Goal: Task Accomplishment & Management: Manage account settings

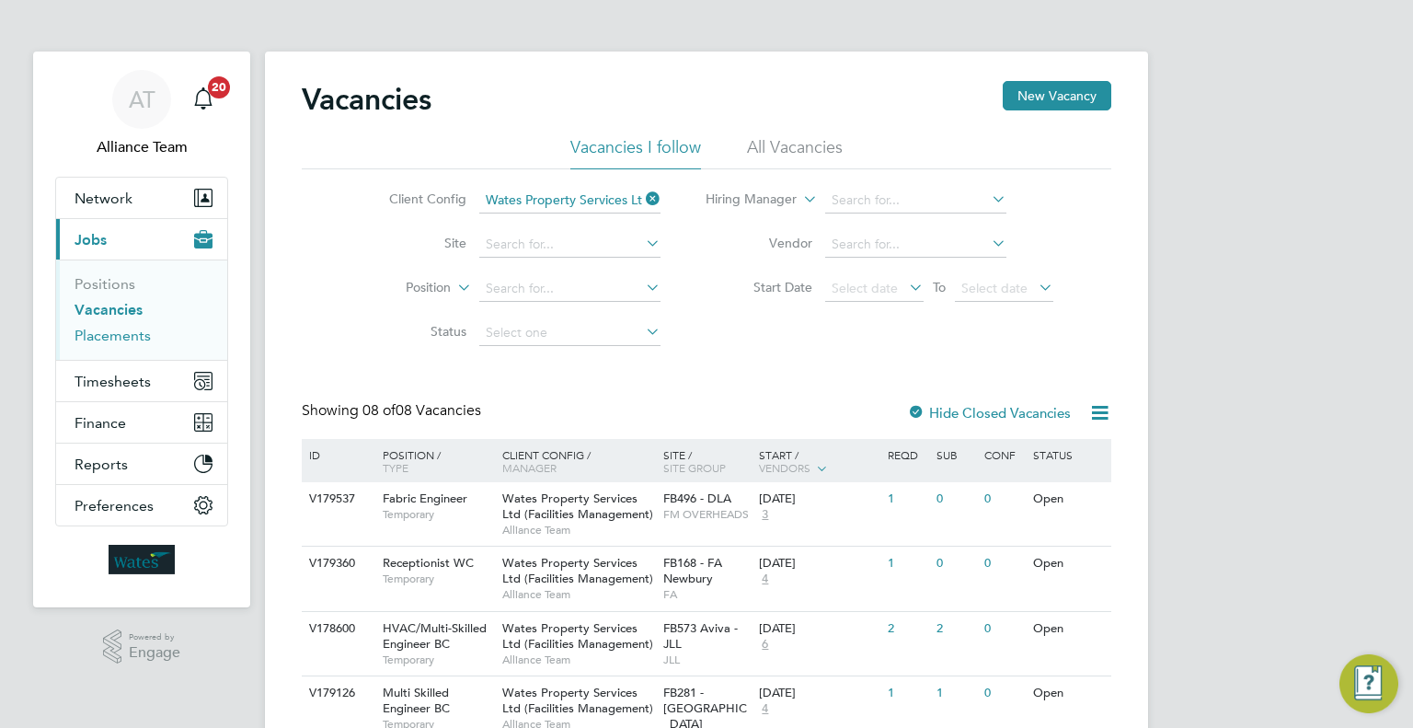
drag, startPoint x: 96, startPoint y: 347, endPoint x: 100, endPoint y: 337, distance: 11.1
click at [96, 345] on ul "Positions Vacancies Placements" at bounding box center [141, 309] width 171 height 100
click at [103, 333] on link "Placements" at bounding box center [113, 335] width 76 height 17
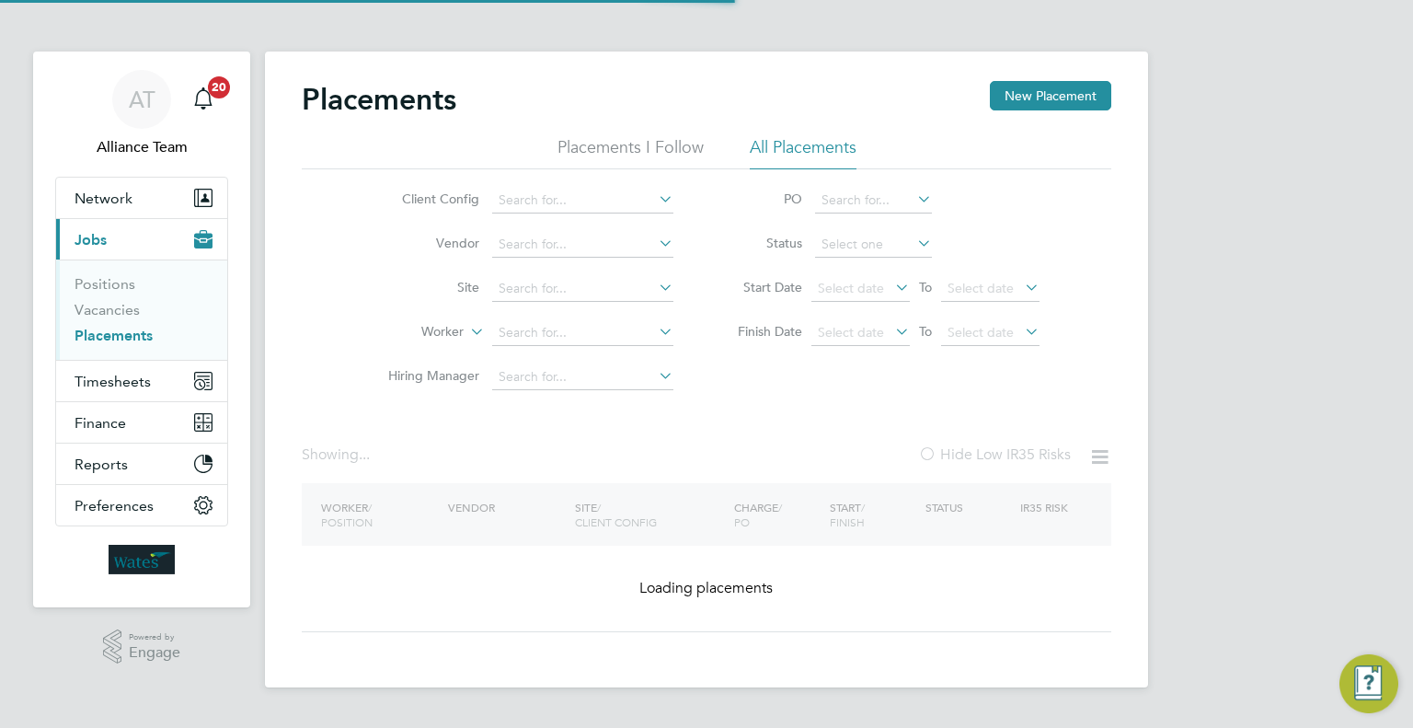
click at [560, 312] on li "Worker" at bounding box center [523, 333] width 346 height 44
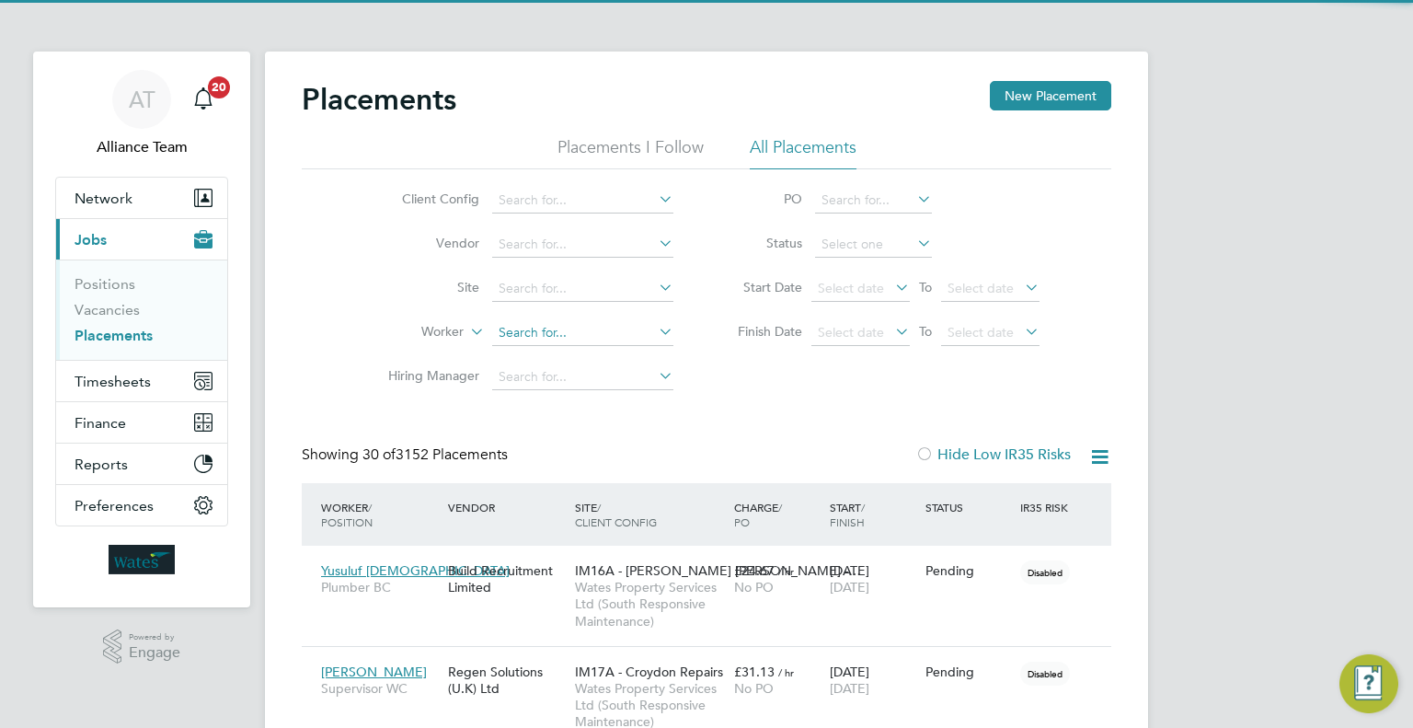
click at [560, 329] on input at bounding box center [582, 333] width 181 height 26
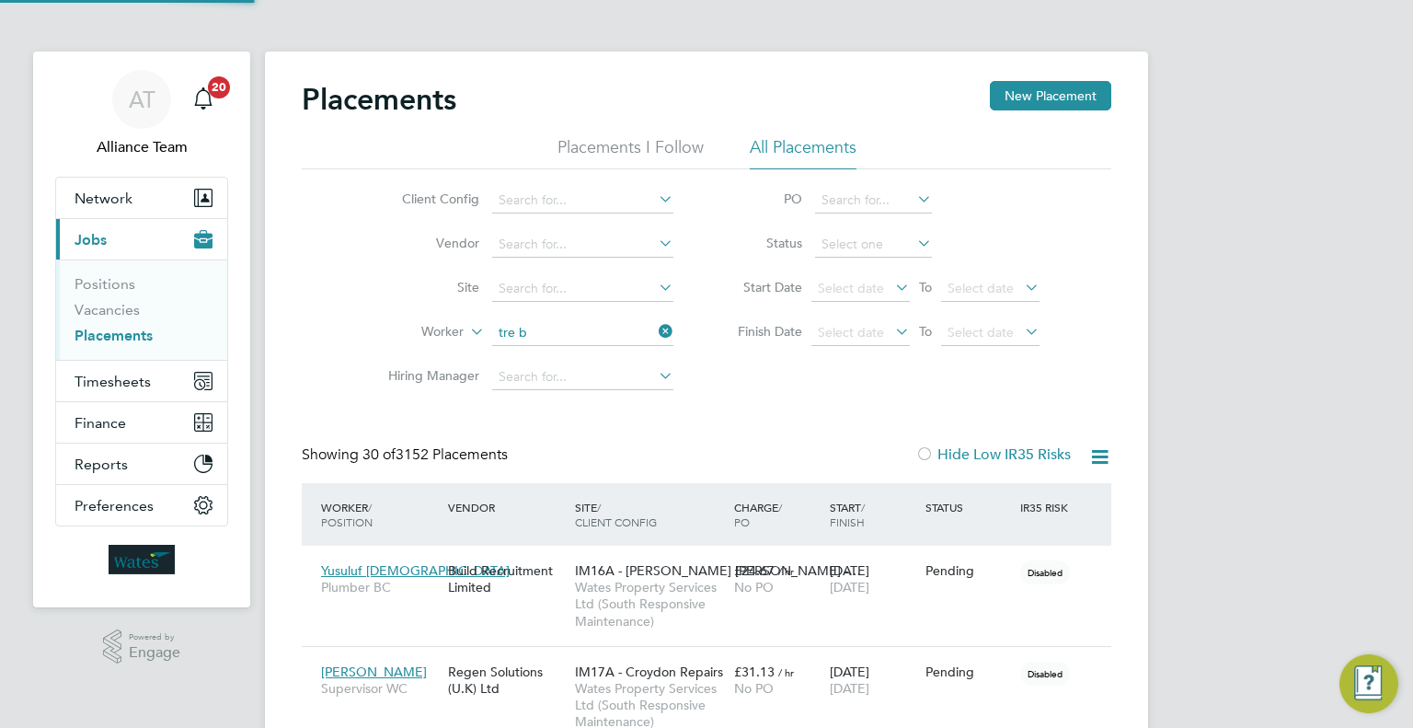
click at [620, 356] on li "Tre B raithwaite" at bounding box center [583, 357] width 182 height 25
type input "Tre Braithwaite"
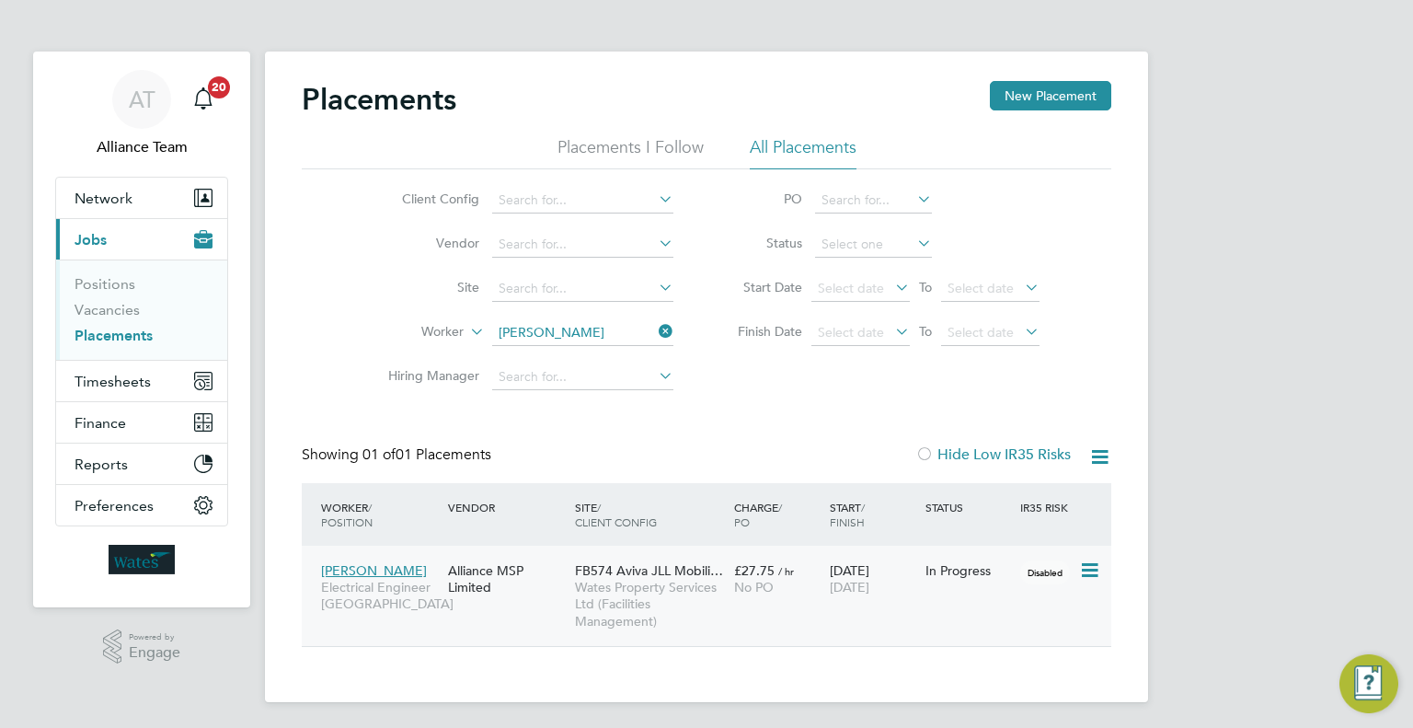
click at [752, 587] on span "No PO" at bounding box center [754, 587] width 40 height 17
click at [603, 322] on input at bounding box center [582, 333] width 181 height 26
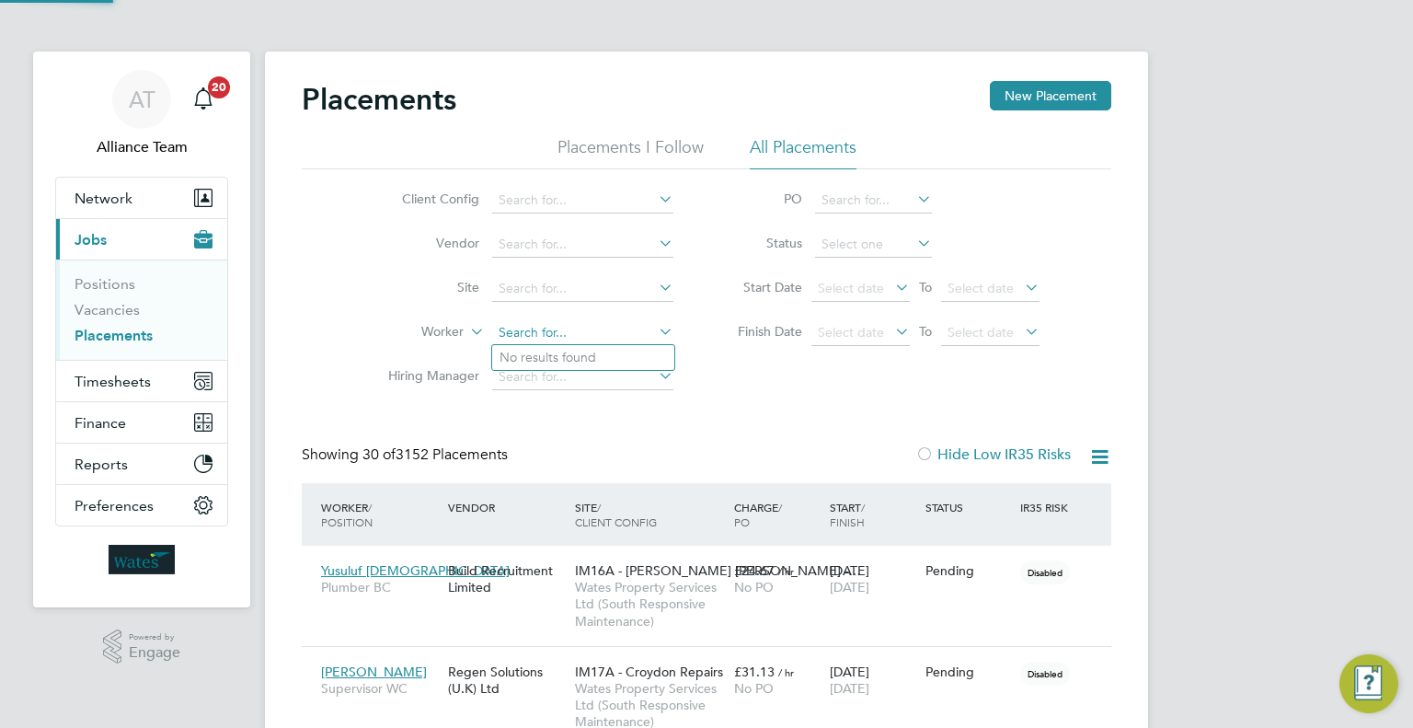
scroll to position [52, 128]
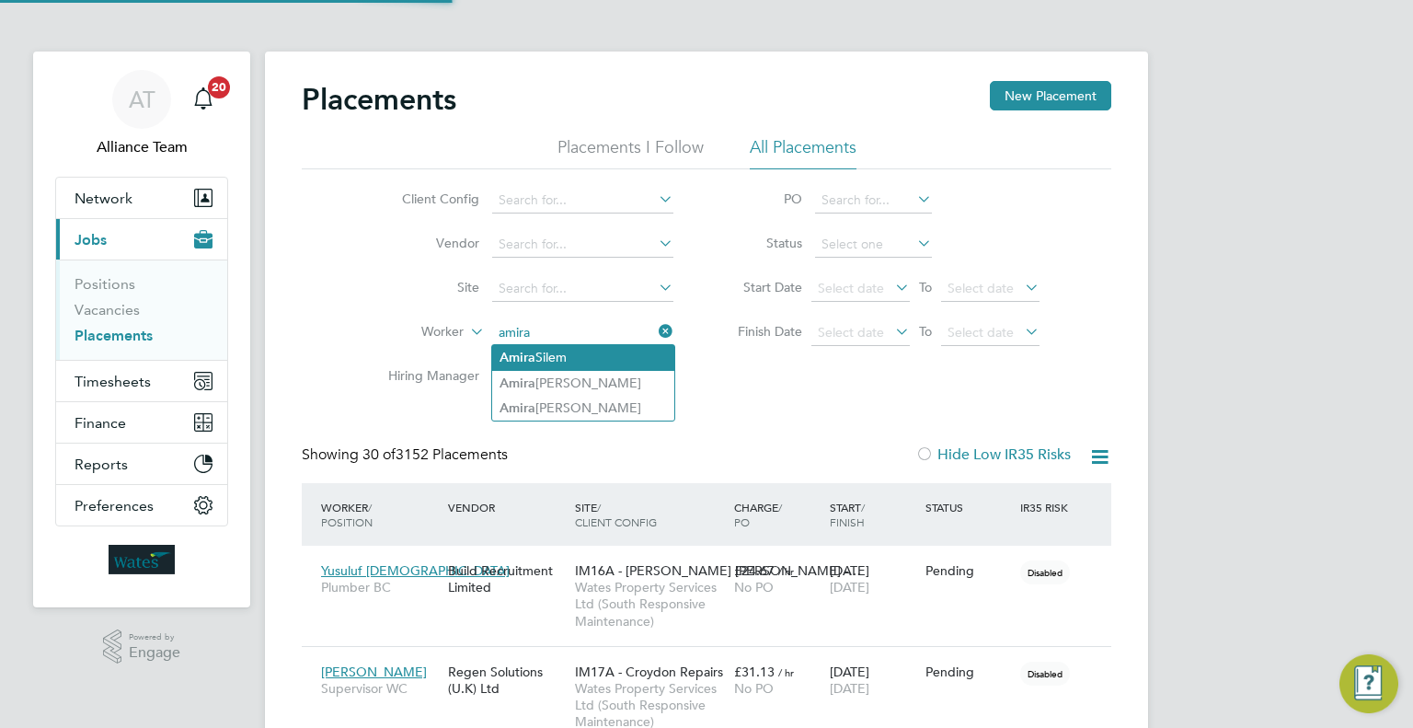
click at [591, 349] on li "Amira Silem" at bounding box center [583, 357] width 182 height 25
type input "Amira Silem"
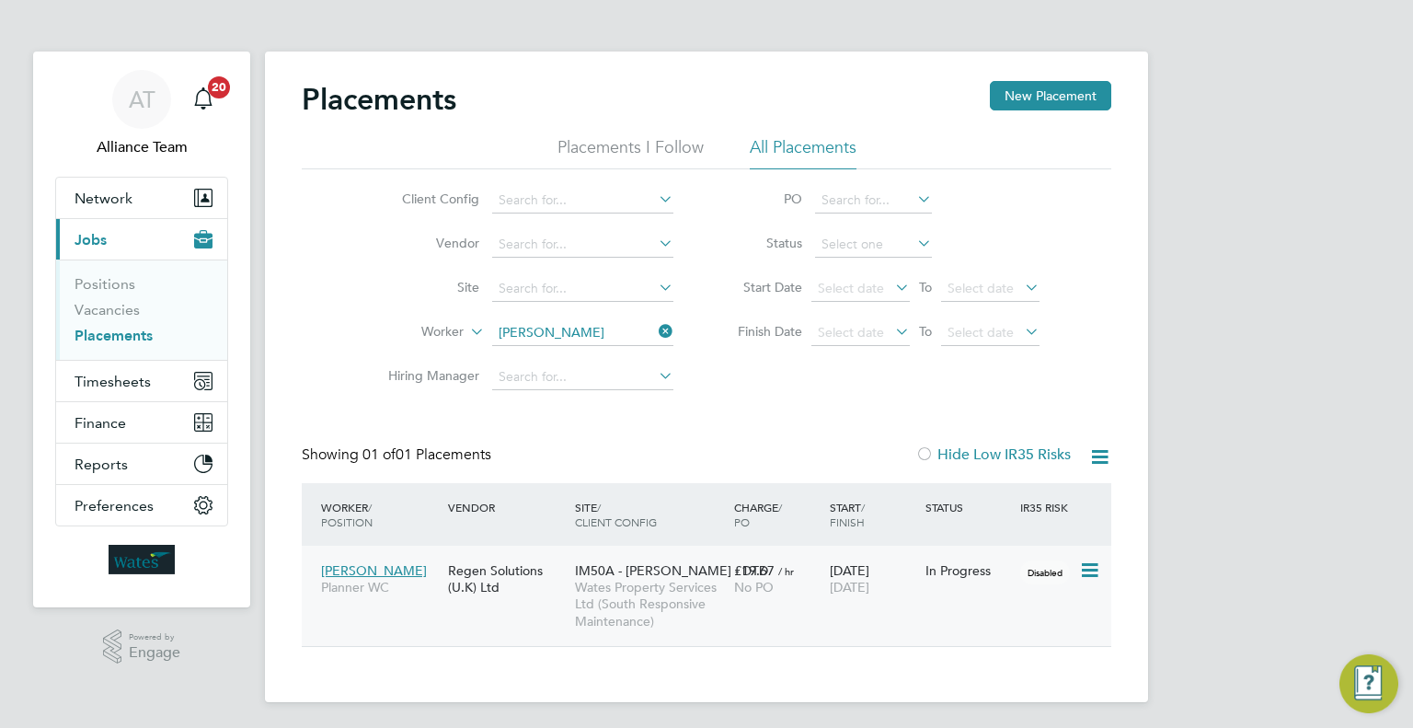
click at [905, 589] on div "15 Apr 2025 01 Sep 2025" at bounding box center [873, 579] width 96 height 52
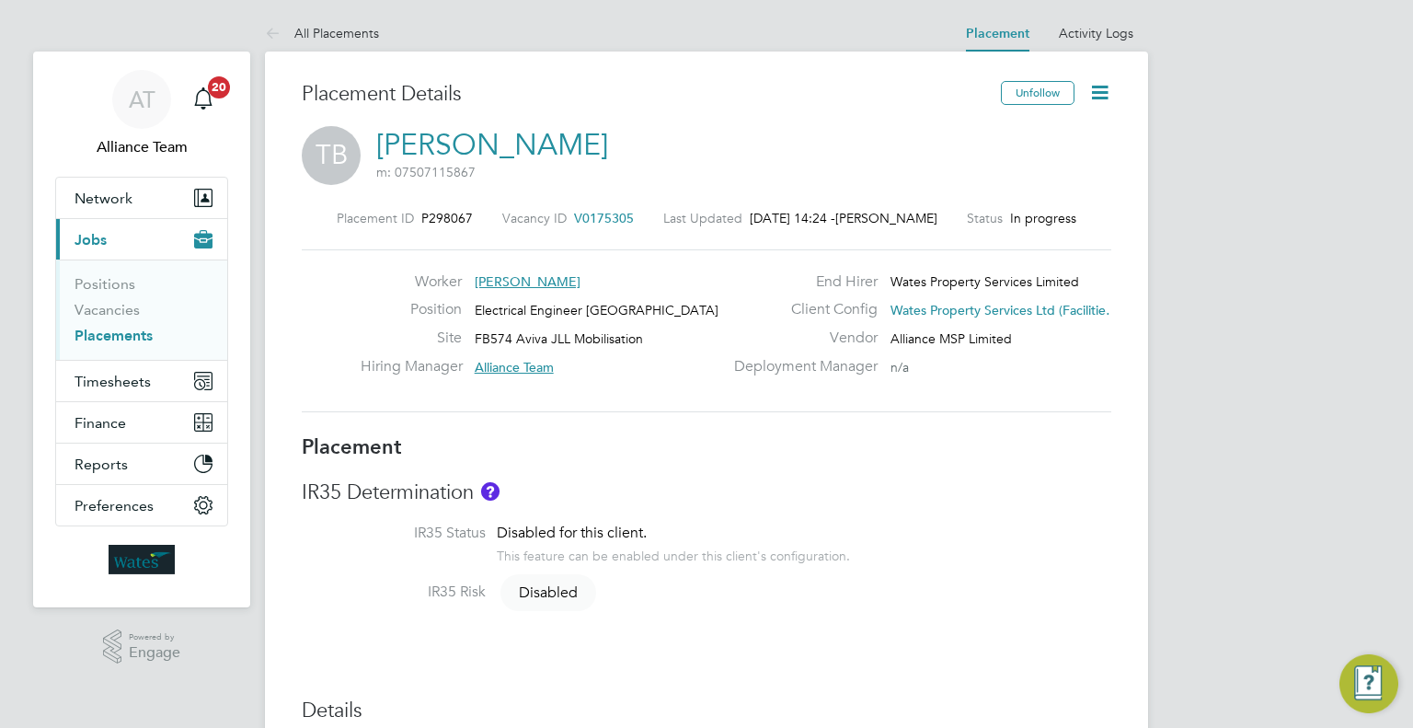
drag, startPoint x: 1092, startPoint y: 101, endPoint x: 1065, endPoint y: 143, distance: 49.2
click at [1092, 102] on icon at bounding box center [1099, 92] width 23 height 23
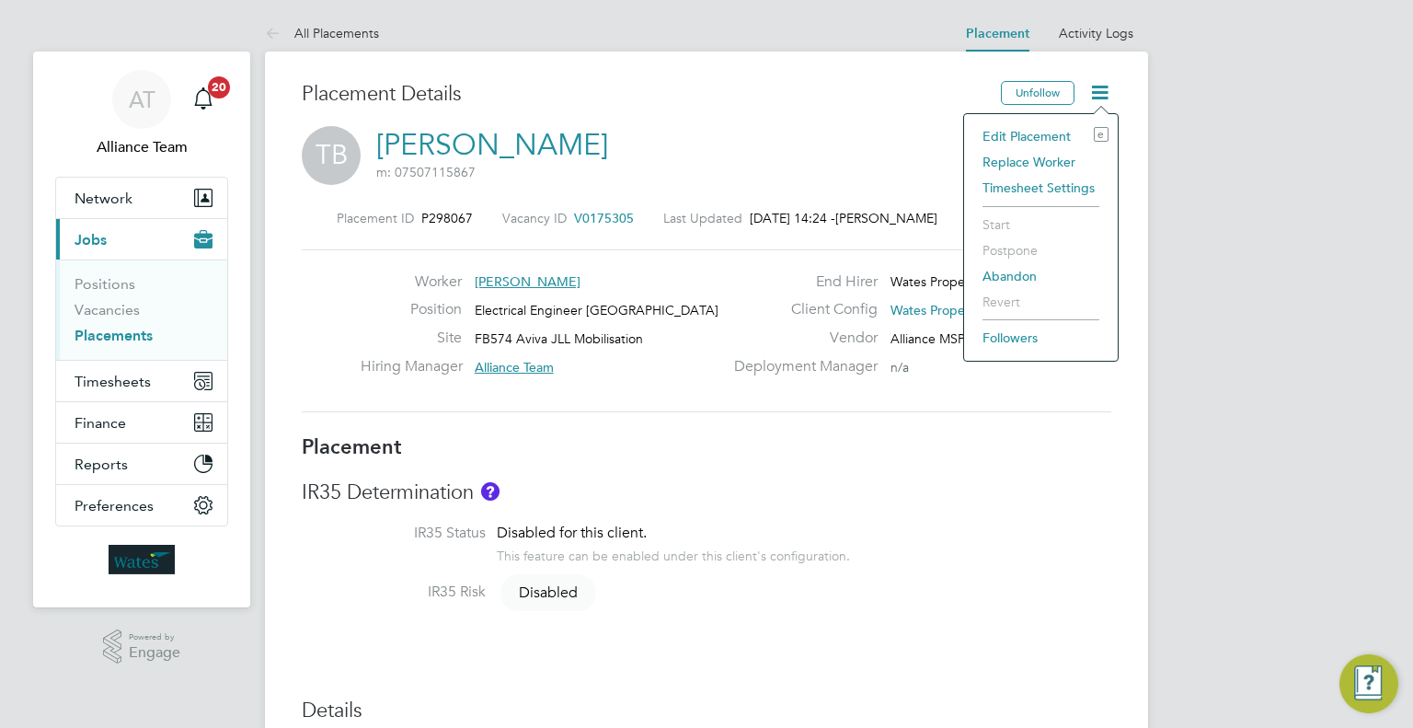
click at [1019, 139] on li "Edit Placement e" at bounding box center [1040, 136] width 135 height 26
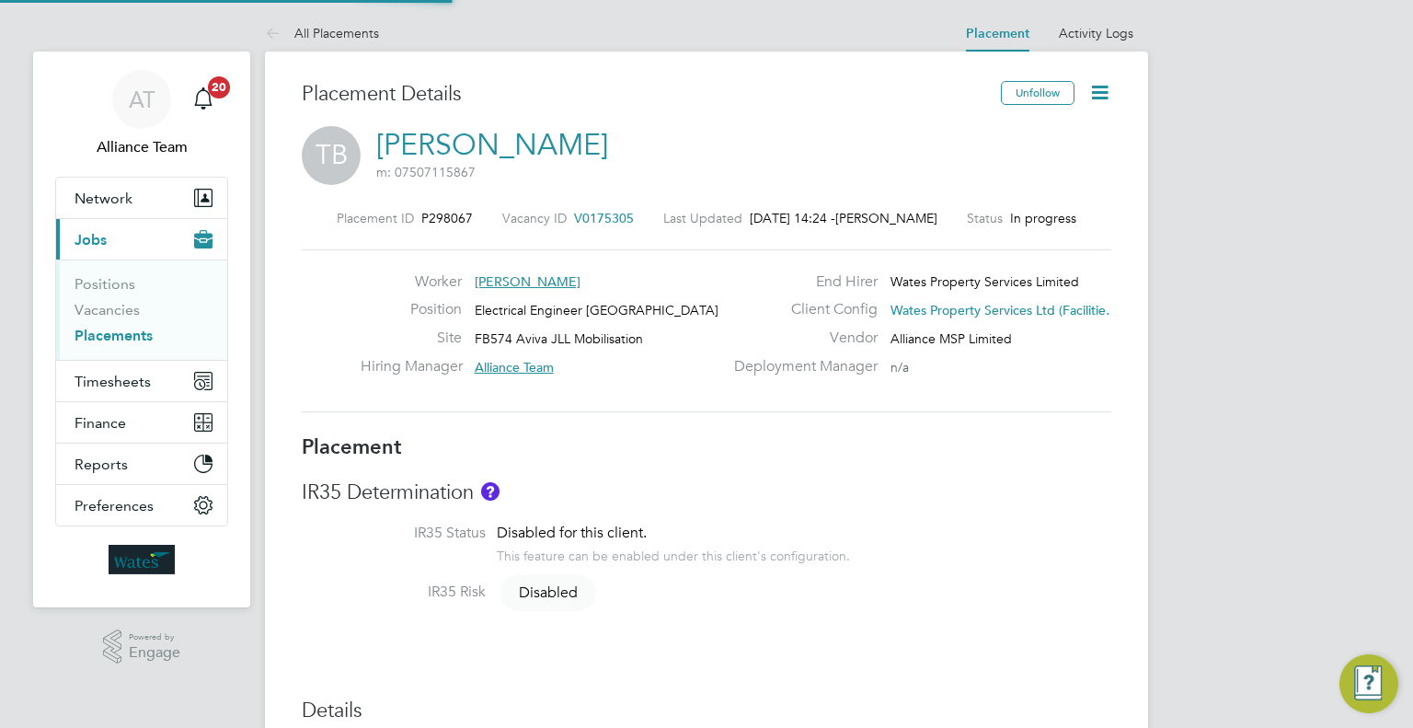
type input "Alliance Team"
type input "Frank Watts"
type input "30 Jun 2025"
type input "30 Sep 2025"
type input "08:00"
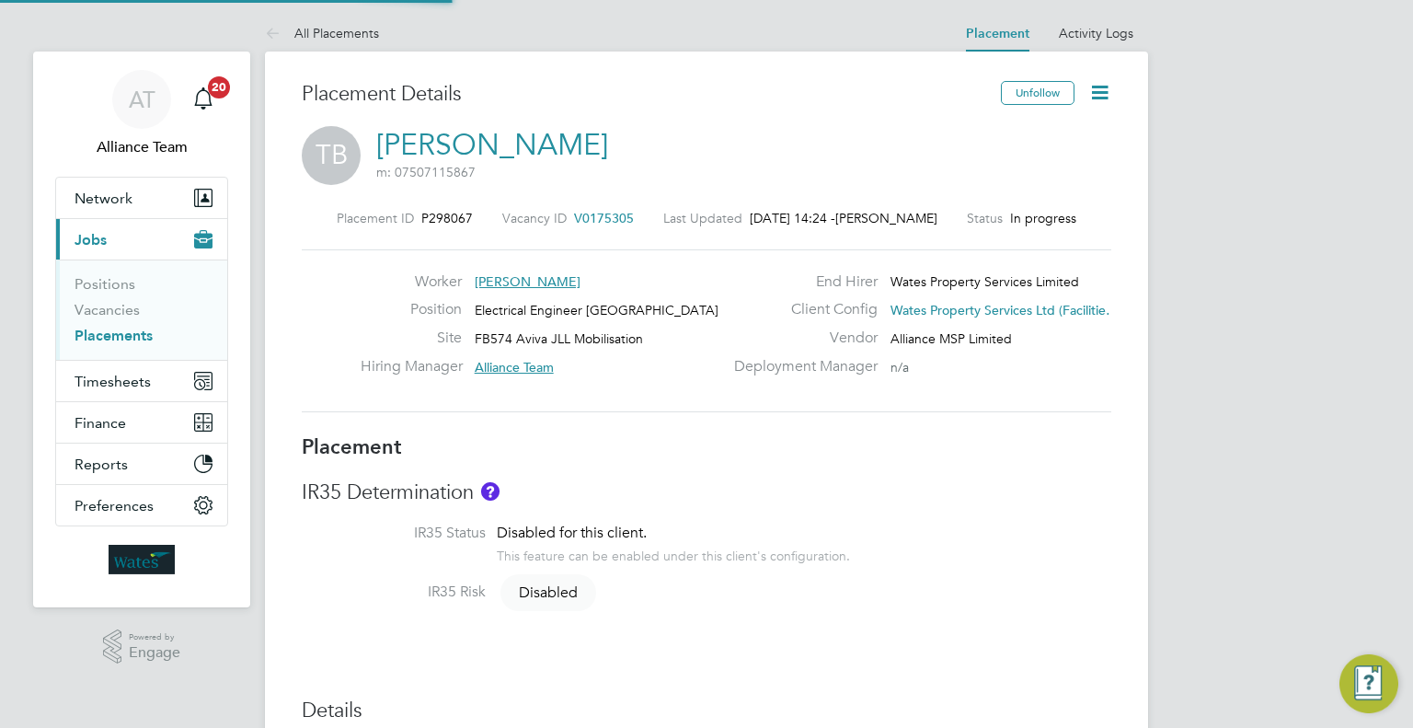
type input "18:00"
type input "07988"
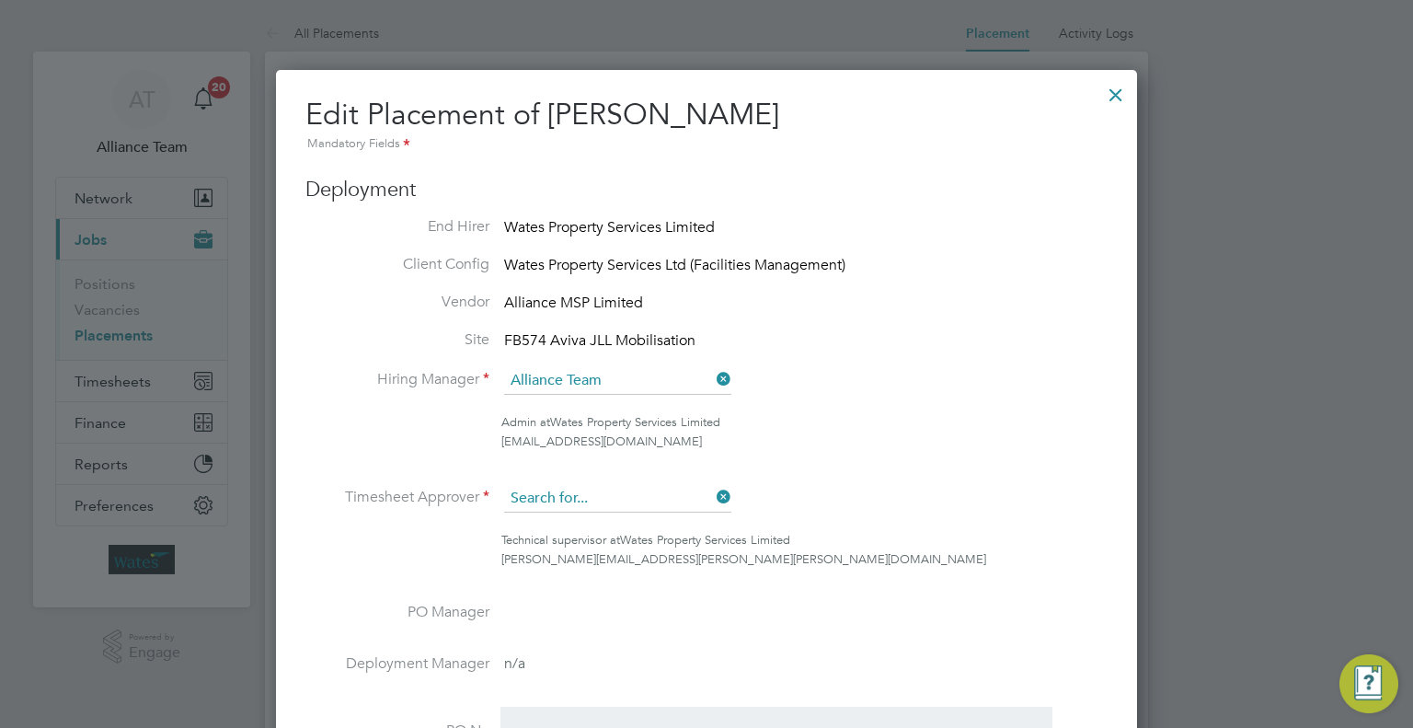
click at [634, 505] on input at bounding box center [617, 499] width 227 height 28
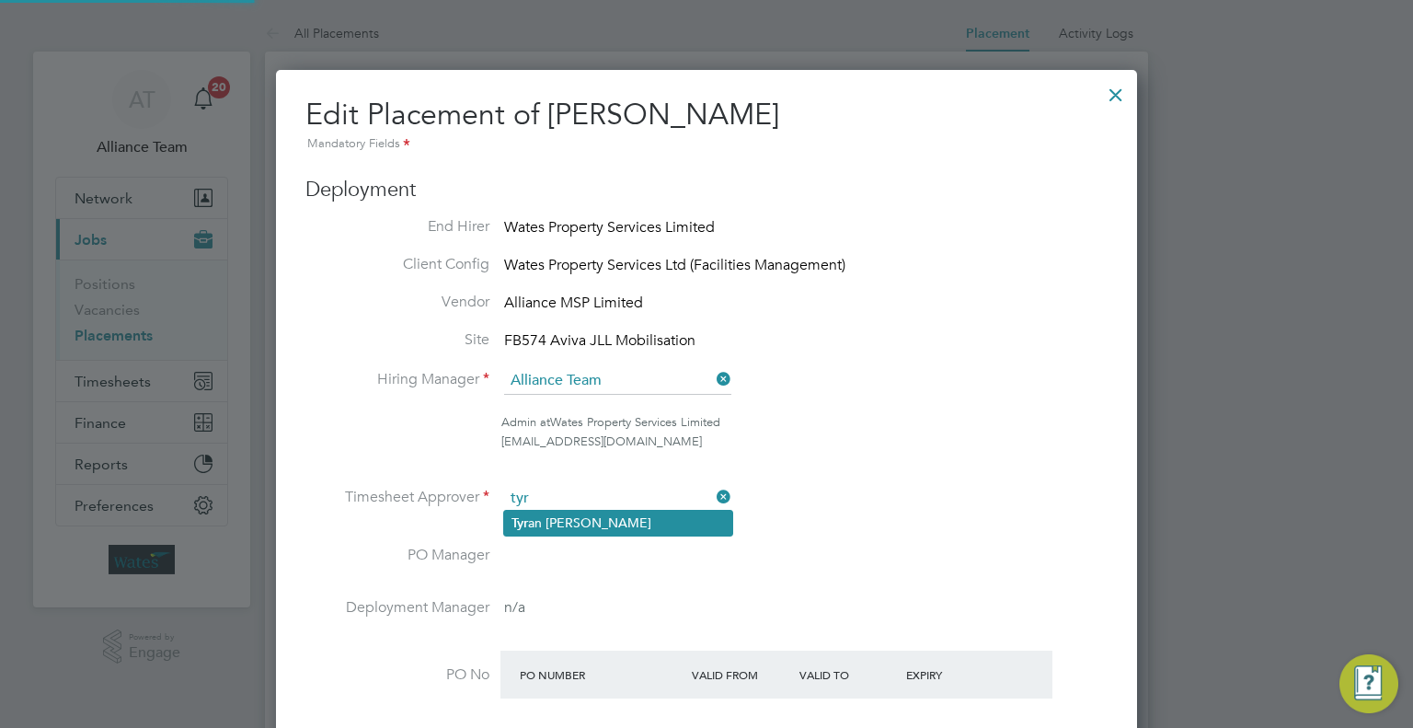
click at [644, 523] on li "Tyr an Oscislawski" at bounding box center [618, 523] width 228 height 25
type input "Tyran Oscislawski"
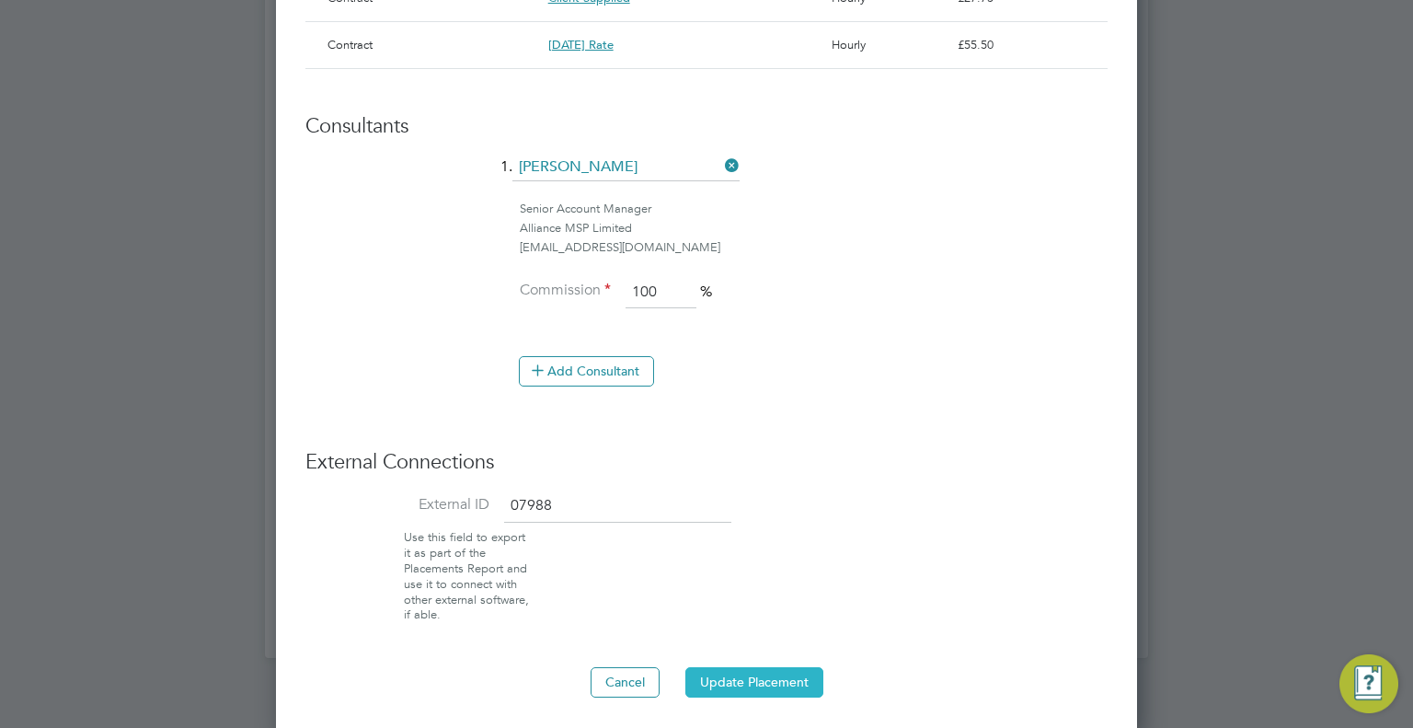
click at [787, 669] on button "Update Placement" at bounding box center [754, 681] width 138 height 29
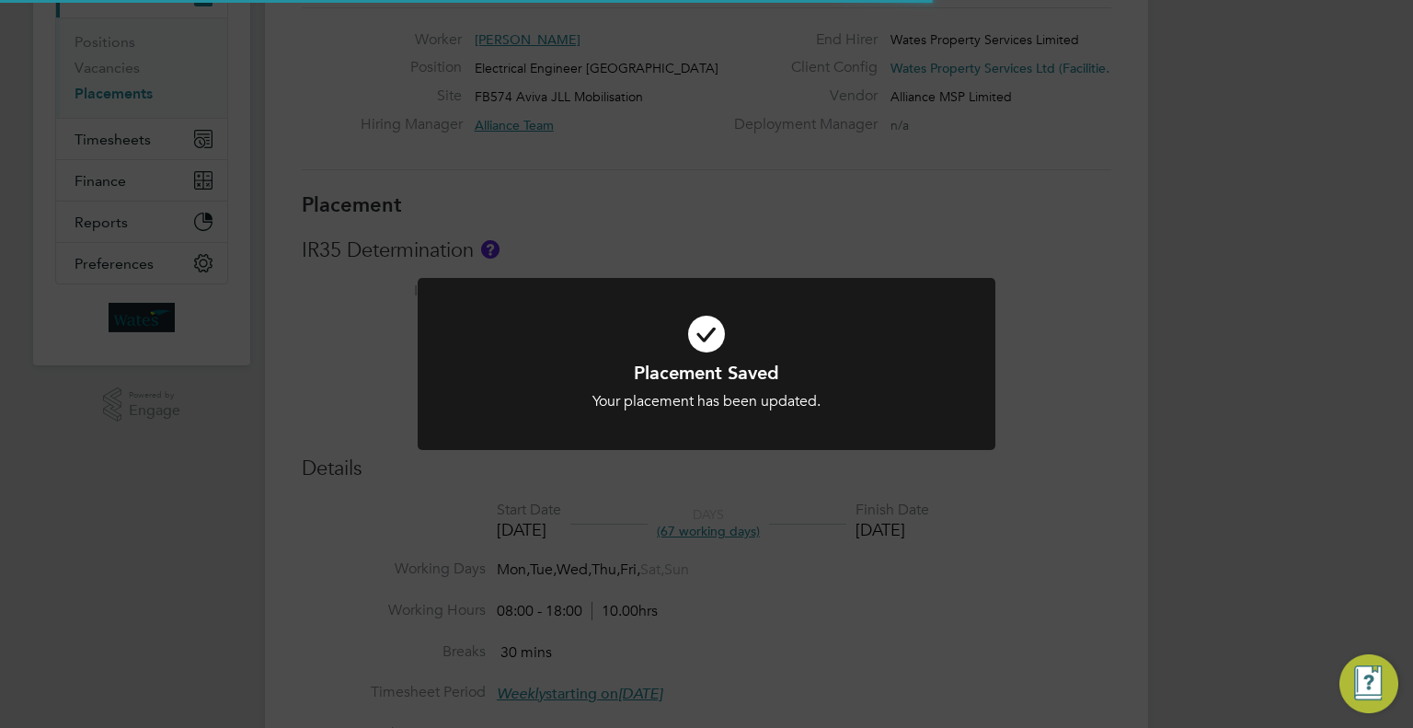
click at [1301, 224] on div "Placement Saved Your placement has been updated. Cancel Okay" at bounding box center [706, 364] width 1413 height 728
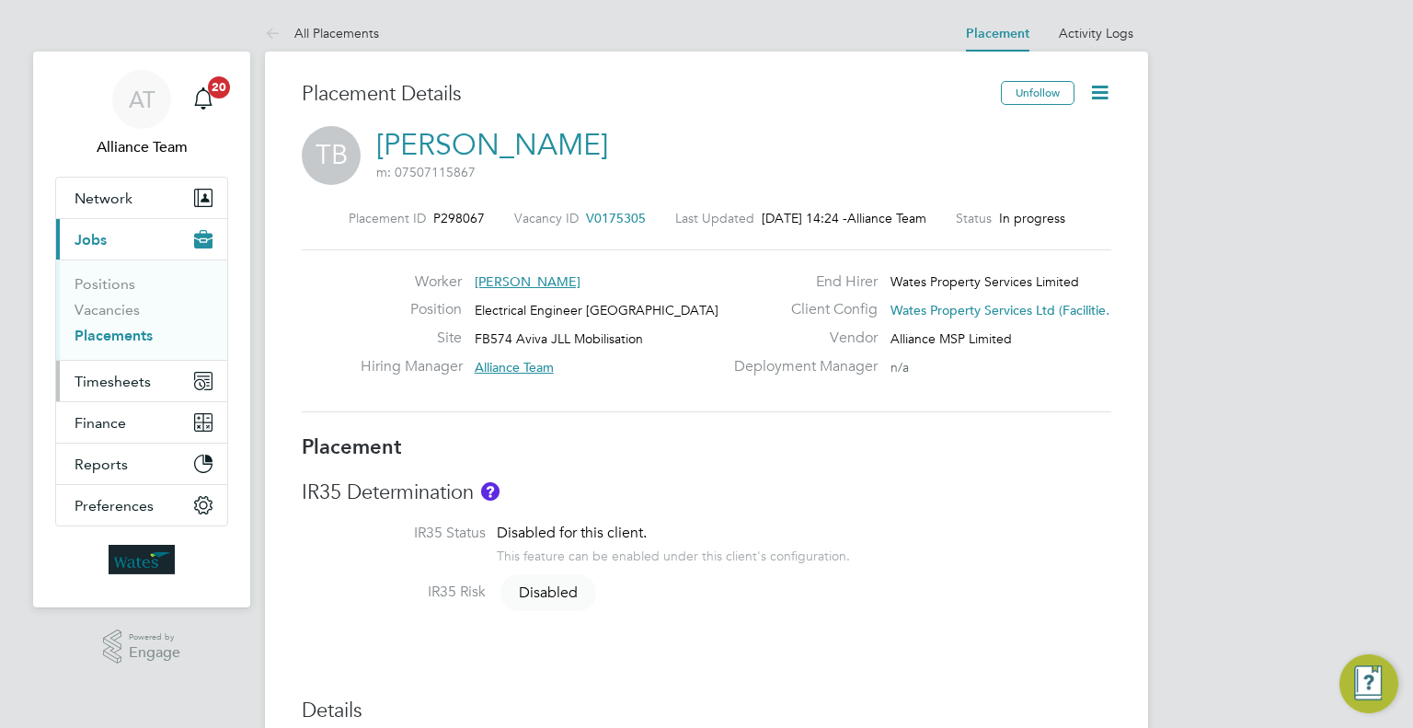
click at [136, 365] on button "Timesheets" at bounding box center [141, 381] width 171 height 40
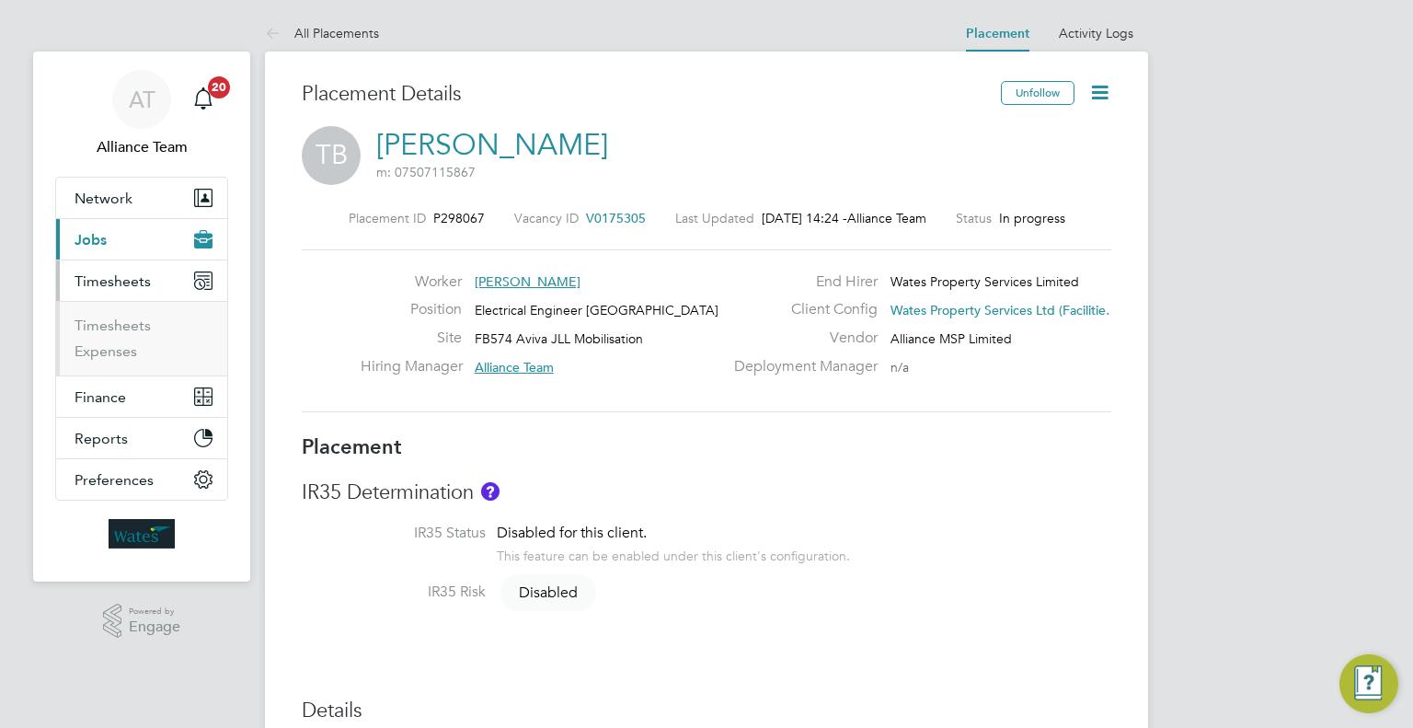
click at [99, 315] on ul "Timesheets Expenses" at bounding box center [141, 338] width 171 height 75
click at [103, 327] on link "Timesheets" at bounding box center [113, 324] width 76 height 17
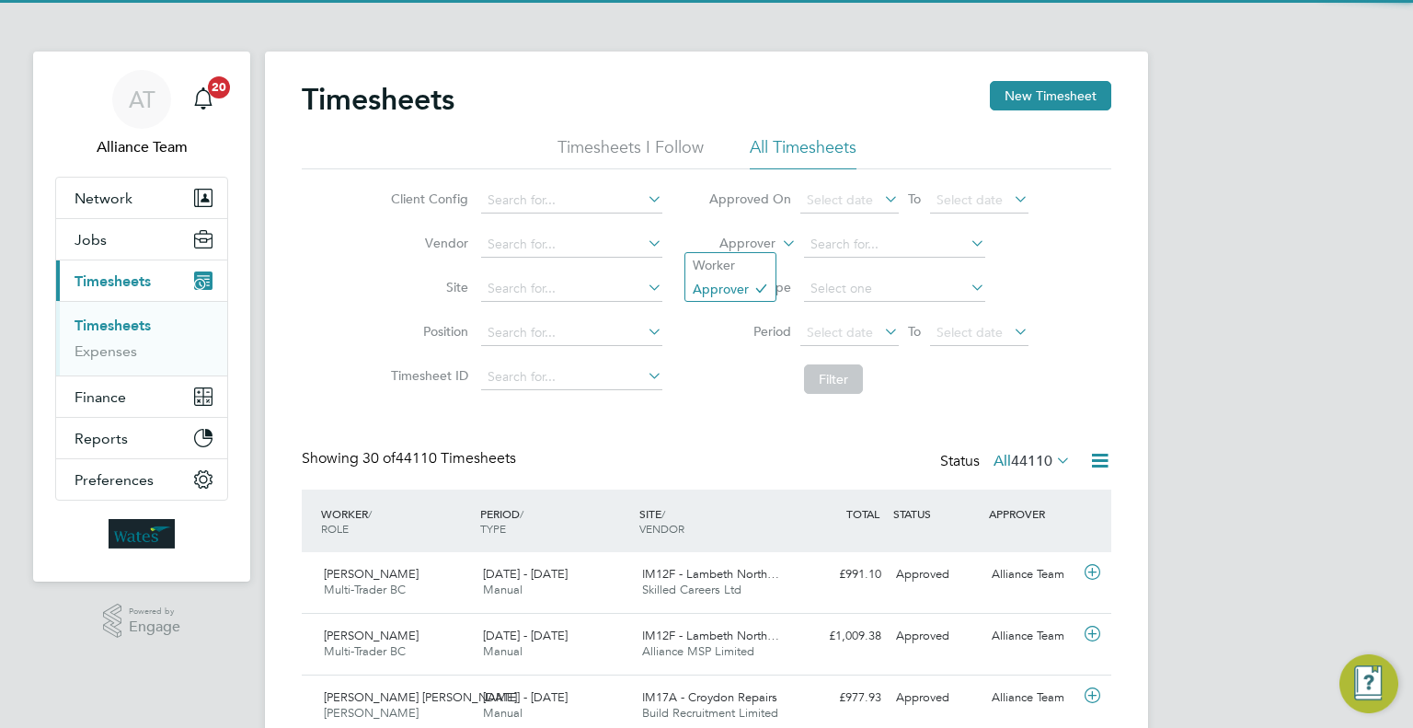
click at [778, 245] on icon at bounding box center [778, 238] width 0 height 17
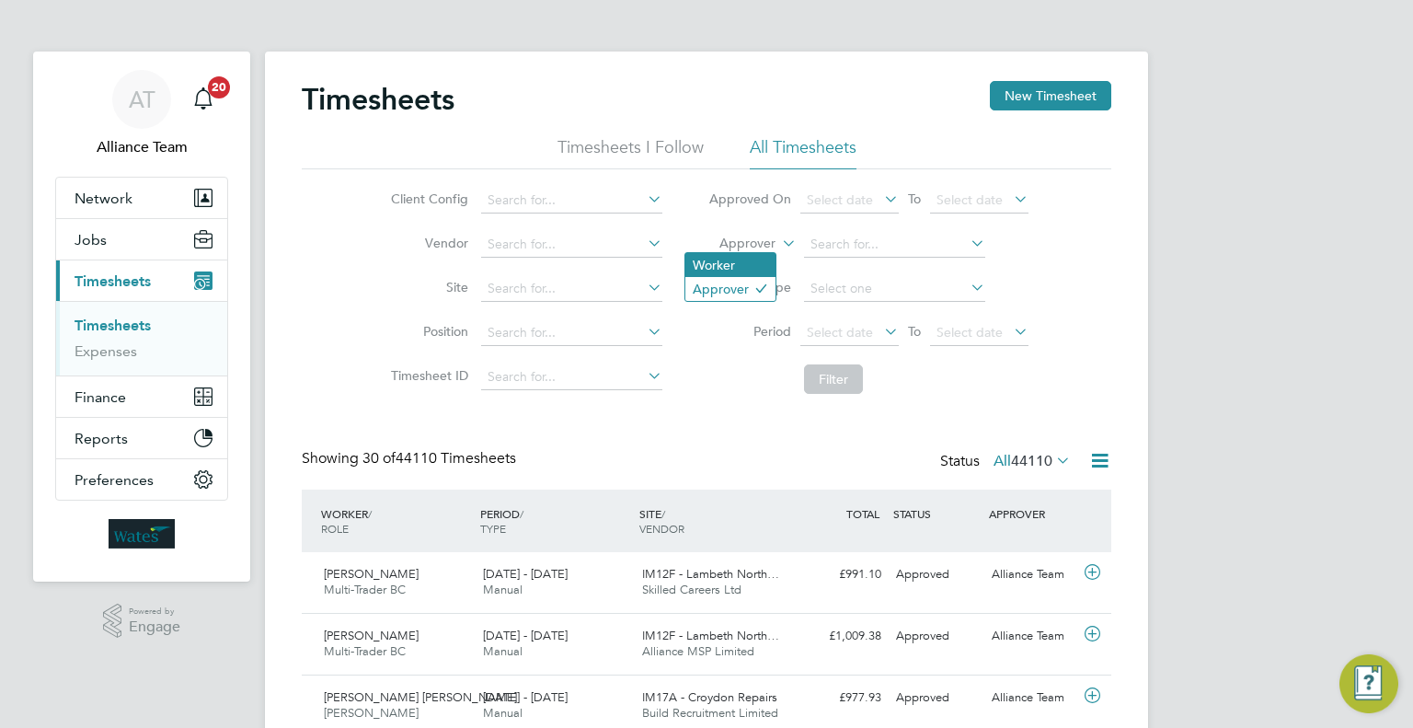
click at [688, 268] on li "Worker" at bounding box center [730, 265] width 90 height 24
click at [882, 249] on input at bounding box center [894, 245] width 181 height 26
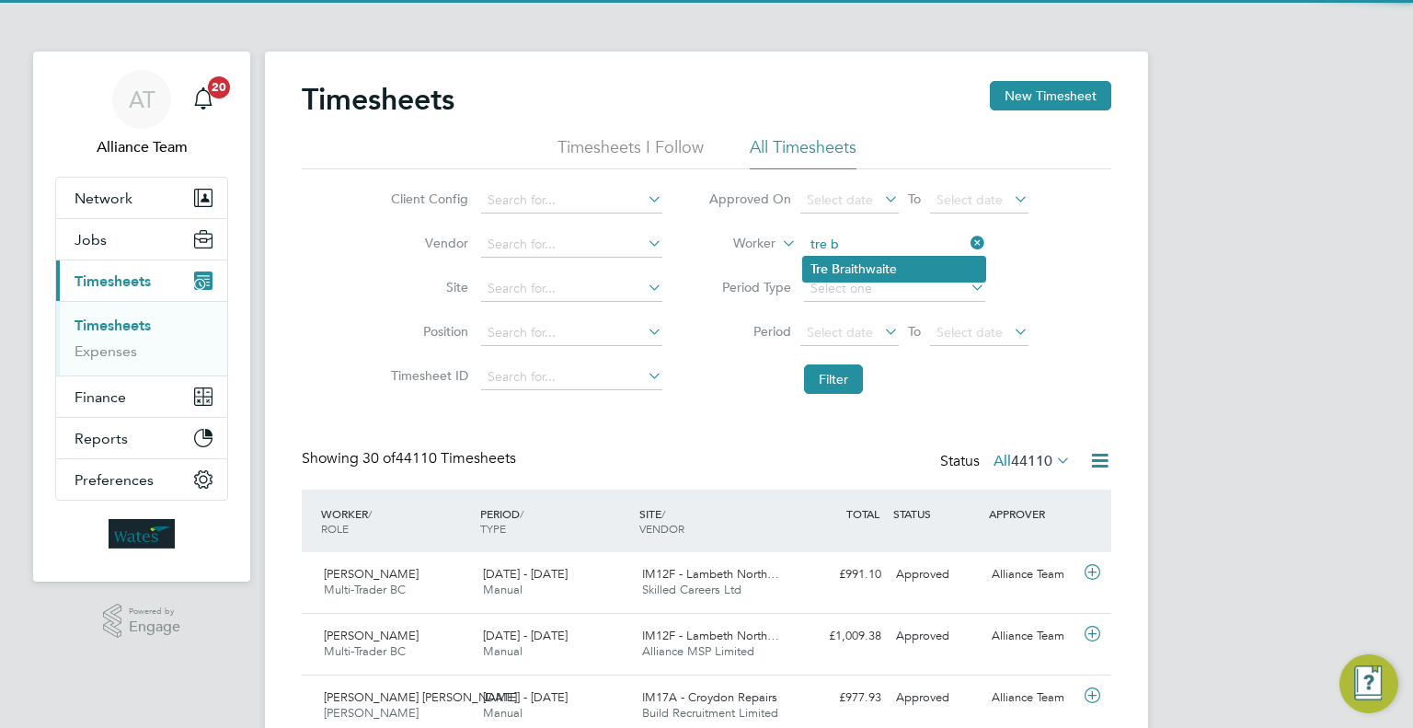
click at [881, 270] on li "Tre B raithwaite" at bounding box center [894, 269] width 182 height 25
type input "Tre Braithwaite"
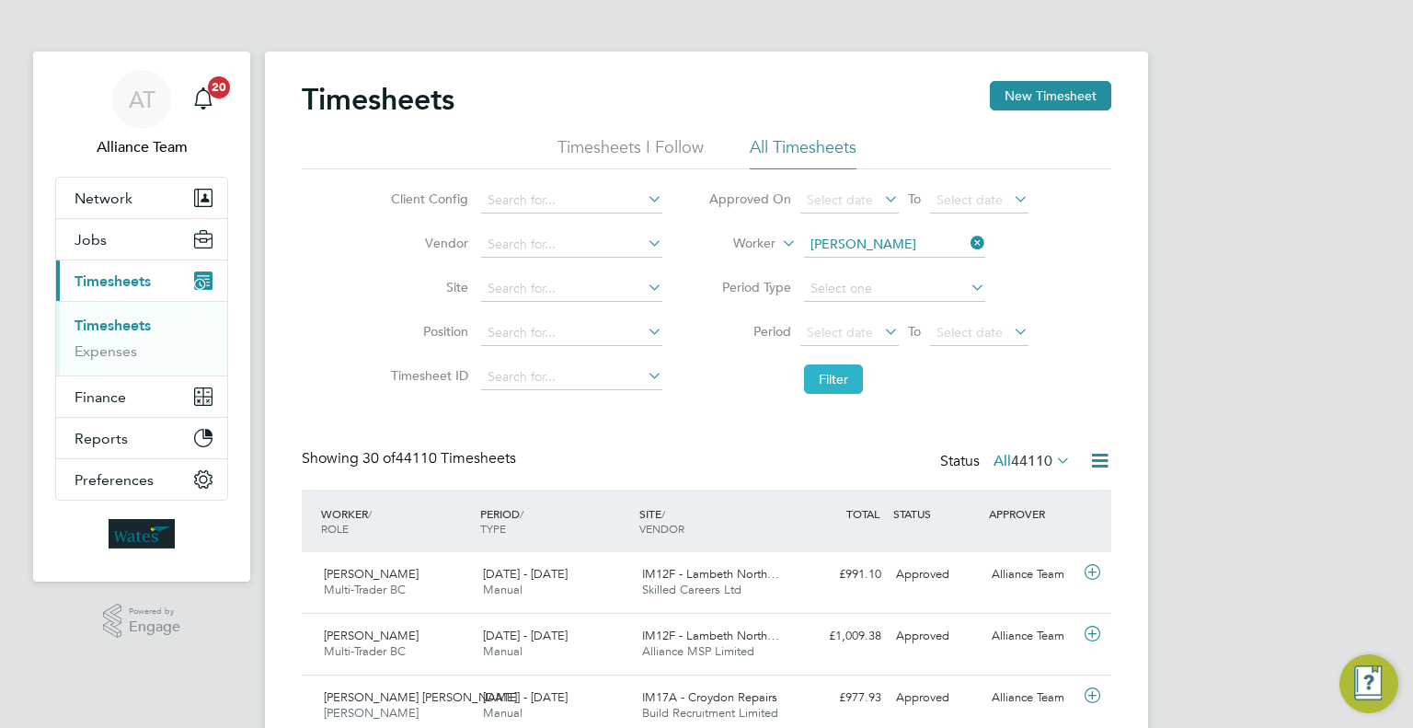
click at [856, 367] on button "Filter" at bounding box center [833, 378] width 59 height 29
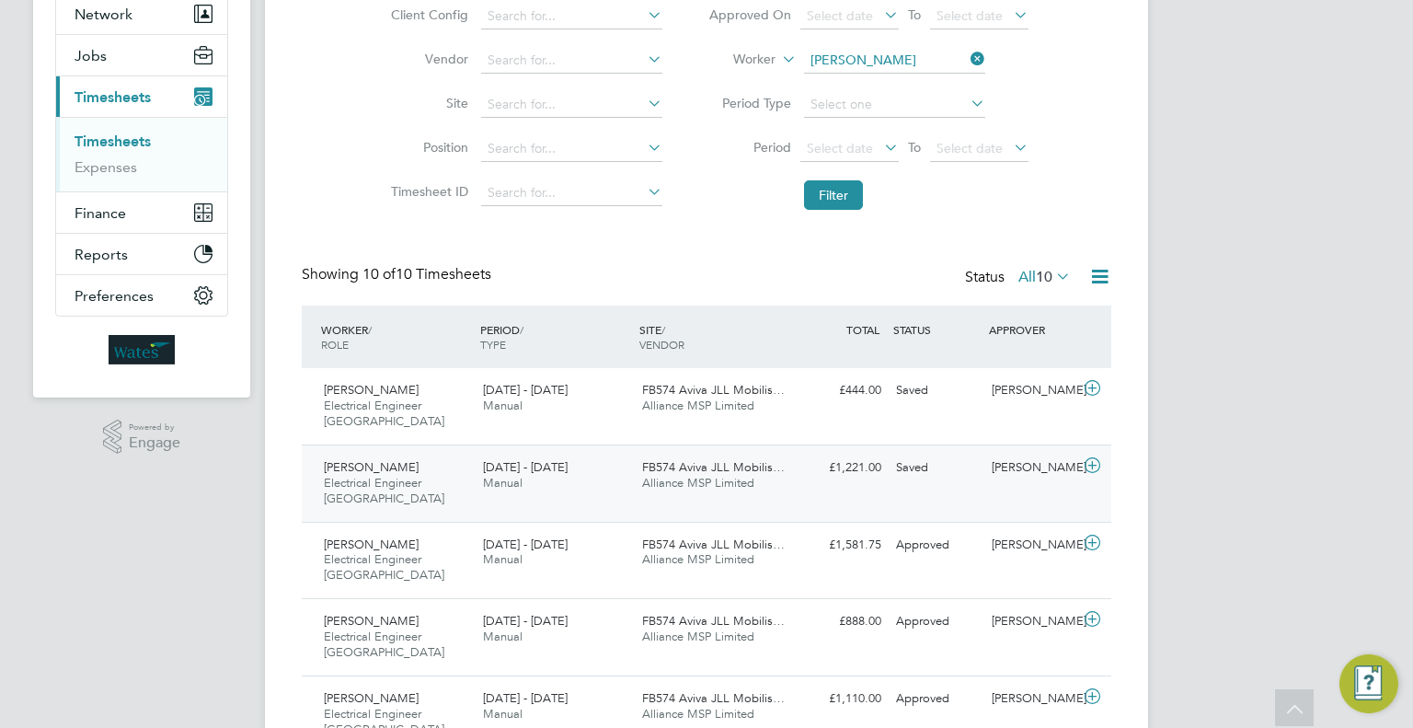
click at [1007, 458] on div "Frank Watts" at bounding box center [1032, 468] width 96 height 30
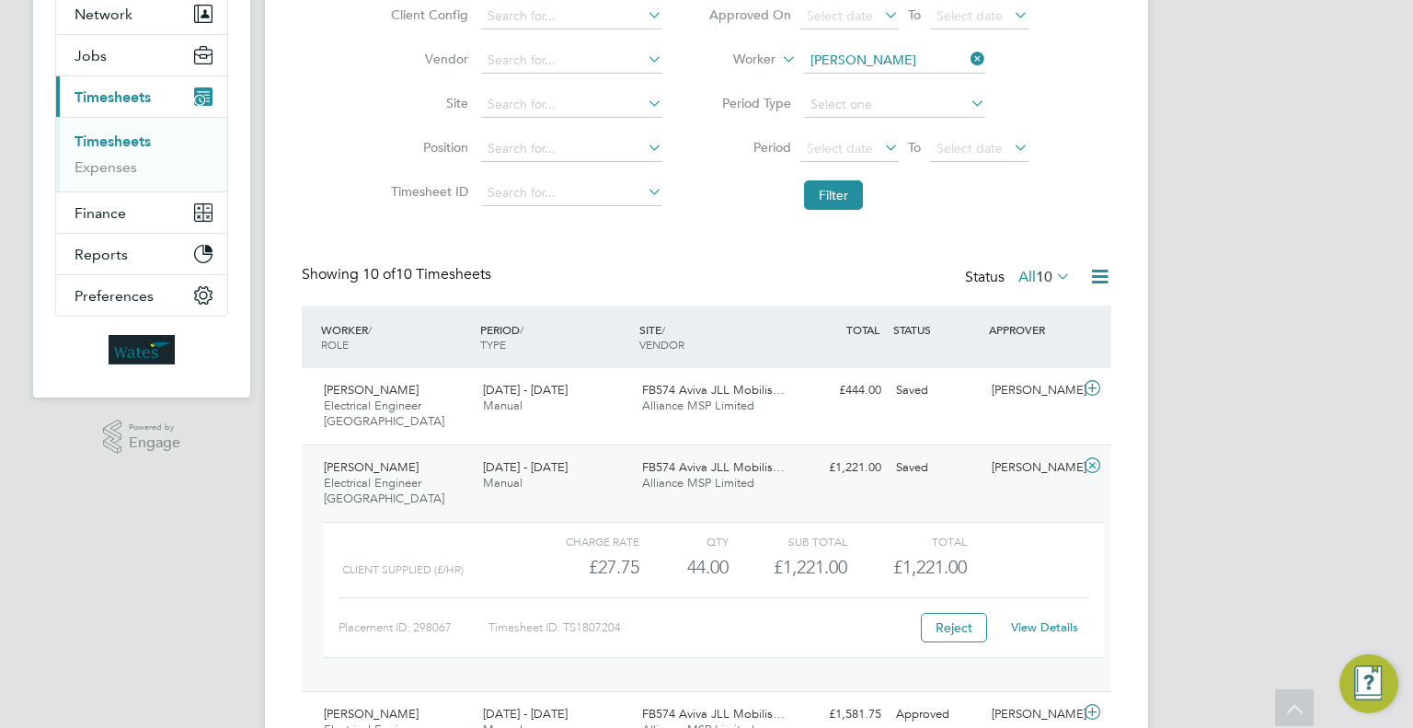
click at [1030, 619] on link "View Details" at bounding box center [1044, 627] width 67 height 16
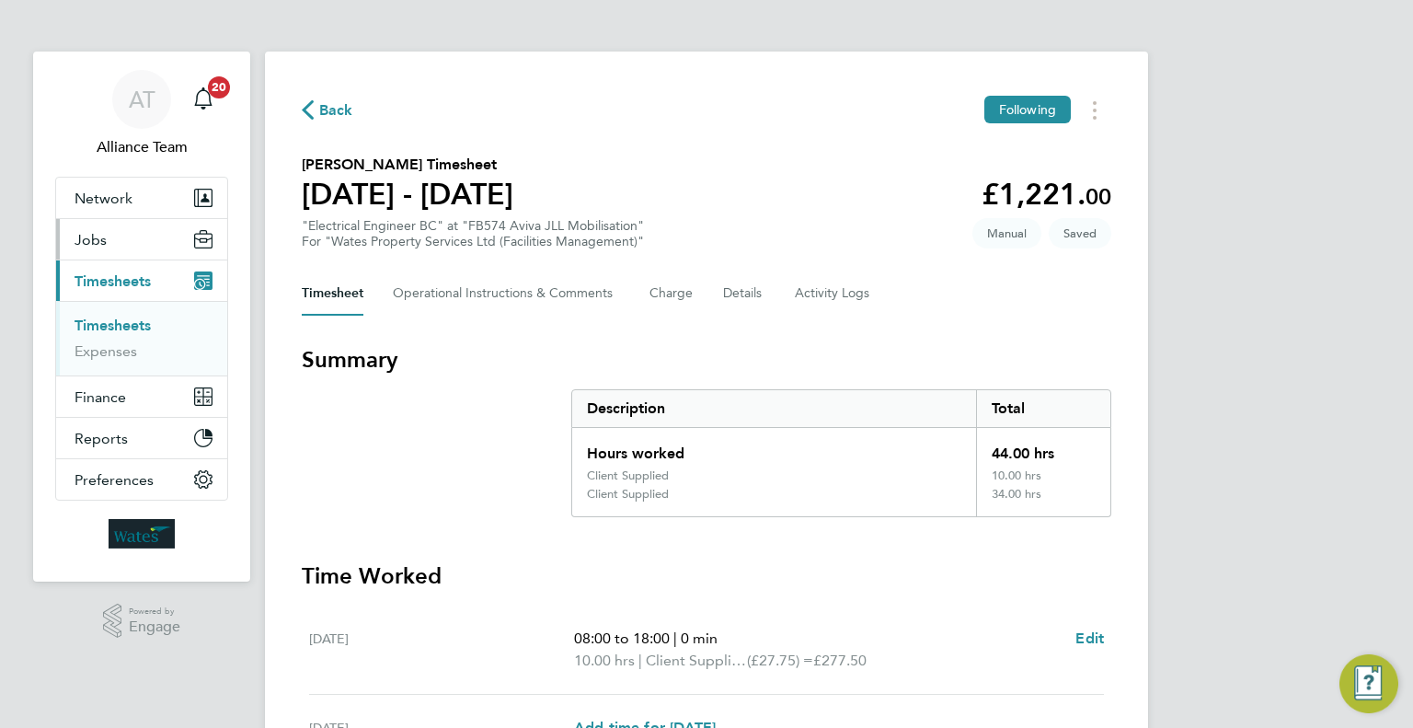
click at [124, 247] on button "Jobs" at bounding box center [141, 239] width 171 height 40
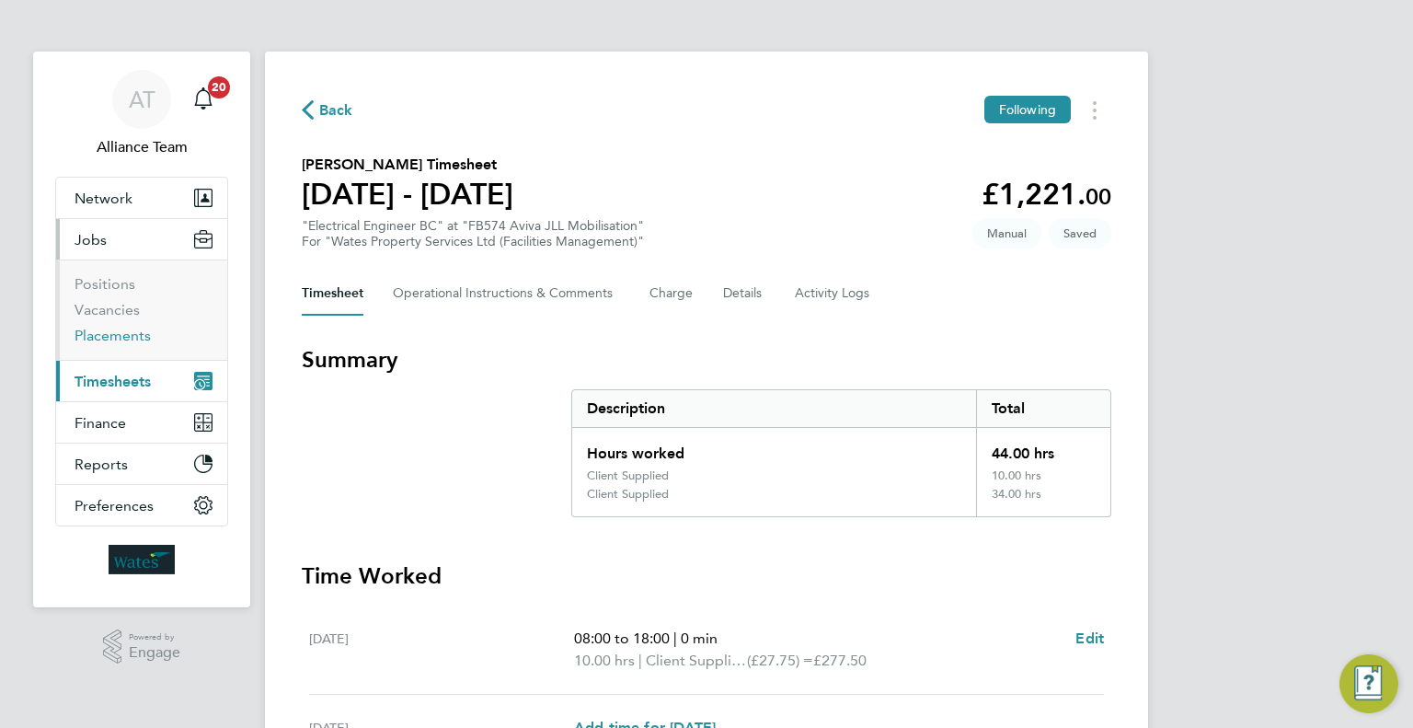
click at [113, 338] on link "Placements" at bounding box center [113, 335] width 76 height 17
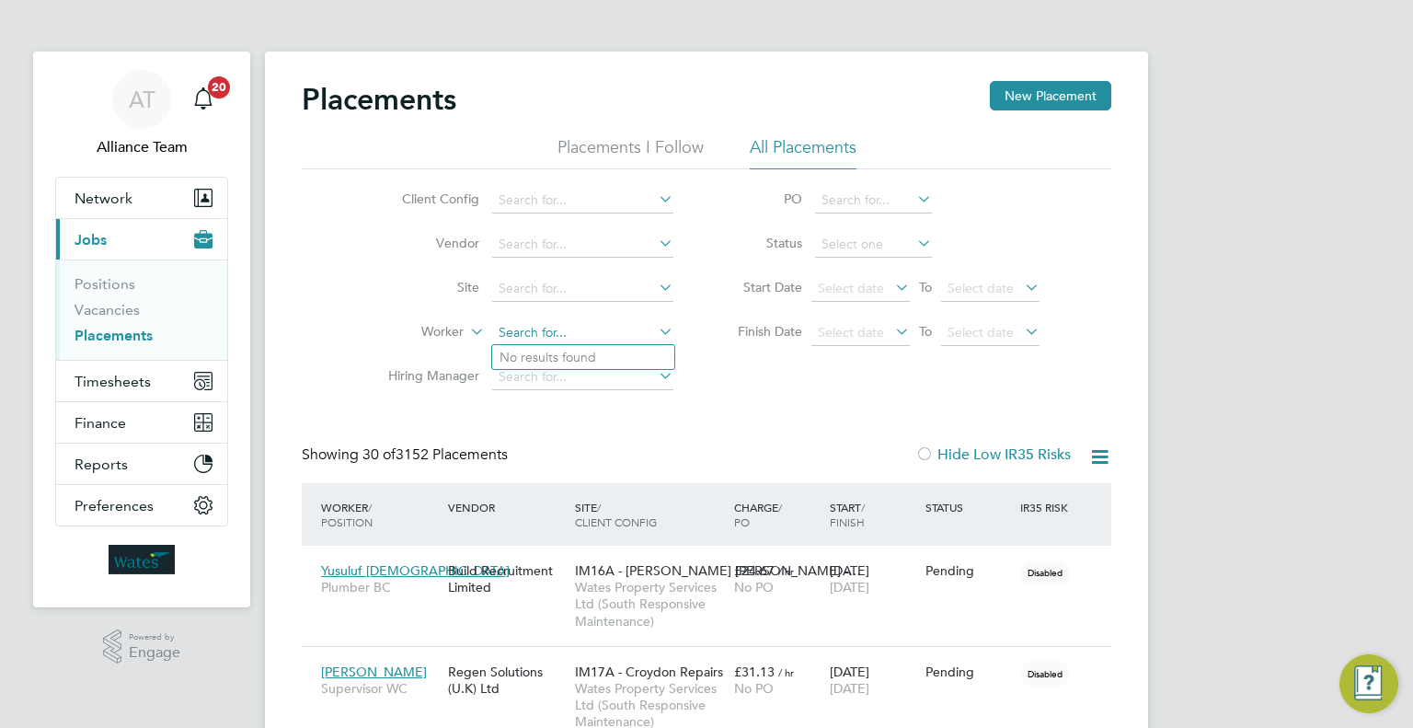
click at [523, 323] on input at bounding box center [582, 333] width 181 height 26
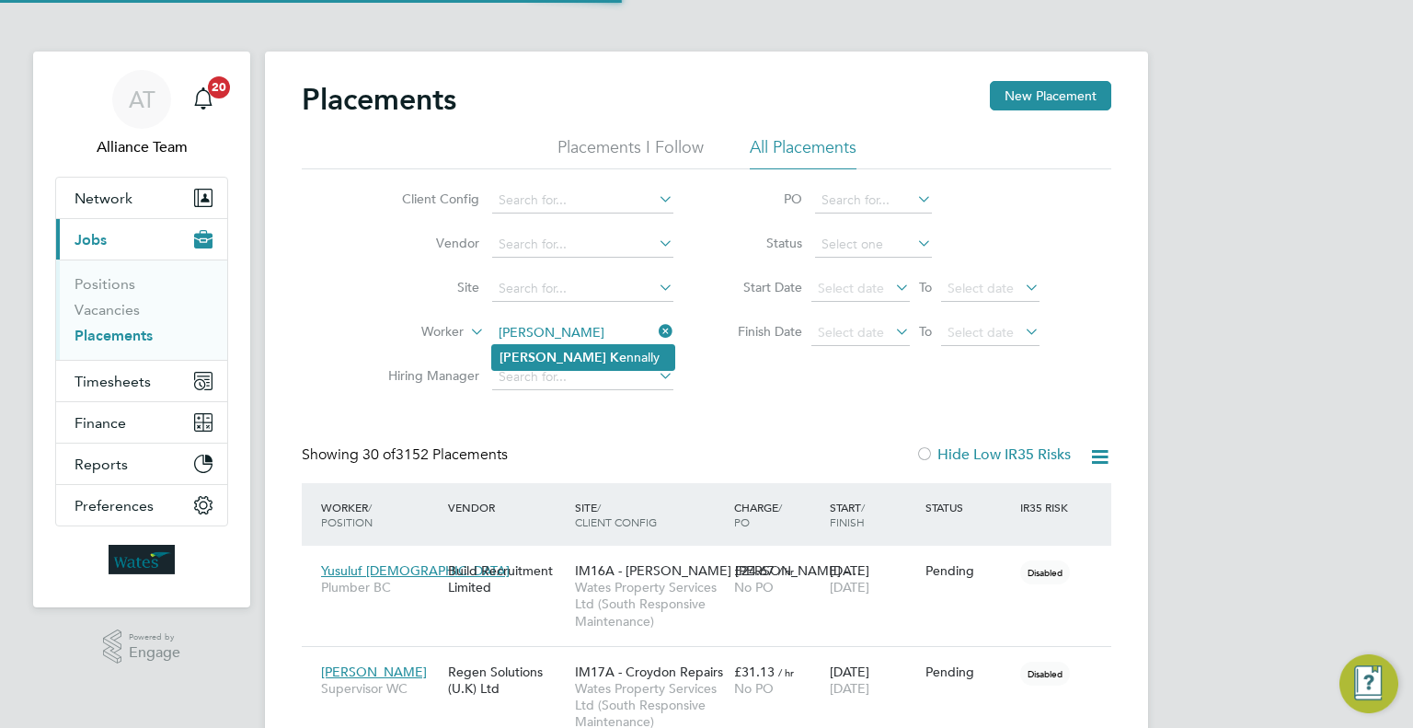
click at [612, 347] on li "Janet Ke nnally" at bounding box center [583, 357] width 182 height 25
type input "[PERSON_NAME]"
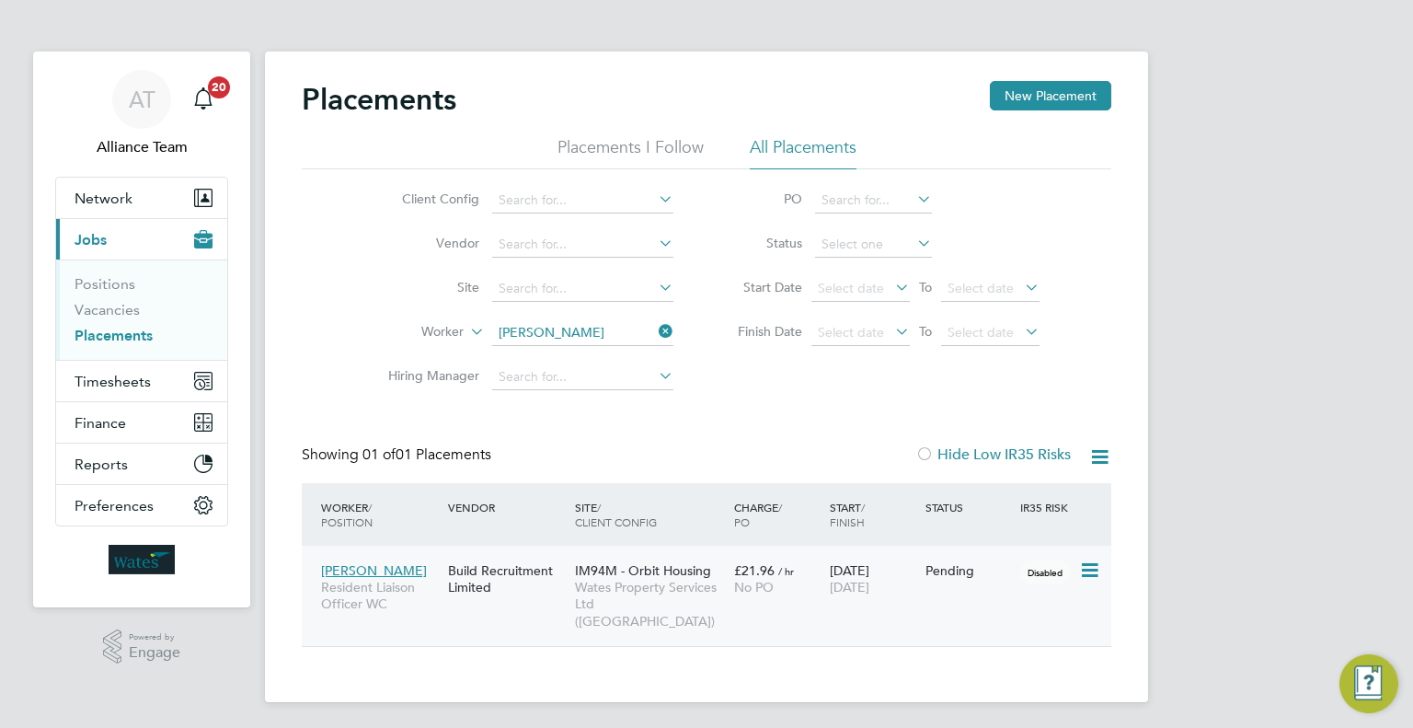
click at [802, 608] on div "Janet Kennally Resident Liaison Officer WC Build Recruitment Limited IM94M - Or…" at bounding box center [707, 596] width 810 height 100
click at [802, 583] on div "No PO" at bounding box center [777, 587] width 86 height 17
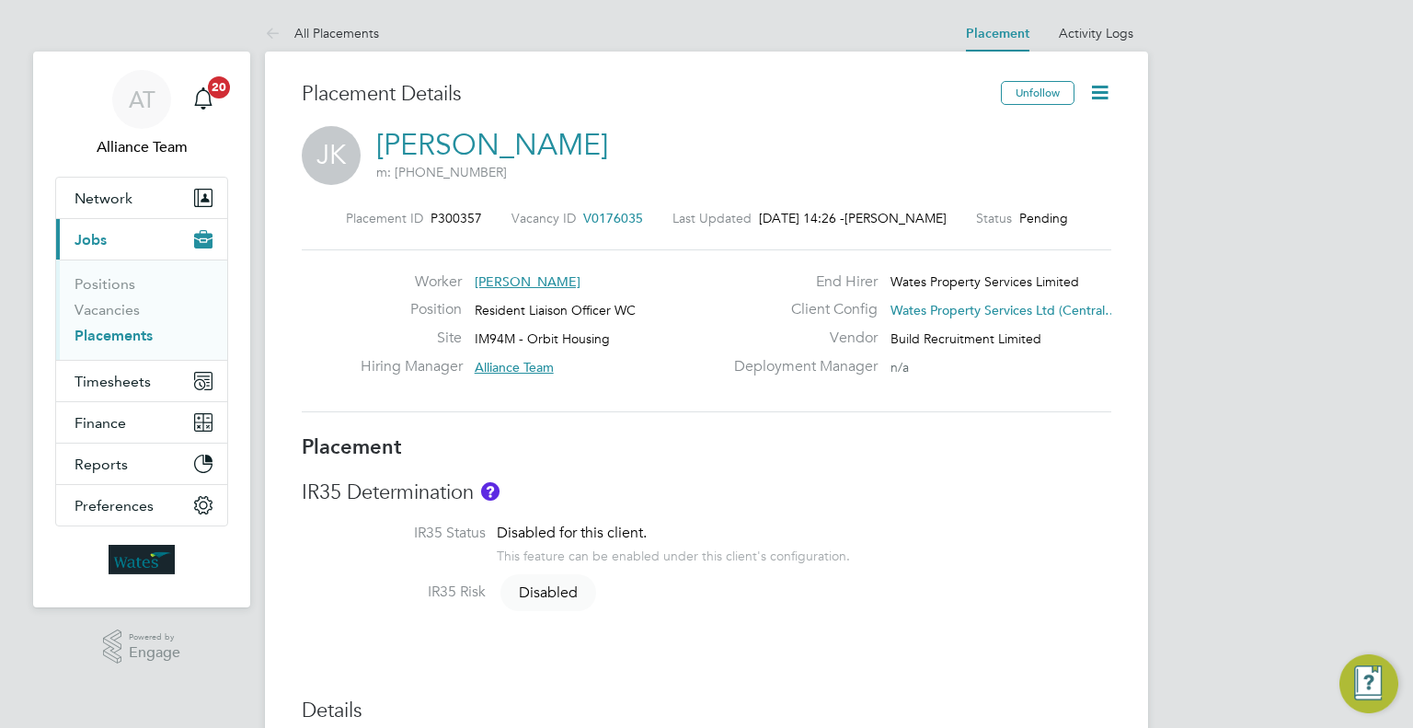
click at [1105, 95] on icon at bounding box center [1099, 92] width 23 height 23
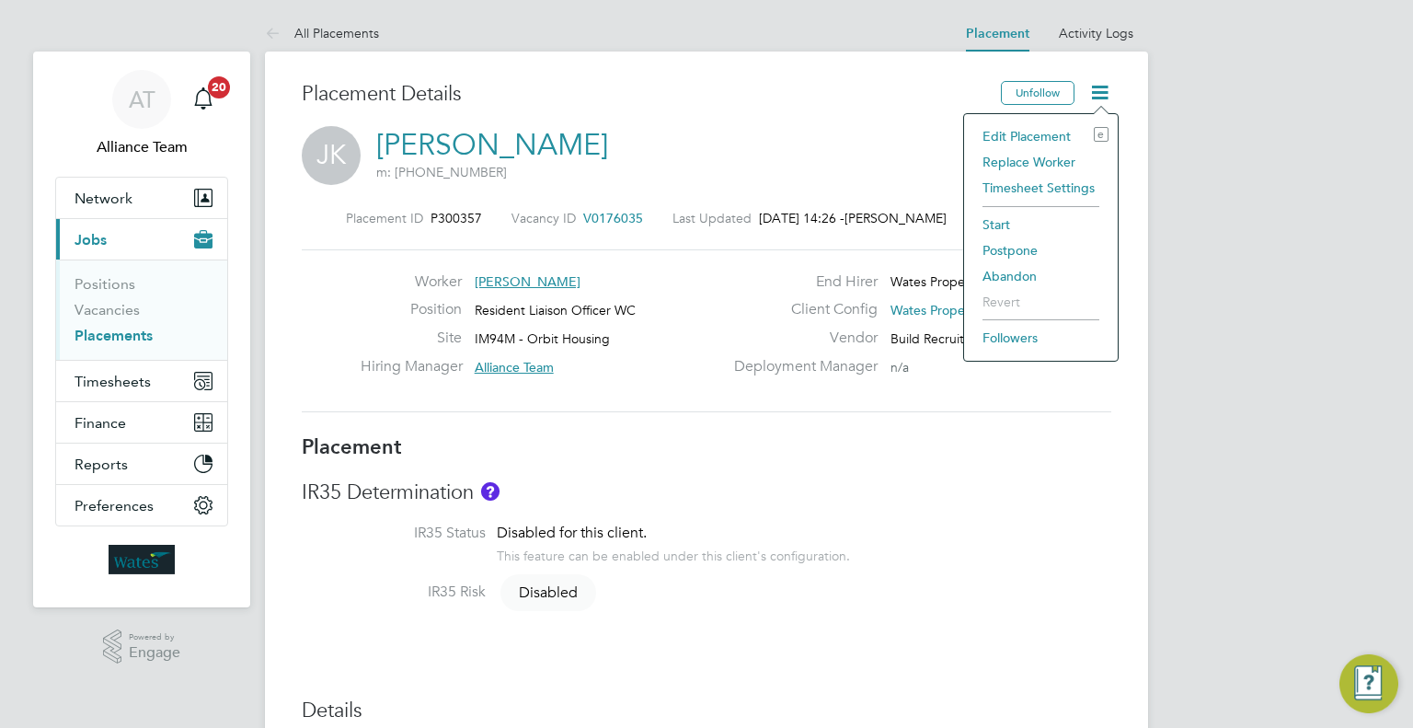
click at [1043, 139] on li "Edit Placement e" at bounding box center [1040, 136] width 135 height 26
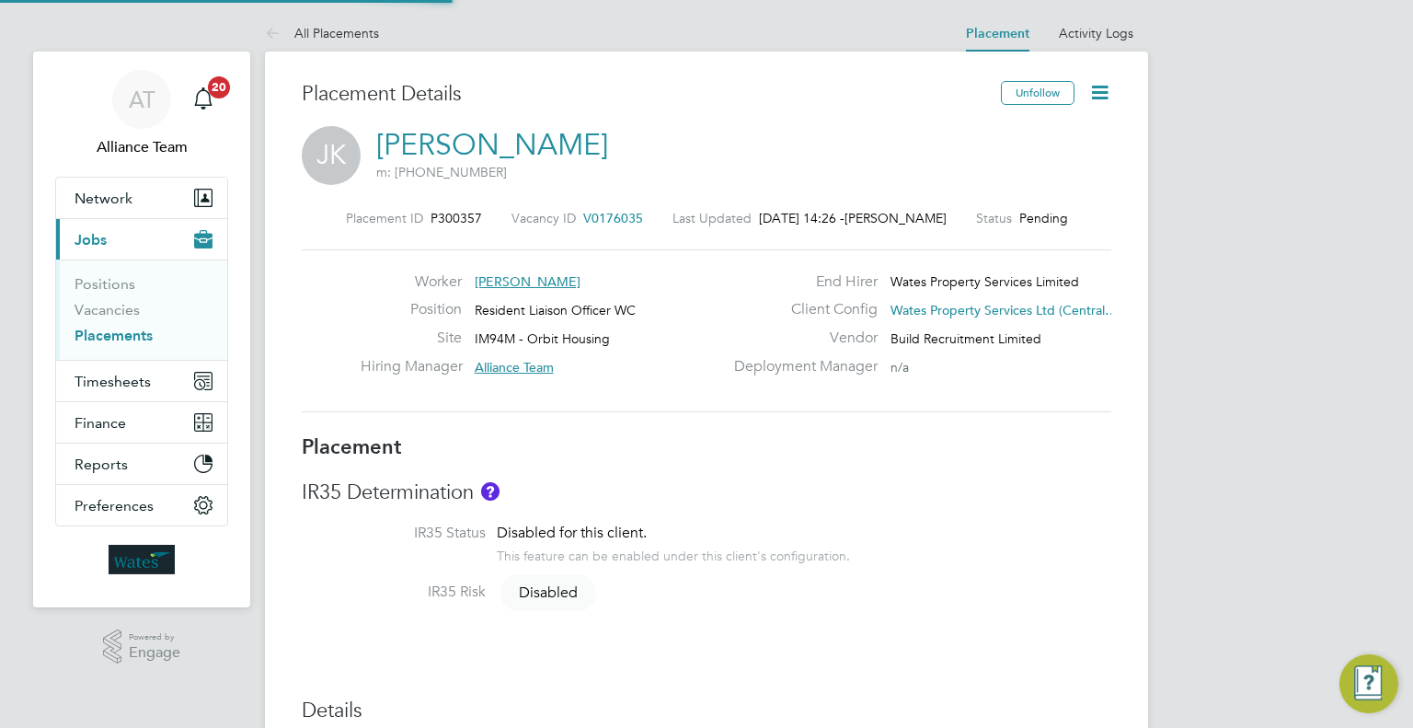
type input "Alliance Team"
type input "[PERSON_NAME]"
type input "[DATE]"
type input "08:00"
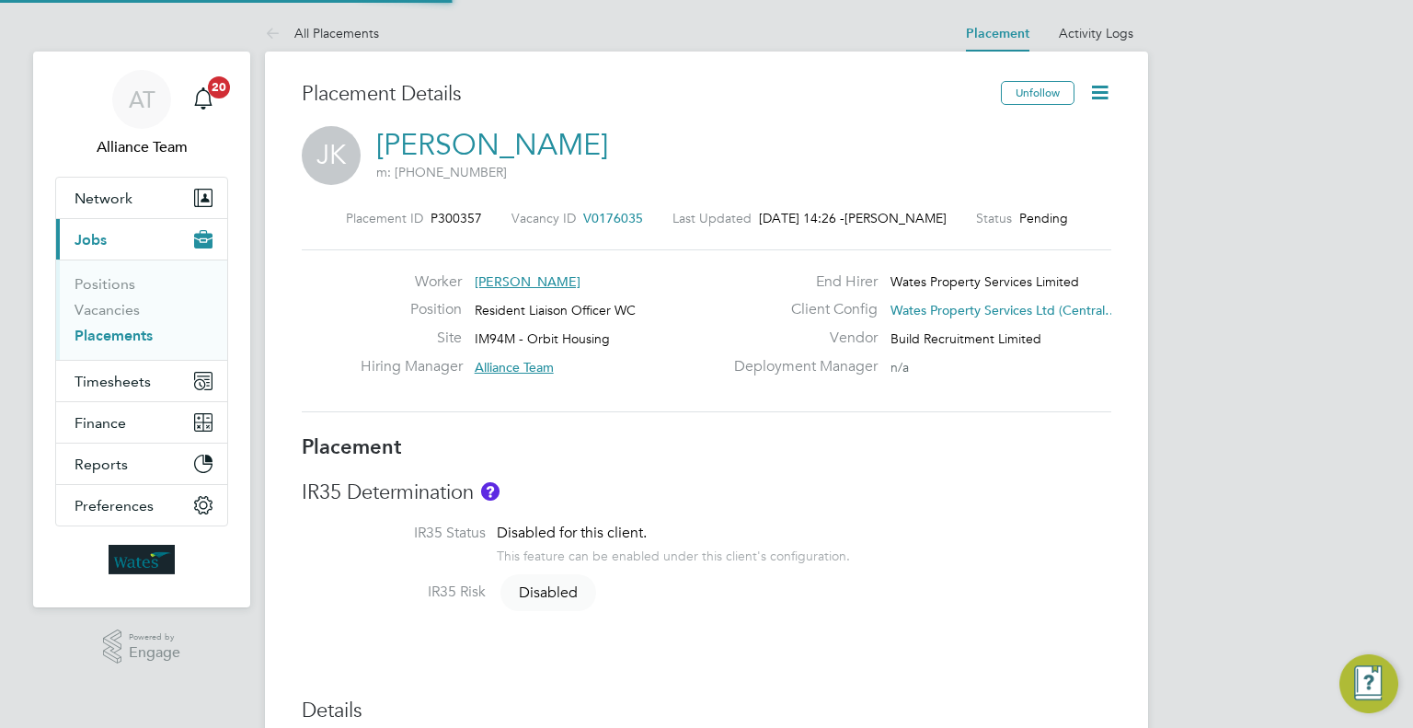
type input "18:00"
type input "08129"
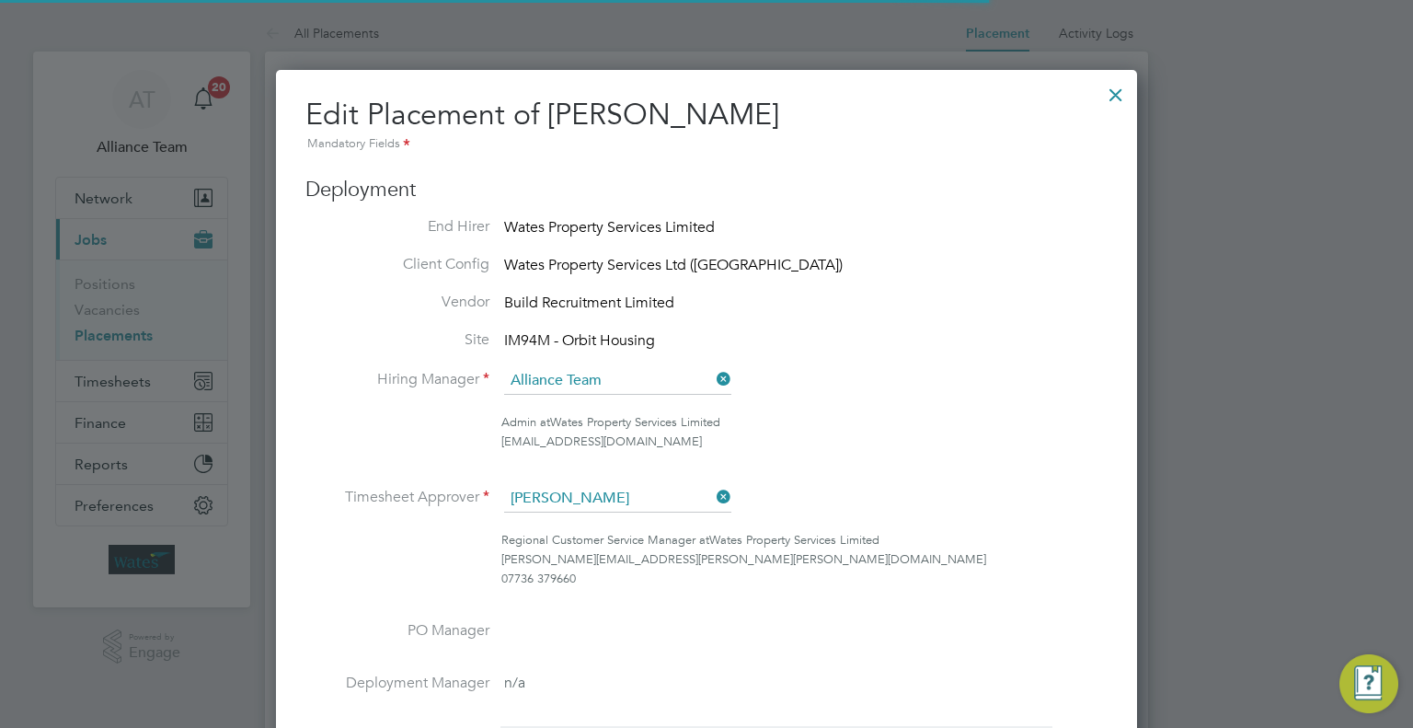
scroll to position [9, 9]
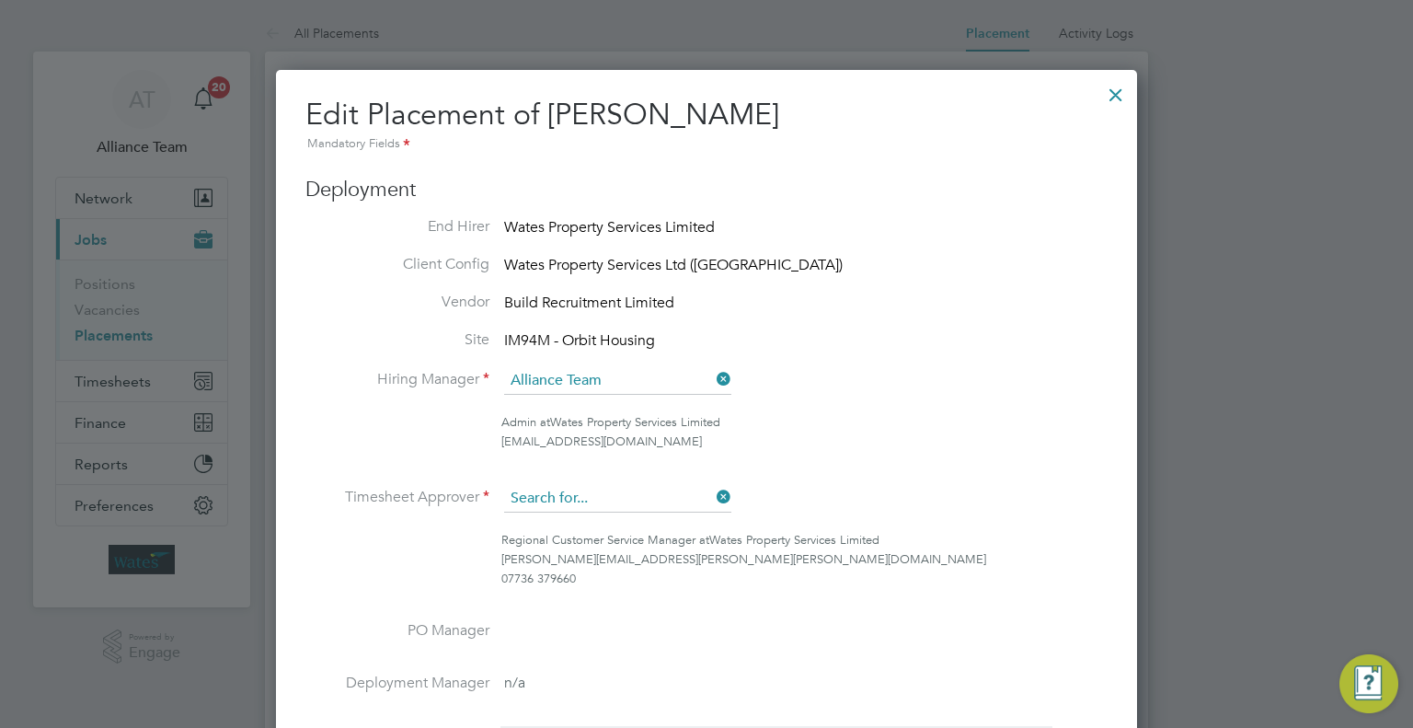
click at [592, 503] on input at bounding box center [617, 499] width 227 height 28
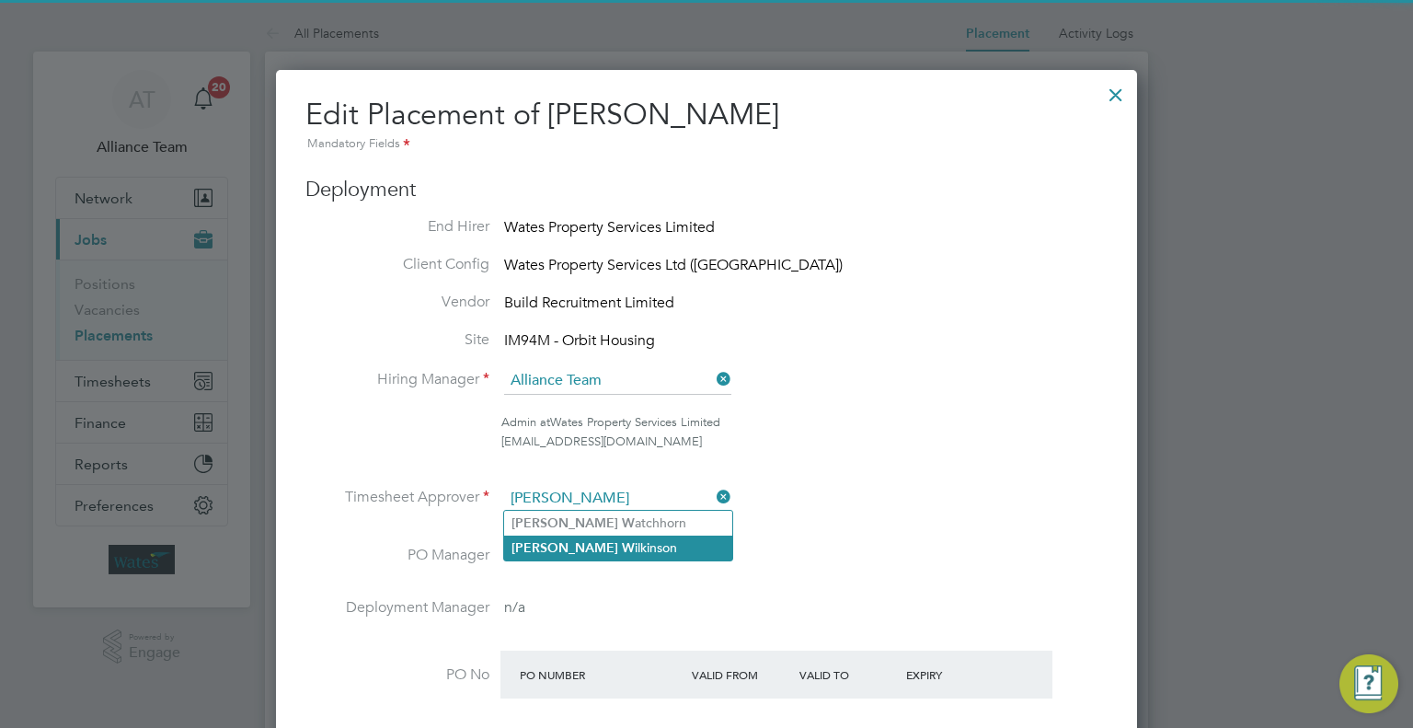
click at [634, 541] on li "[PERSON_NAME]" at bounding box center [618, 547] width 228 height 25
type input "[PERSON_NAME]"
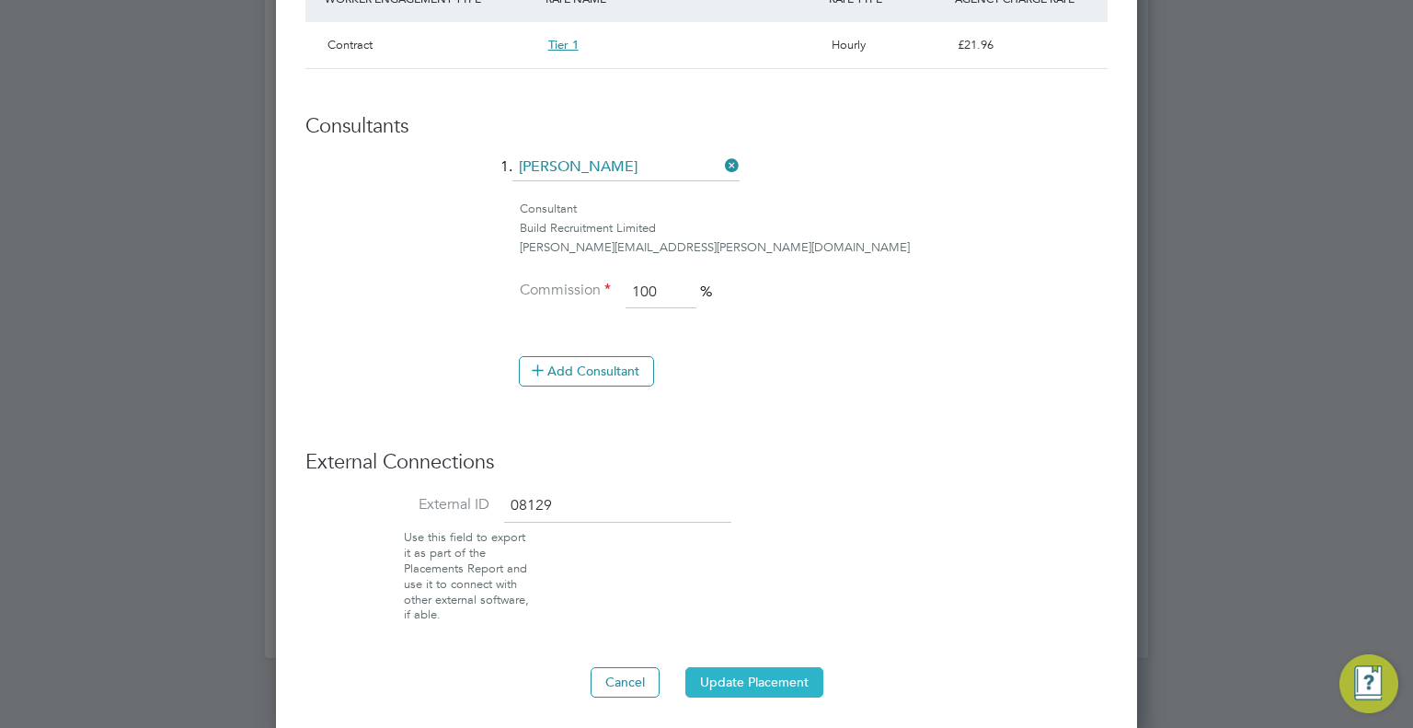
click at [772, 683] on button "Update Placement" at bounding box center [754, 681] width 138 height 29
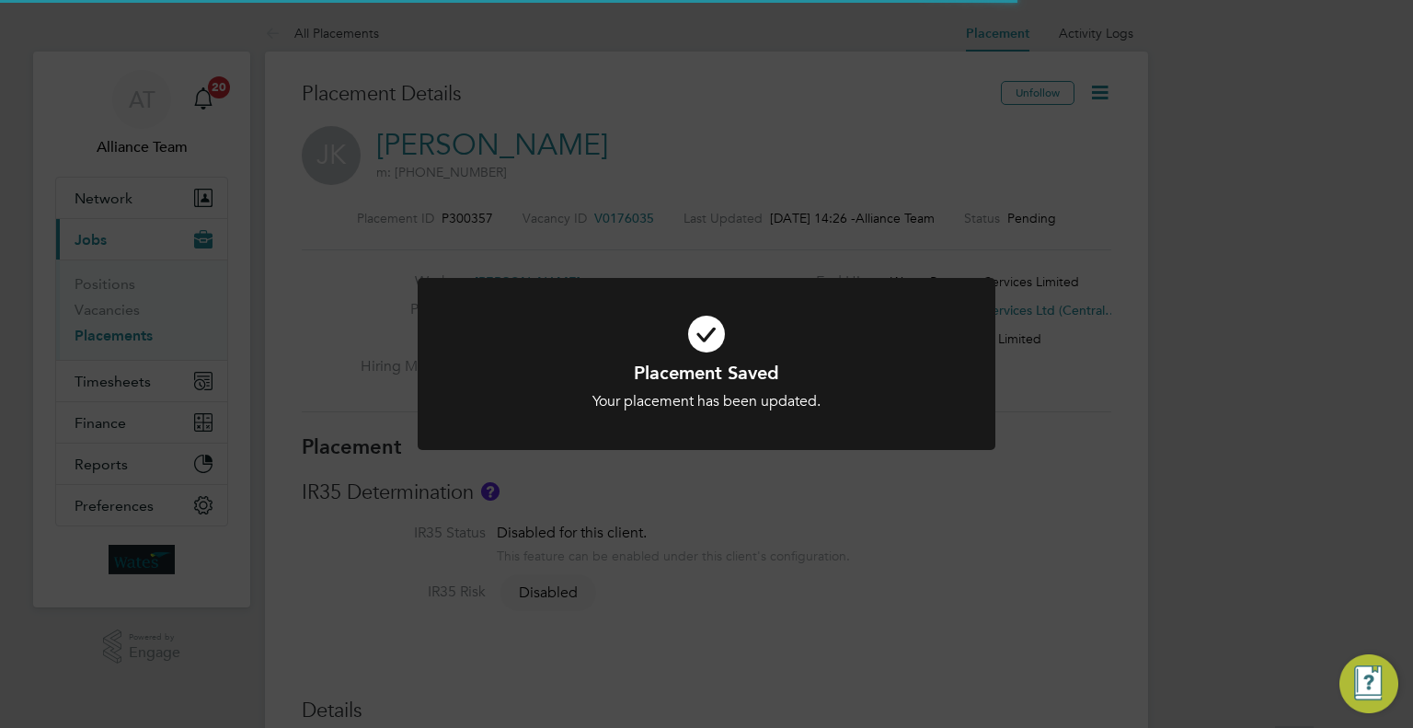
click at [1016, 426] on div "Placement Saved Your placement has been updated. Cancel Okay" at bounding box center [706, 364] width 1413 height 728
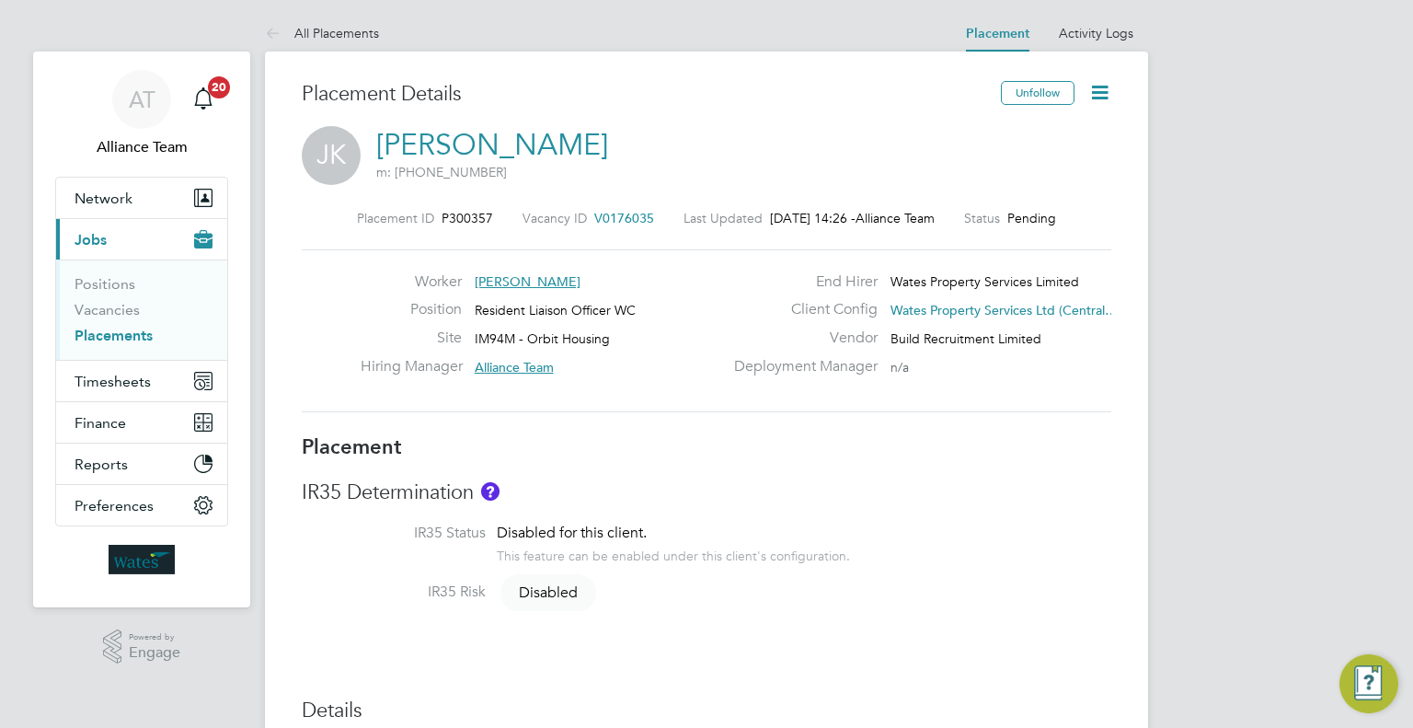
click at [129, 340] on link "Placements" at bounding box center [114, 335] width 78 height 17
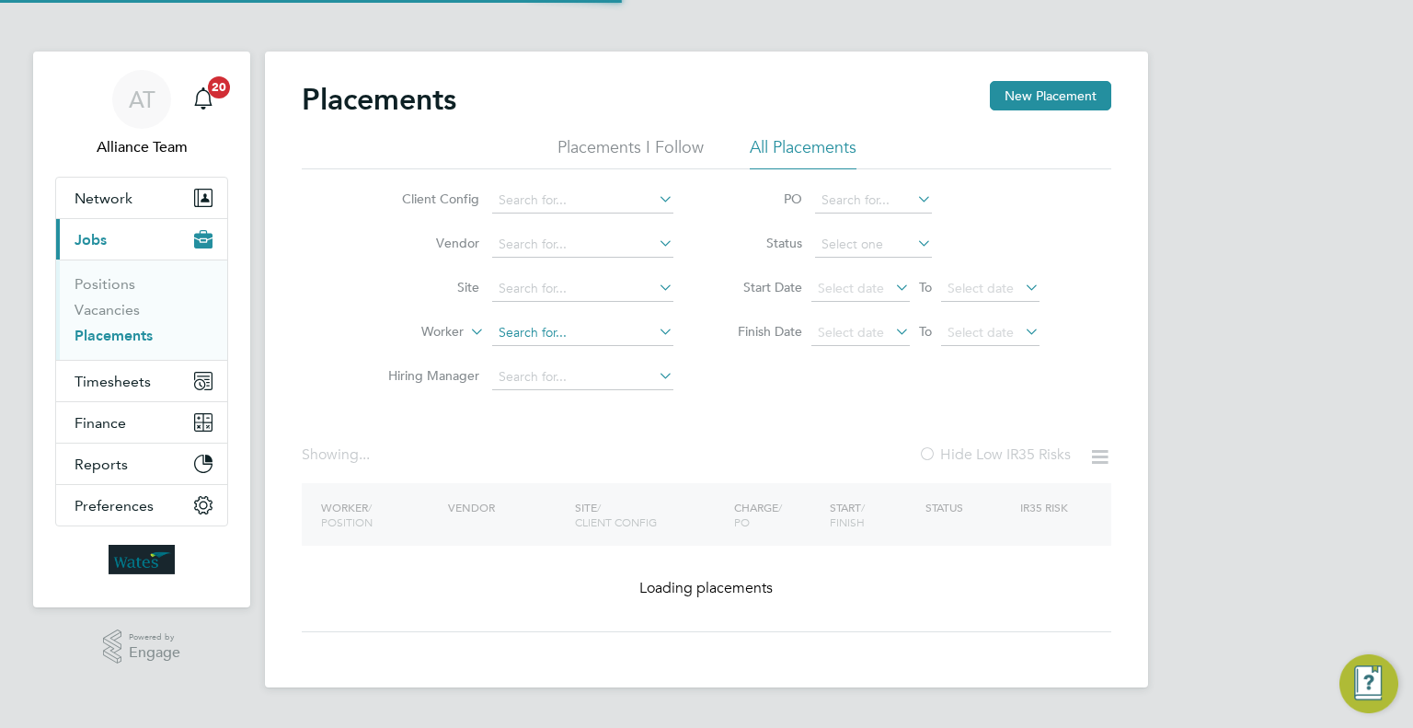
click at [506, 336] on input at bounding box center [582, 333] width 181 height 26
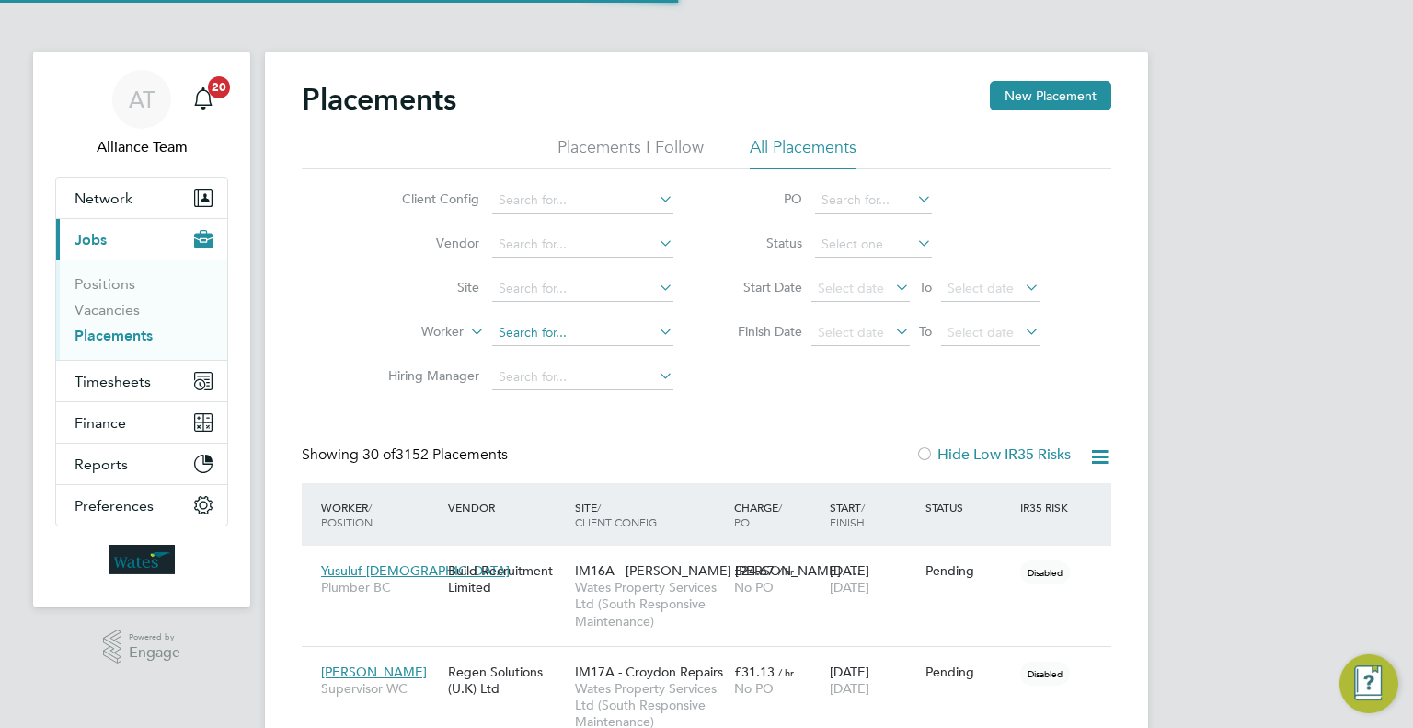
scroll to position [52, 128]
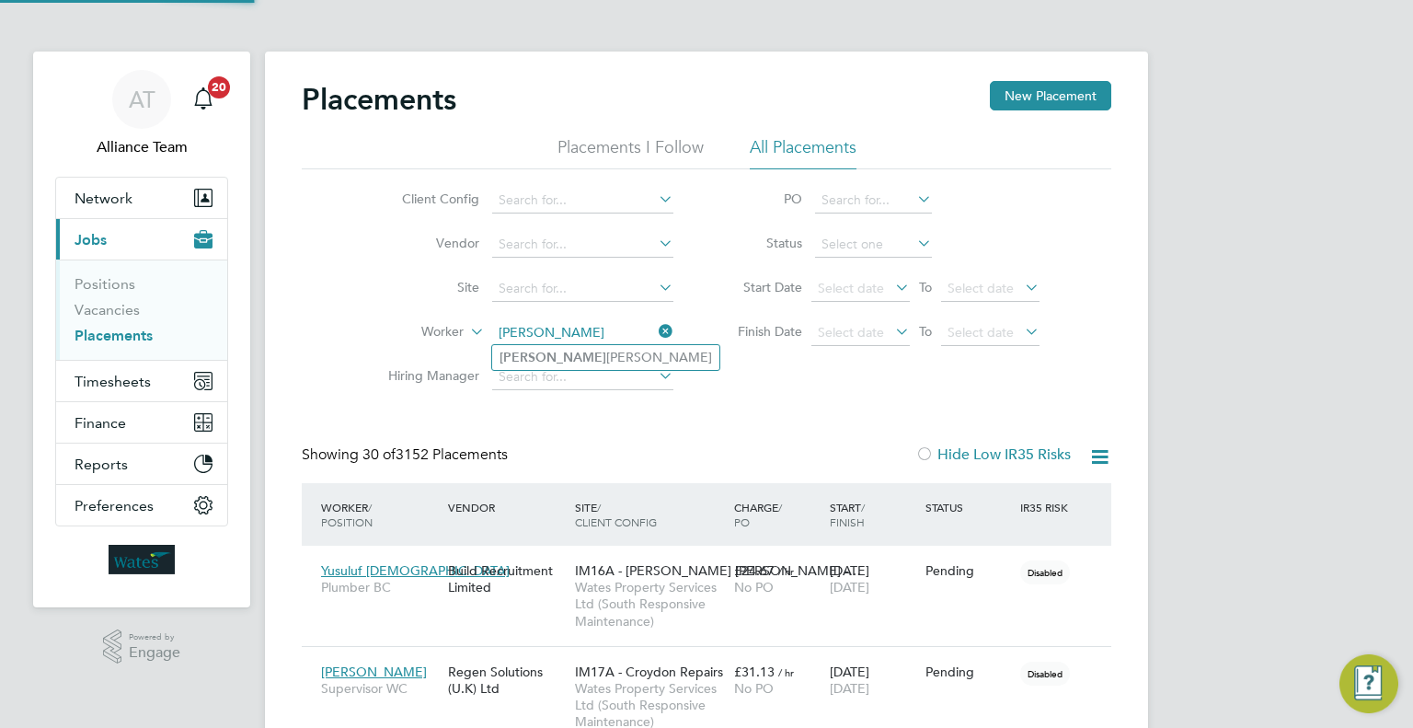
click at [590, 357] on li "Prak ash Patel" at bounding box center [605, 357] width 227 height 25
type input "Prakash Patel"
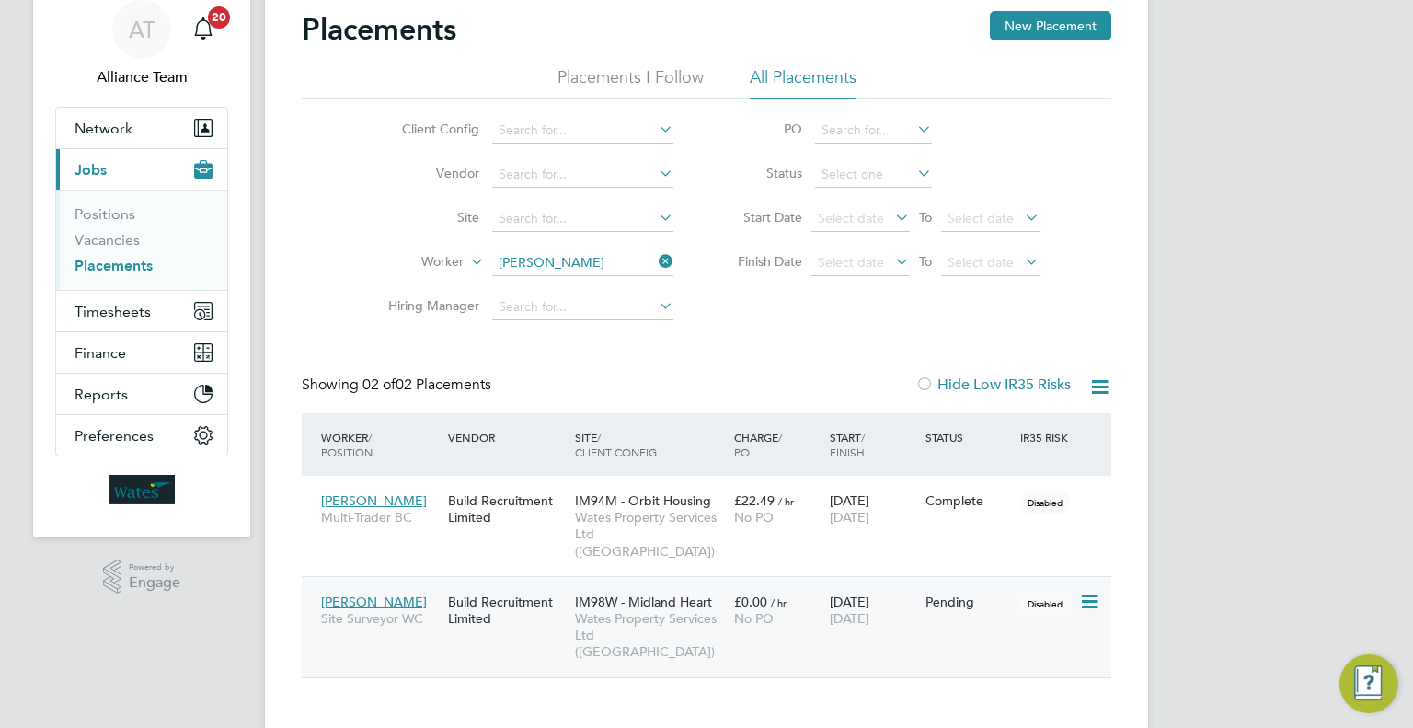
click at [745, 593] on span "£0.00" at bounding box center [750, 601] width 33 height 17
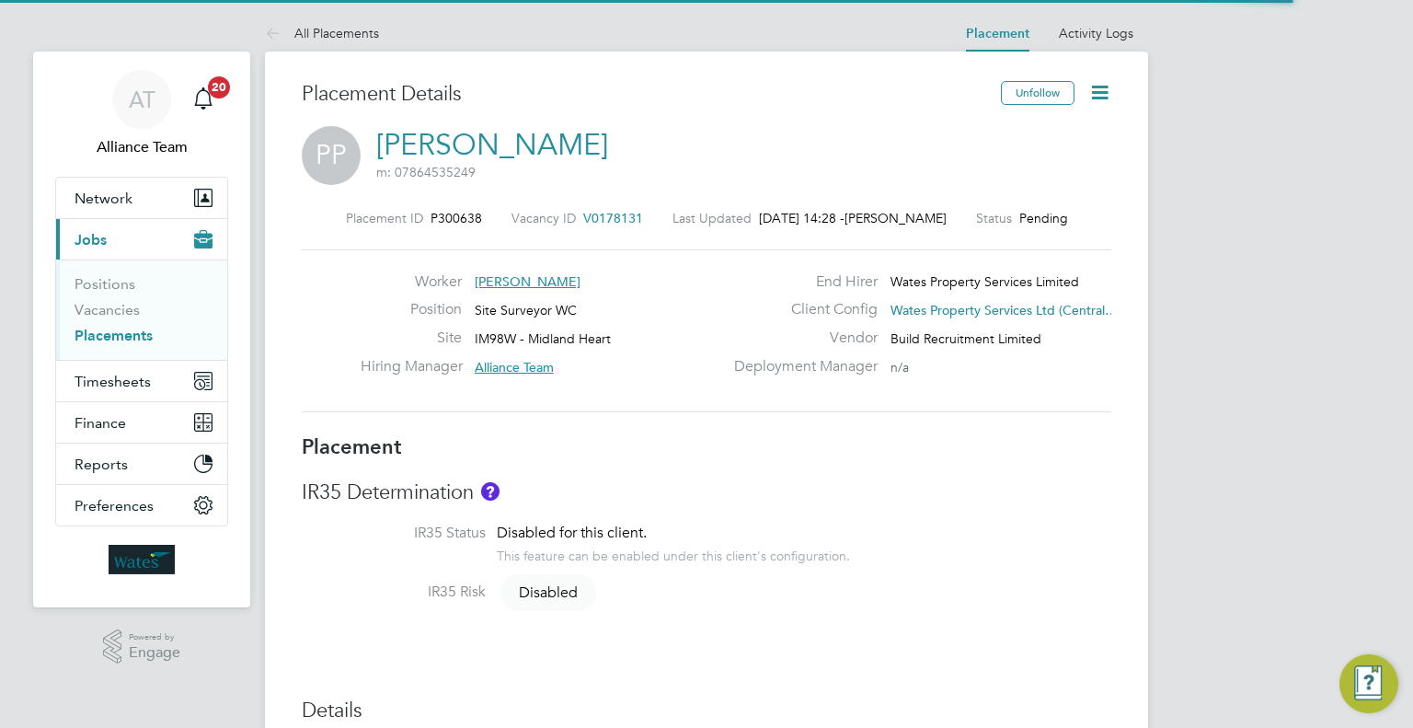
click at [611, 215] on span "V0178131" at bounding box center [613, 218] width 60 height 17
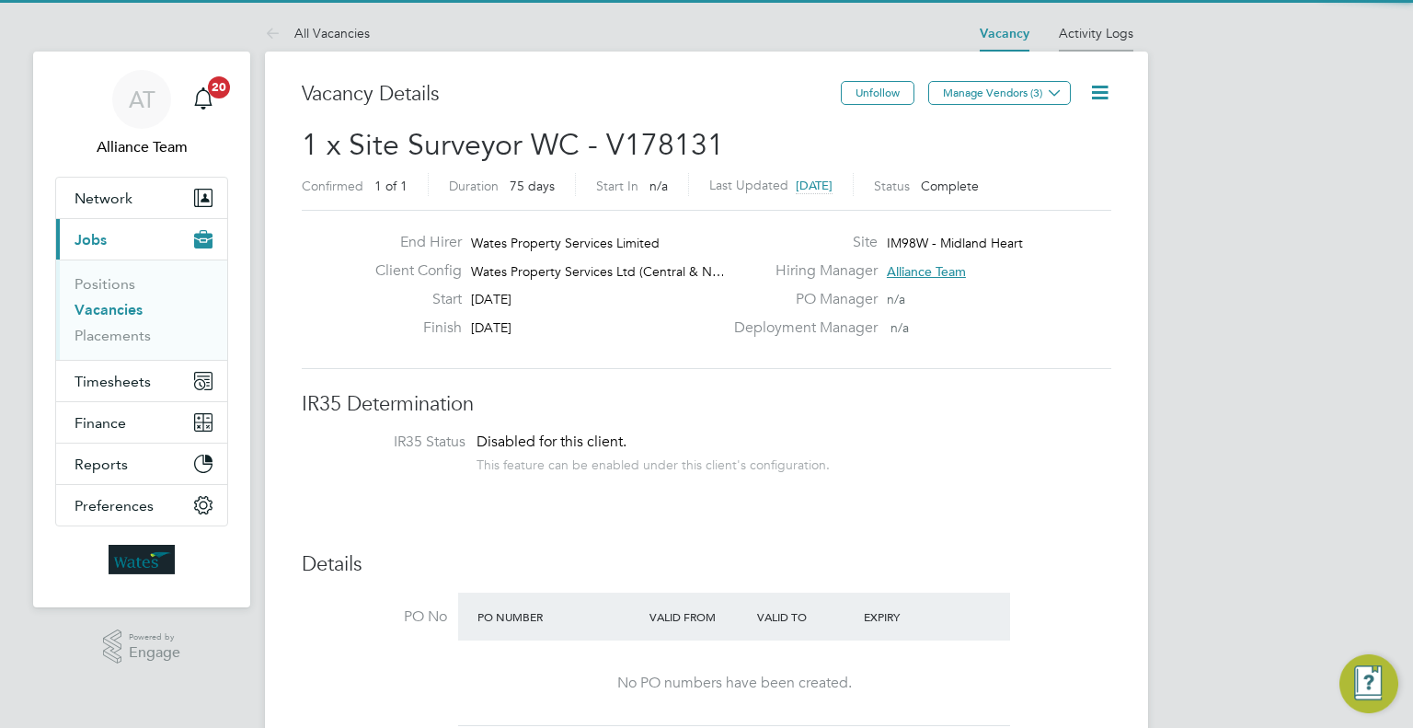
click at [1103, 40] on link "Activity Logs" at bounding box center [1096, 33] width 75 height 17
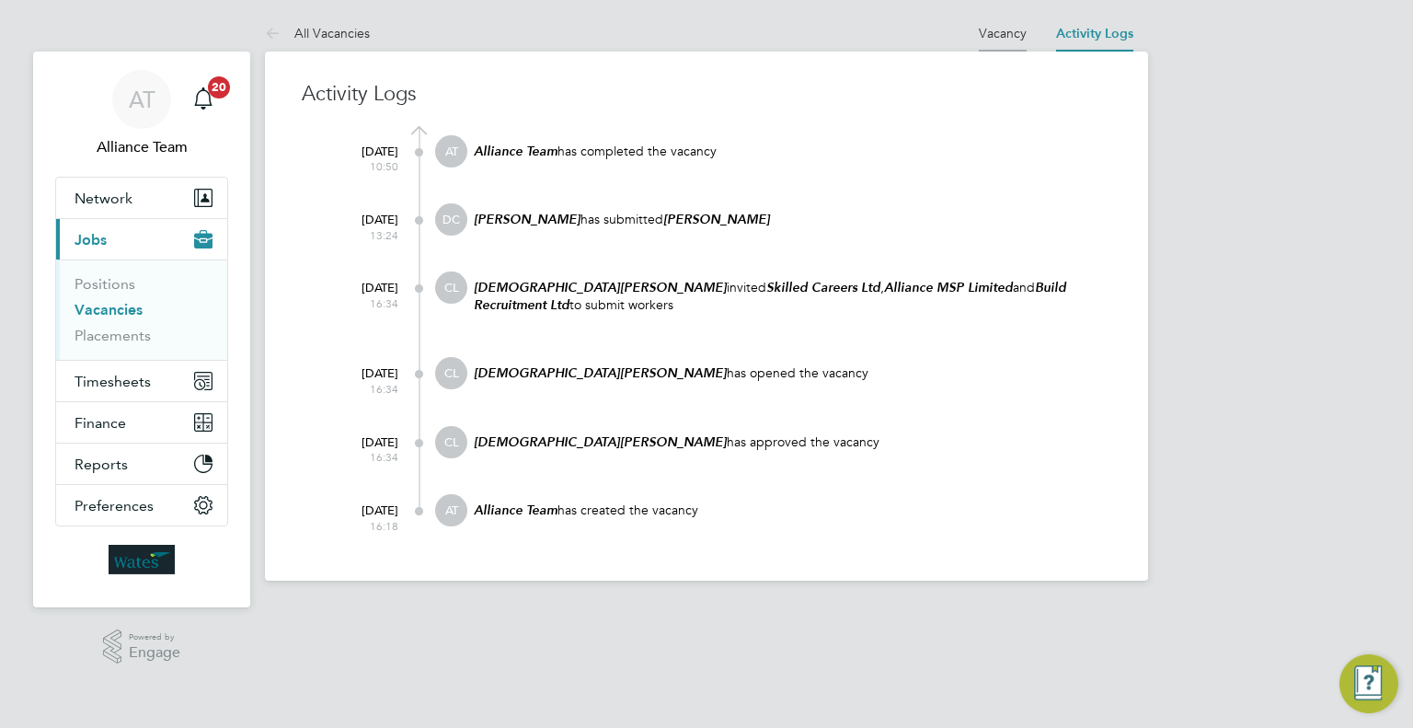
click at [998, 17] on li "Vacancy" at bounding box center [1003, 33] width 48 height 37
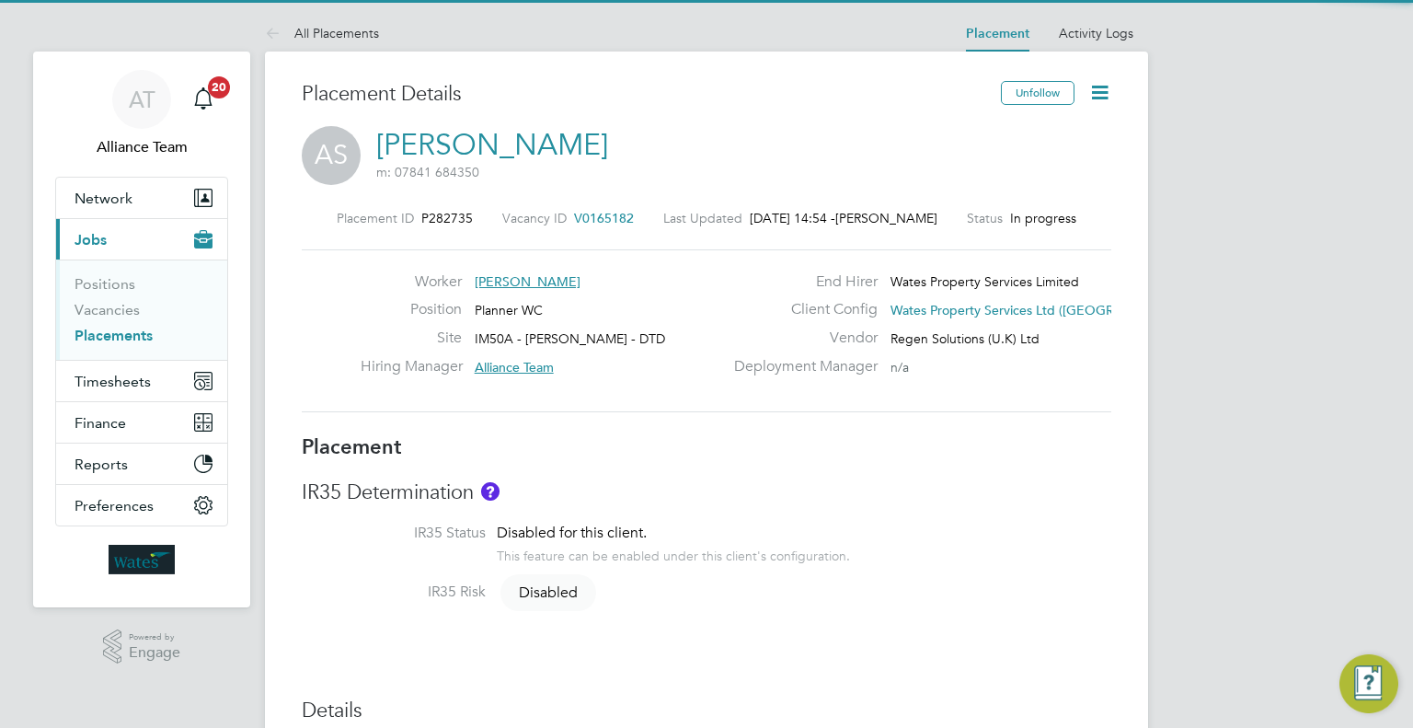
click at [1098, 99] on icon at bounding box center [1099, 92] width 23 height 23
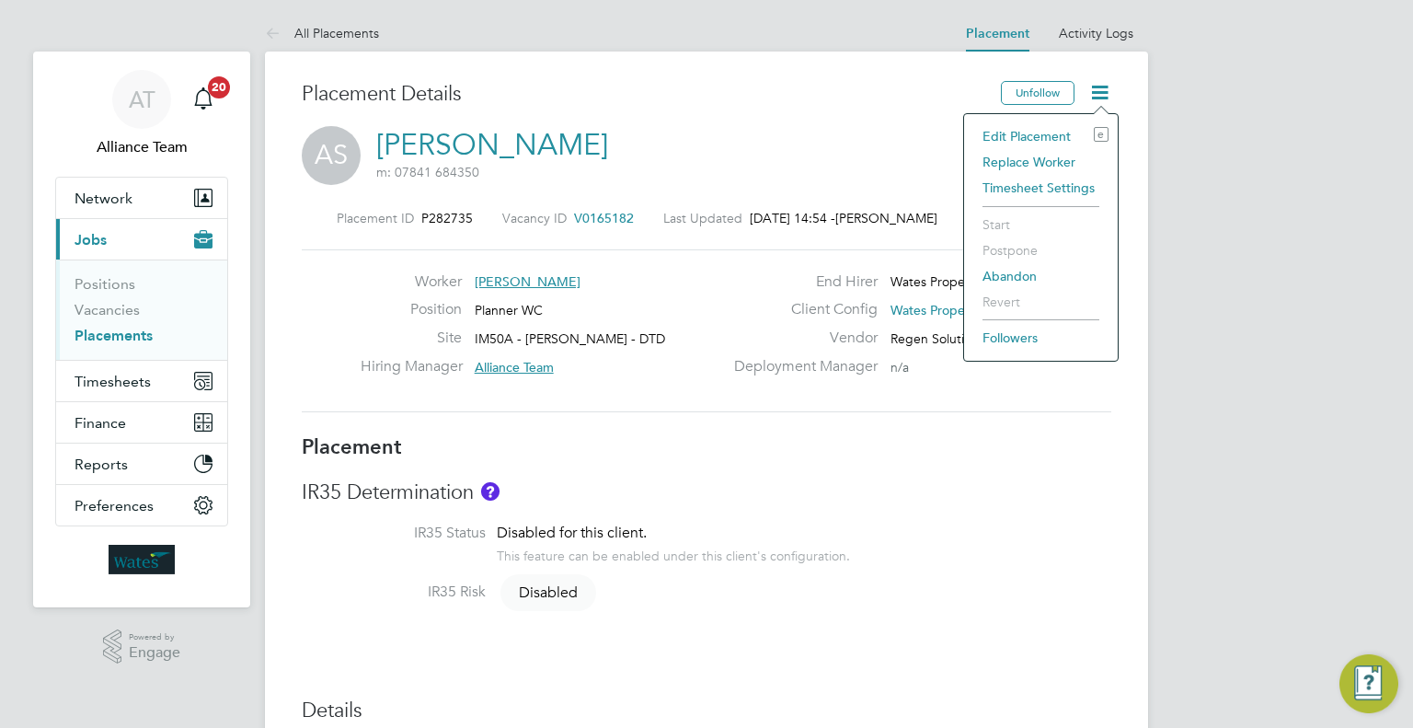
click at [1016, 134] on li "Edit Placement e" at bounding box center [1040, 136] width 135 height 26
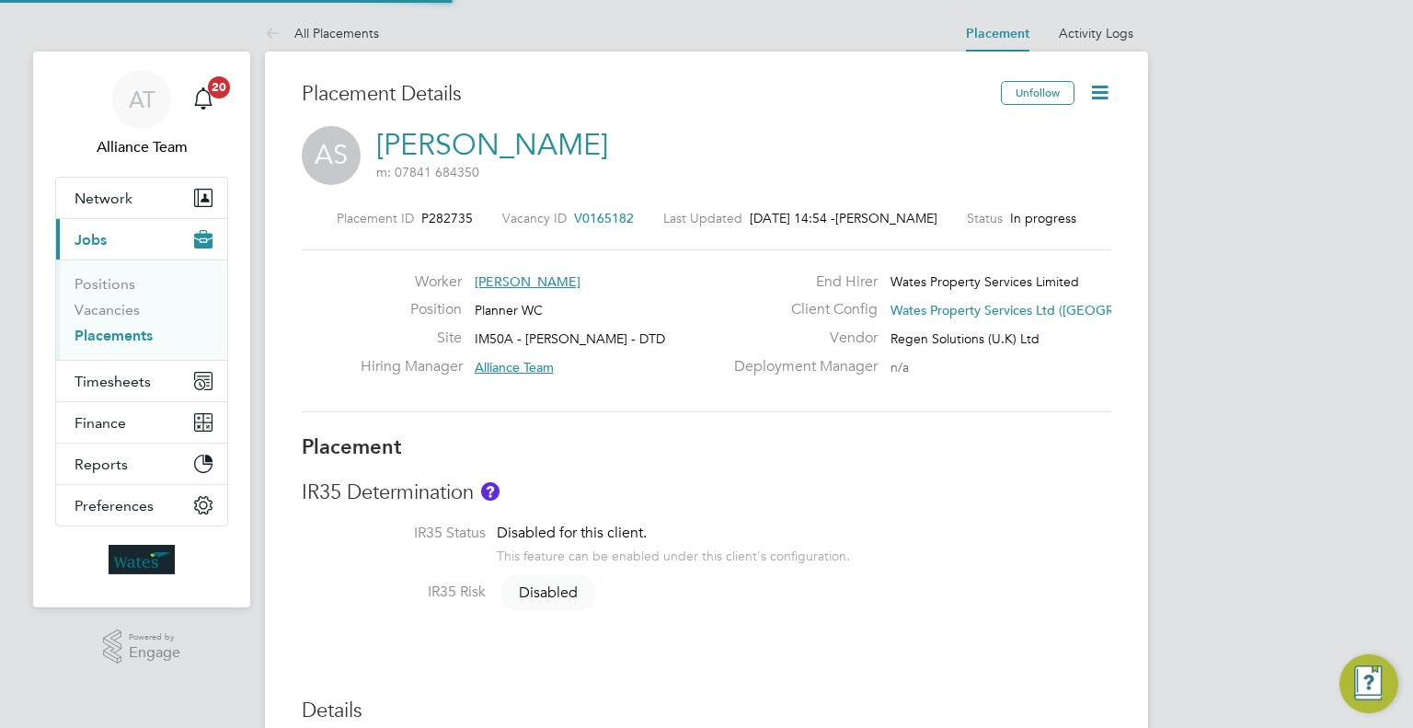
type input "Alliance Team"
type input "[PERSON_NAME]"
type input "15 Apr 2025"
type input "01 Sep 2025"
type input "08:00"
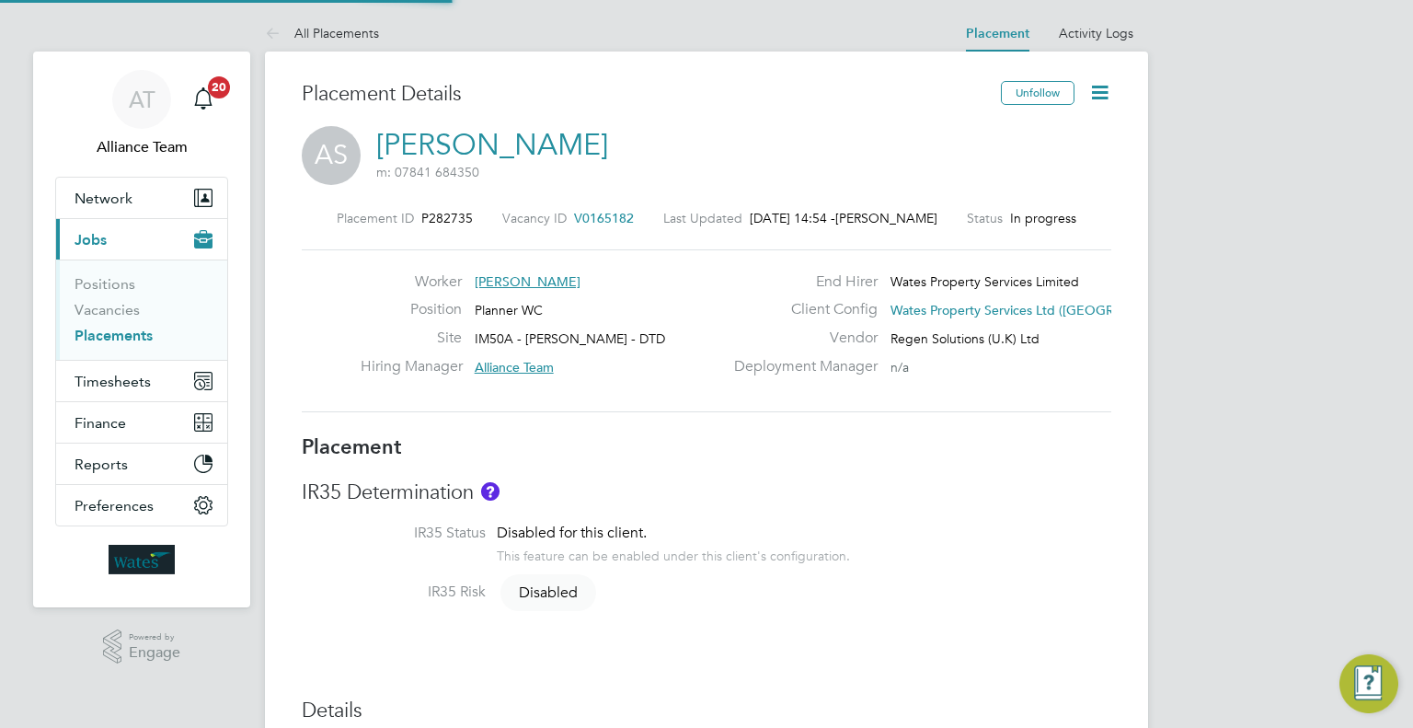
type input "17:00"
type input "07669"
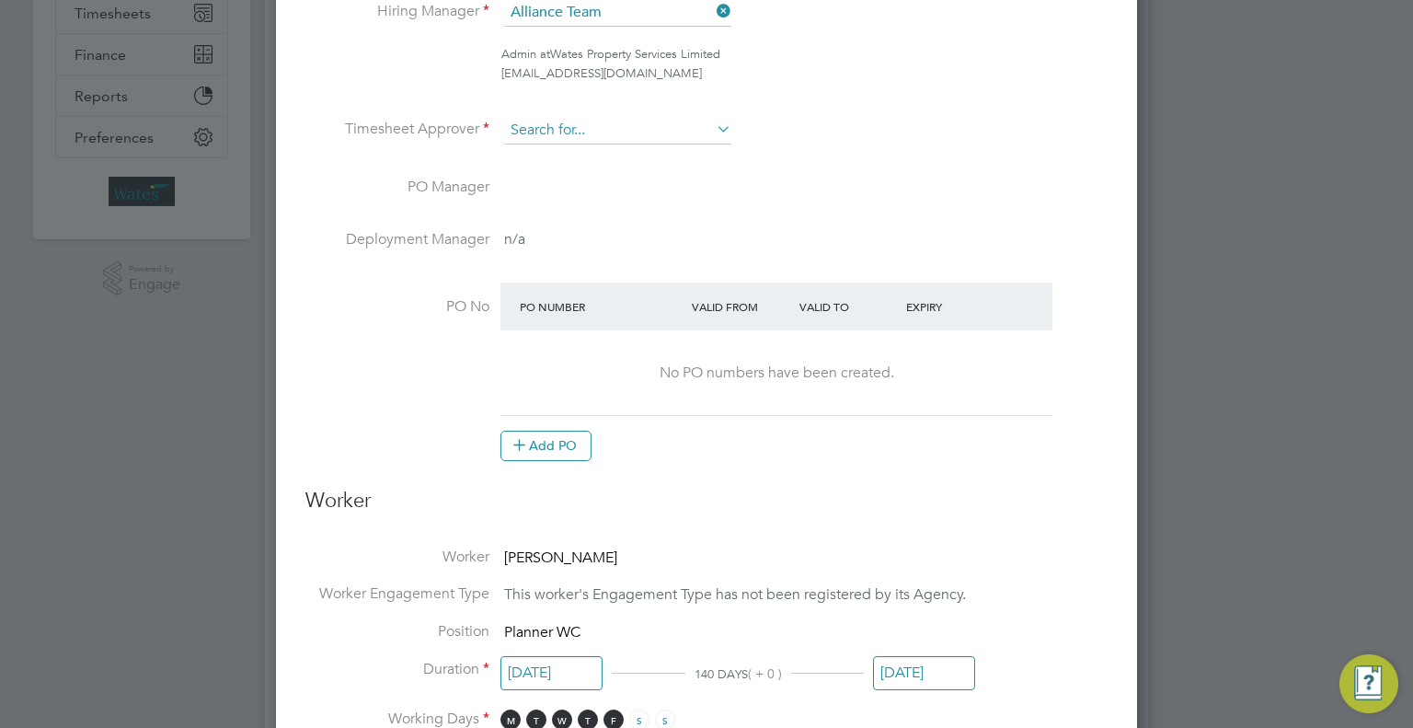
click at [622, 132] on input at bounding box center [617, 131] width 227 height 28
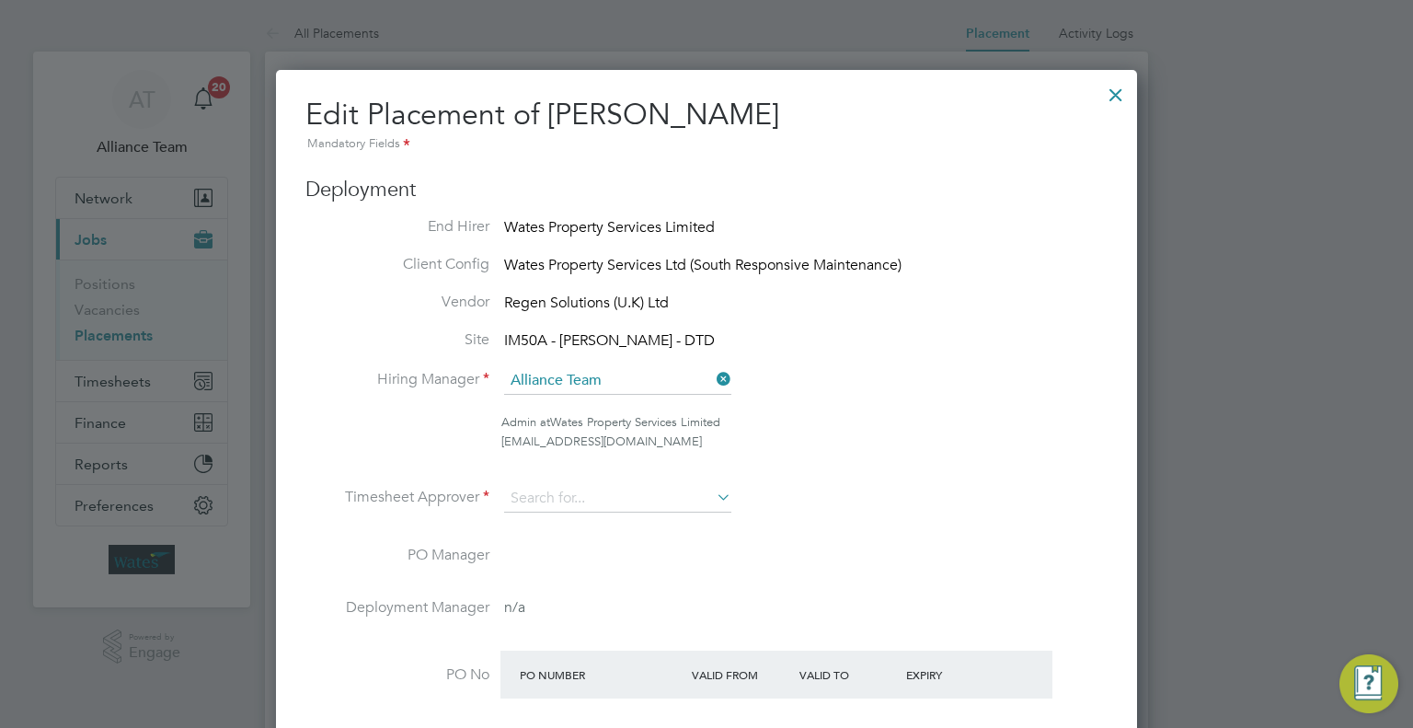
click at [1120, 95] on div at bounding box center [1115, 90] width 33 height 33
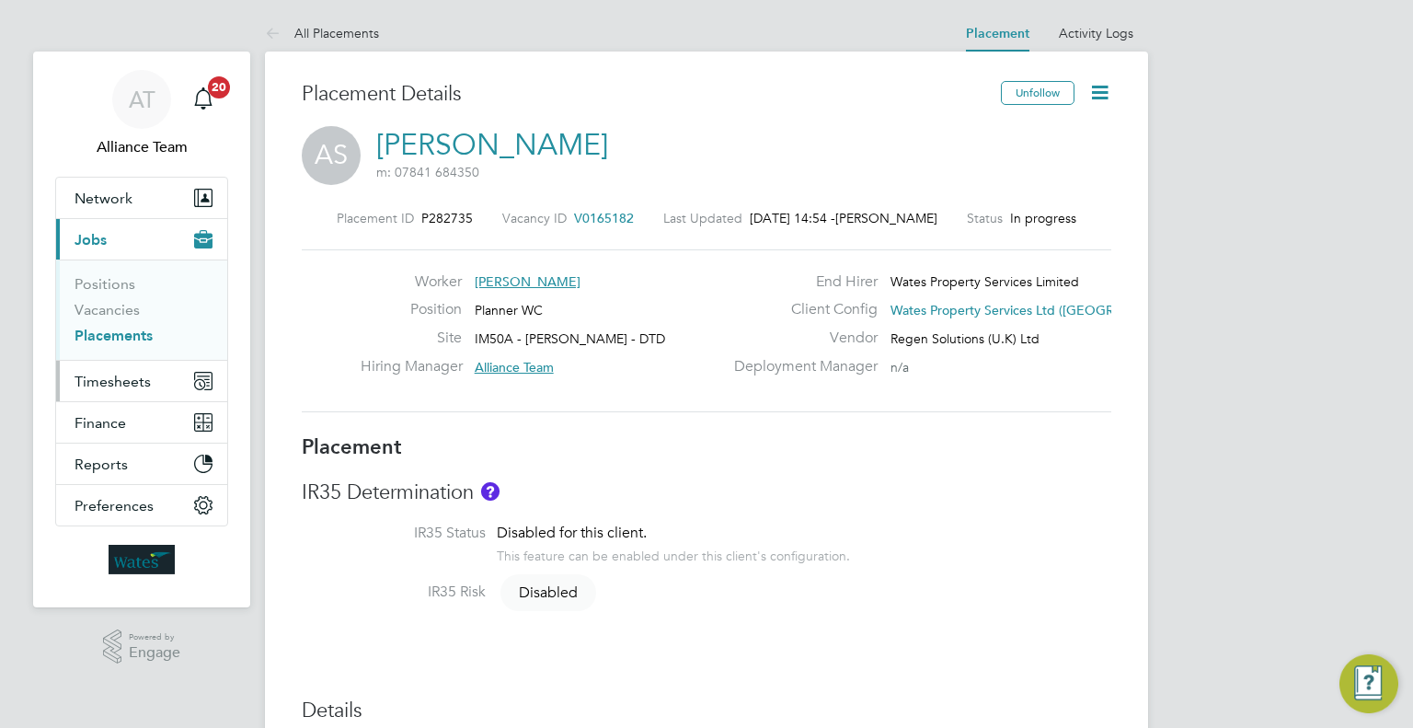
click at [140, 363] on button "Timesheets" at bounding box center [141, 381] width 171 height 40
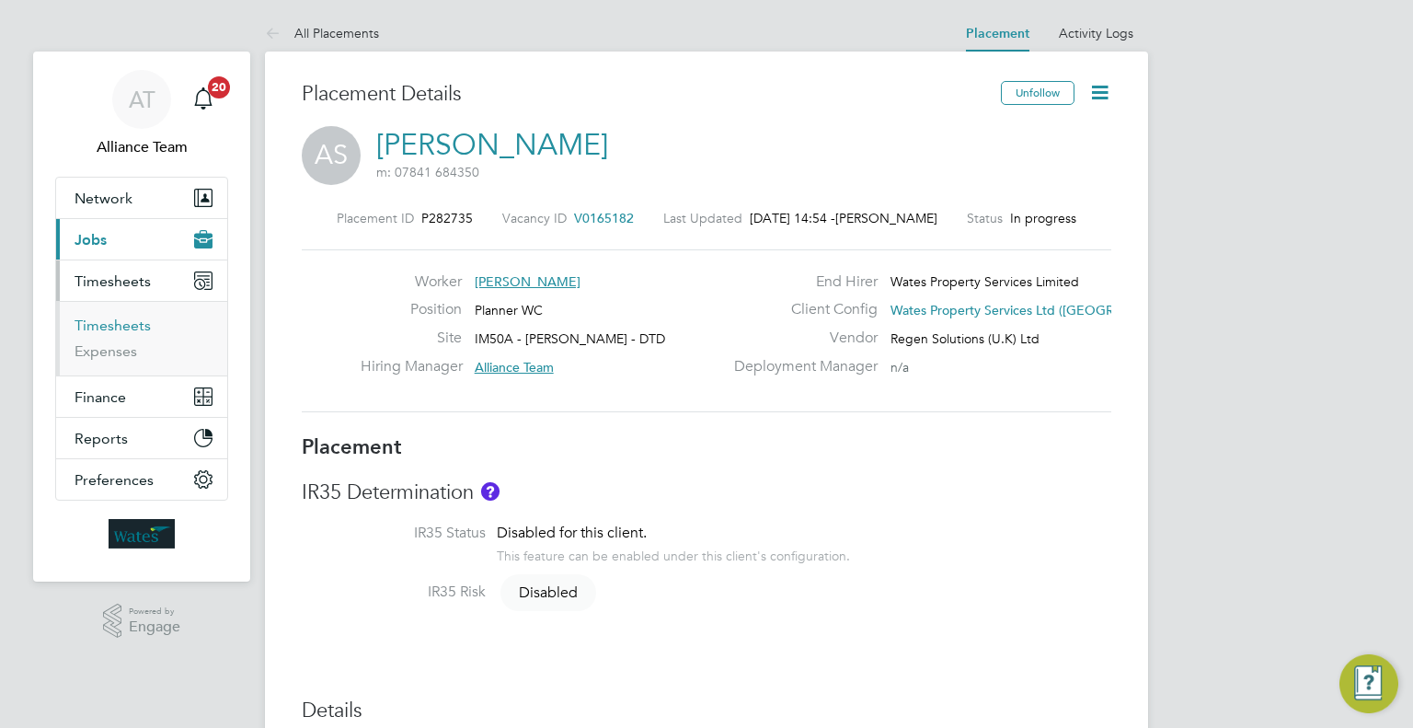
click at [96, 319] on link "Timesheets" at bounding box center [113, 324] width 76 height 17
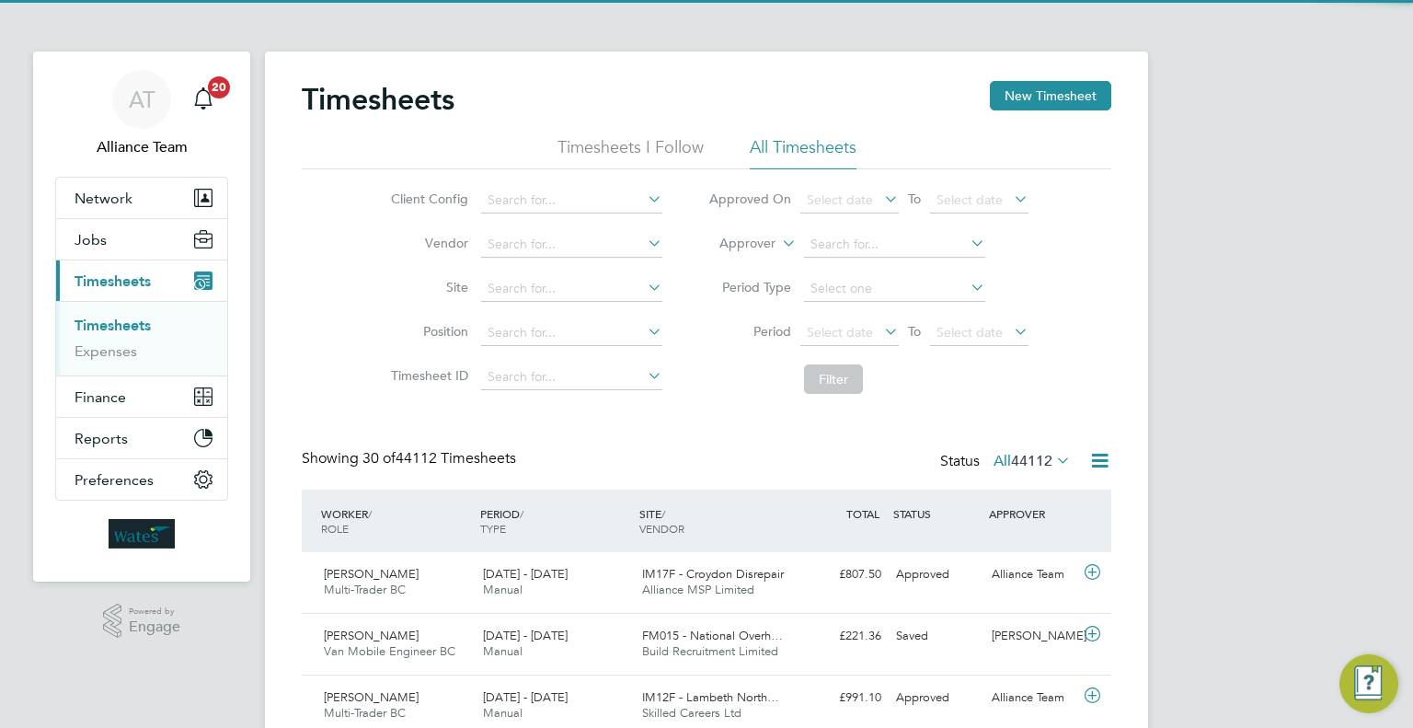
click at [778, 237] on icon at bounding box center [778, 238] width 0 height 17
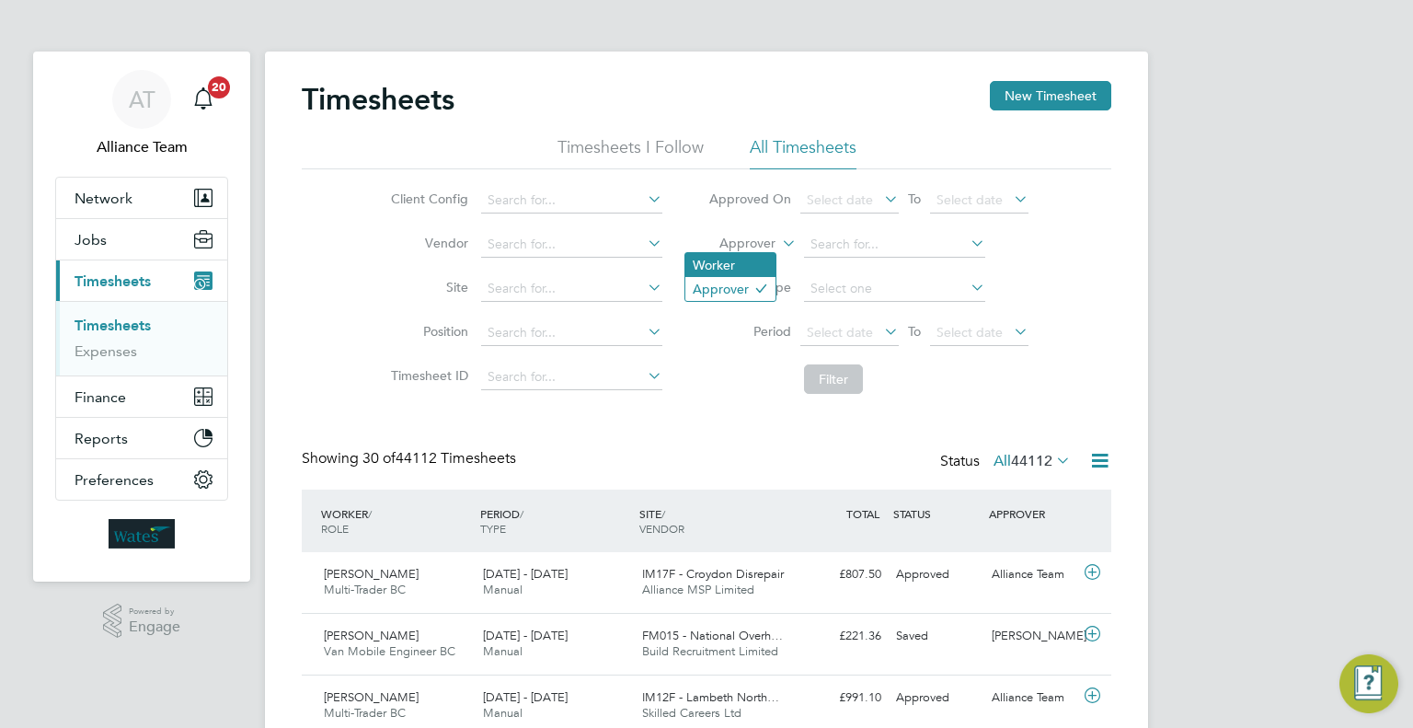
drag, startPoint x: 749, startPoint y: 262, endPoint x: 764, endPoint y: 258, distance: 15.4
click at [755, 258] on li "Worker" at bounding box center [730, 265] width 90 height 24
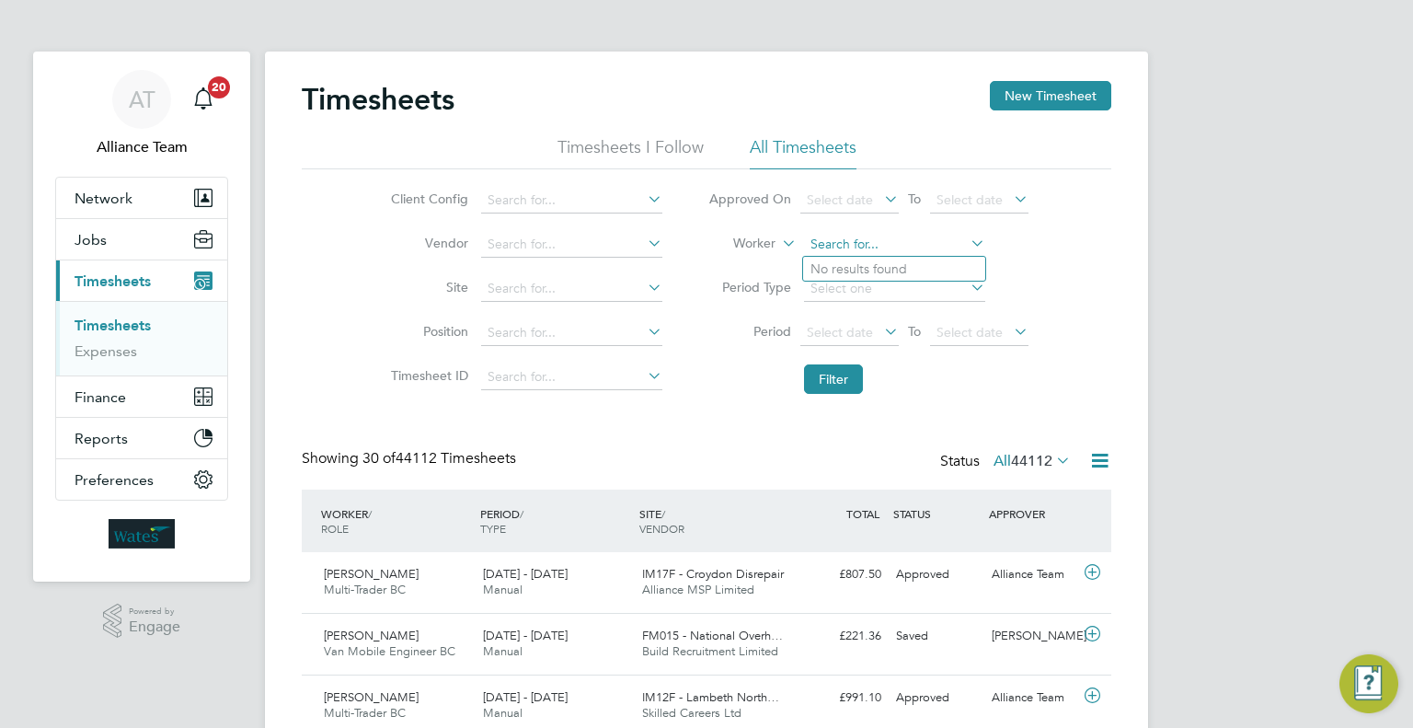
click at [838, 243] on input at bounding box center [894, 245] width 181 height 26
click at [911, 321] on li "Amira Silem" at bounding box center [894, 319] width 182 height 25
type input "[PERSON_NAME]"
drag, startPoint x: 832, startPoint y: 382, endPoint x: 835, endPoint y: 393, distance: 11.6
click at [832, 383] on button "Filter" at bounding box center [833, 378] width 59 height 29
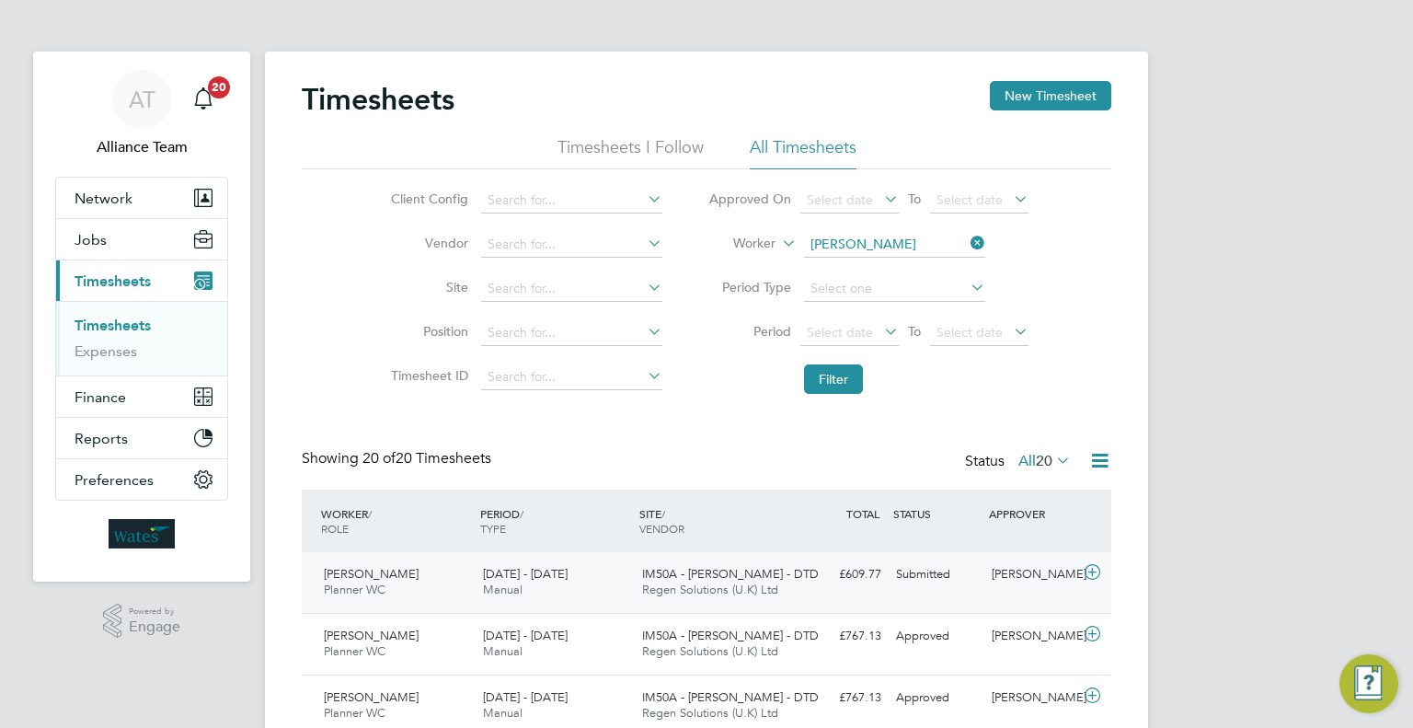
click at [976, 586] on div "Submitted" at bounding box center [937, 574] width 96 height 30
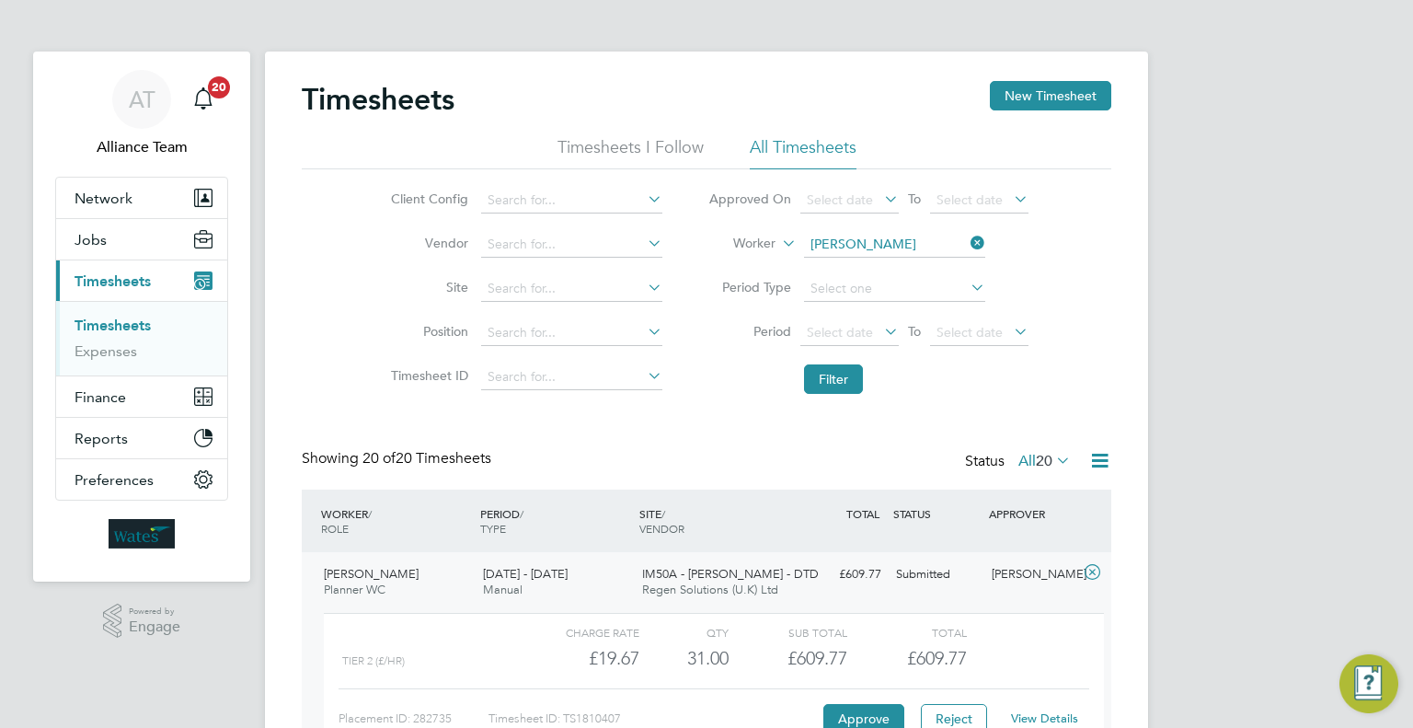
click at [1060, 714] on link "View Details" at bounding box center [1044, 718] width 67 height 16
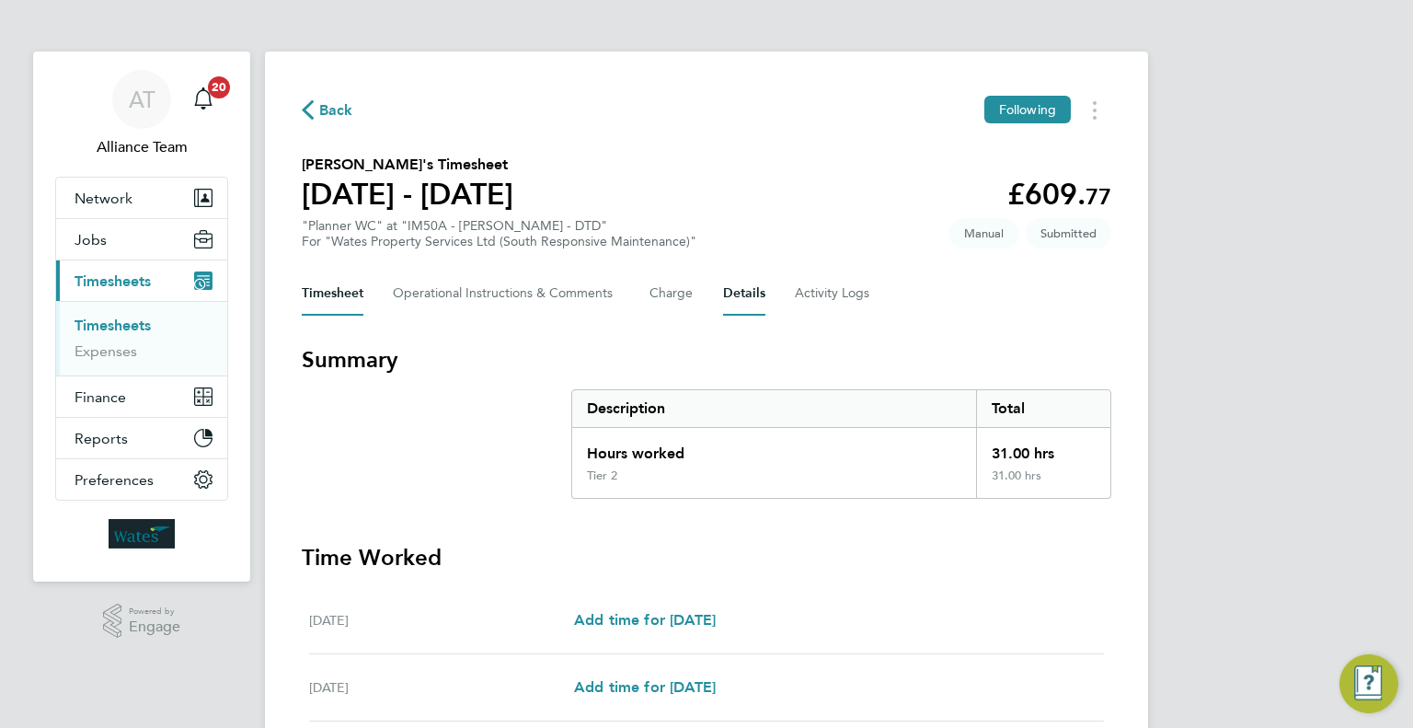
click at [755, 287] on button "Details" at bounding box center [744, 293] width 42 height 44
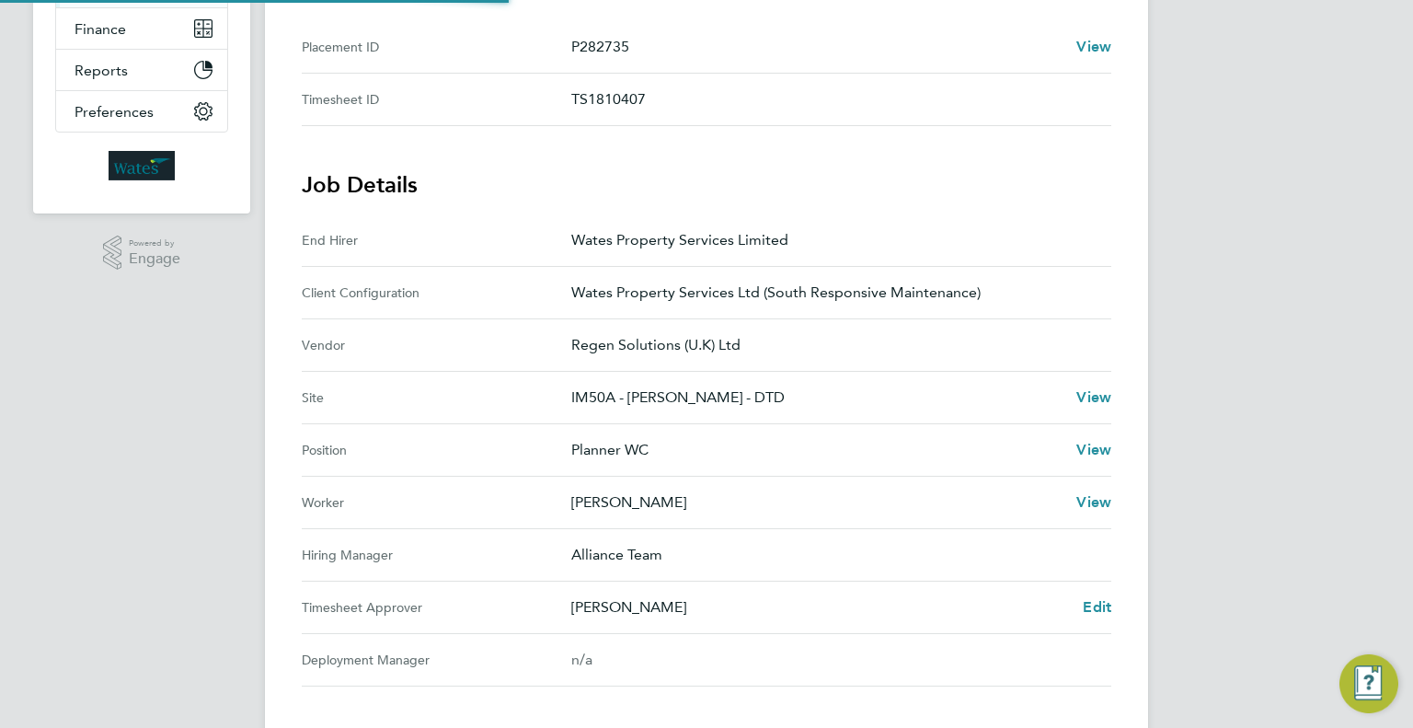
scroll to position [460, 0]
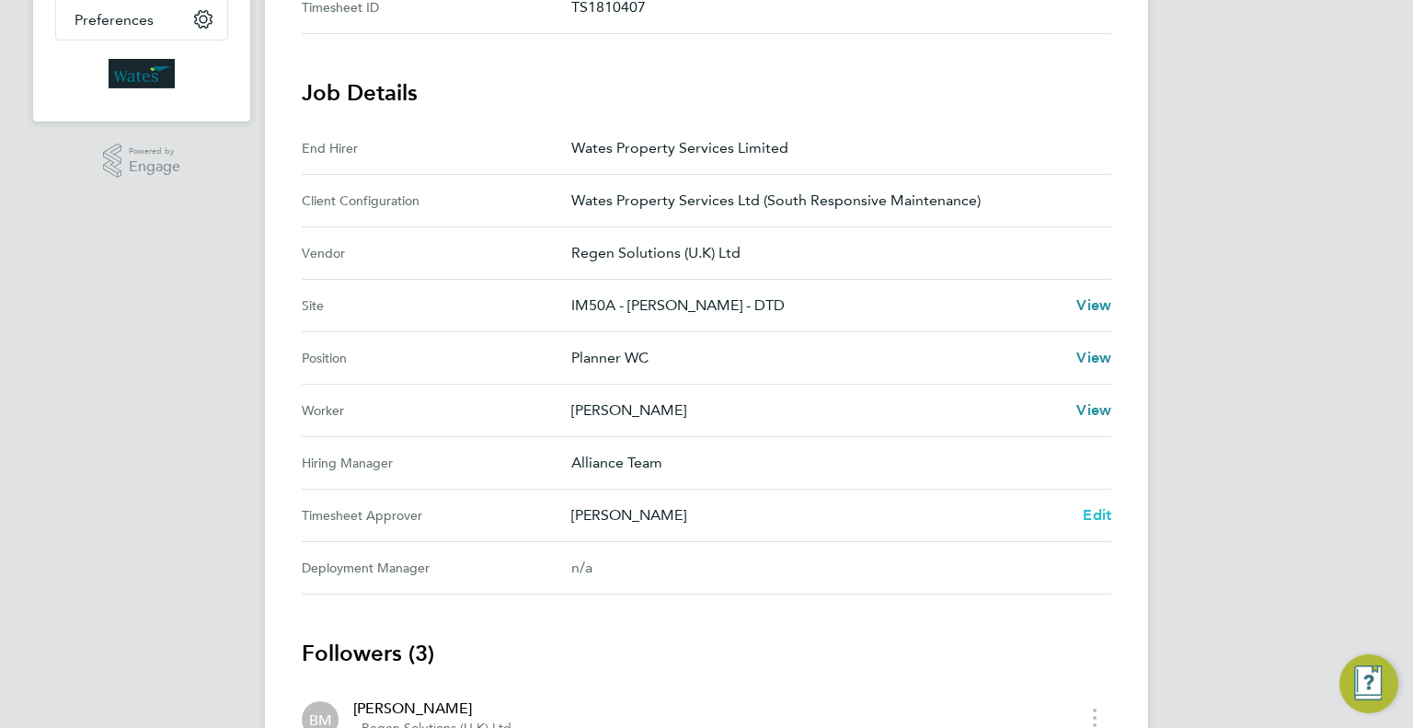
click at [1103, 509] on span "Edit" at bounding box center [1097, 514] width 29 height 17
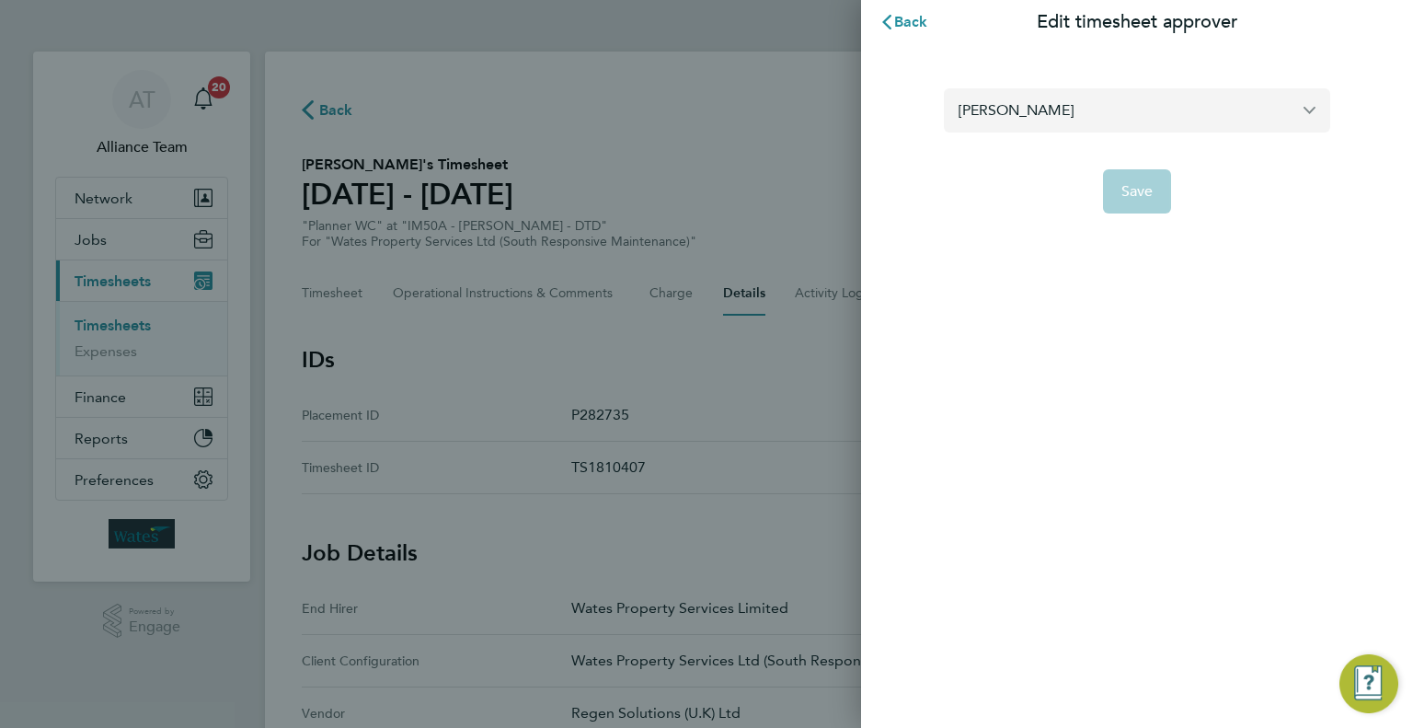
click at [988, 95] on input "[PERSON_NAME]" at bounding box center [1137, 109] width 386 height 43
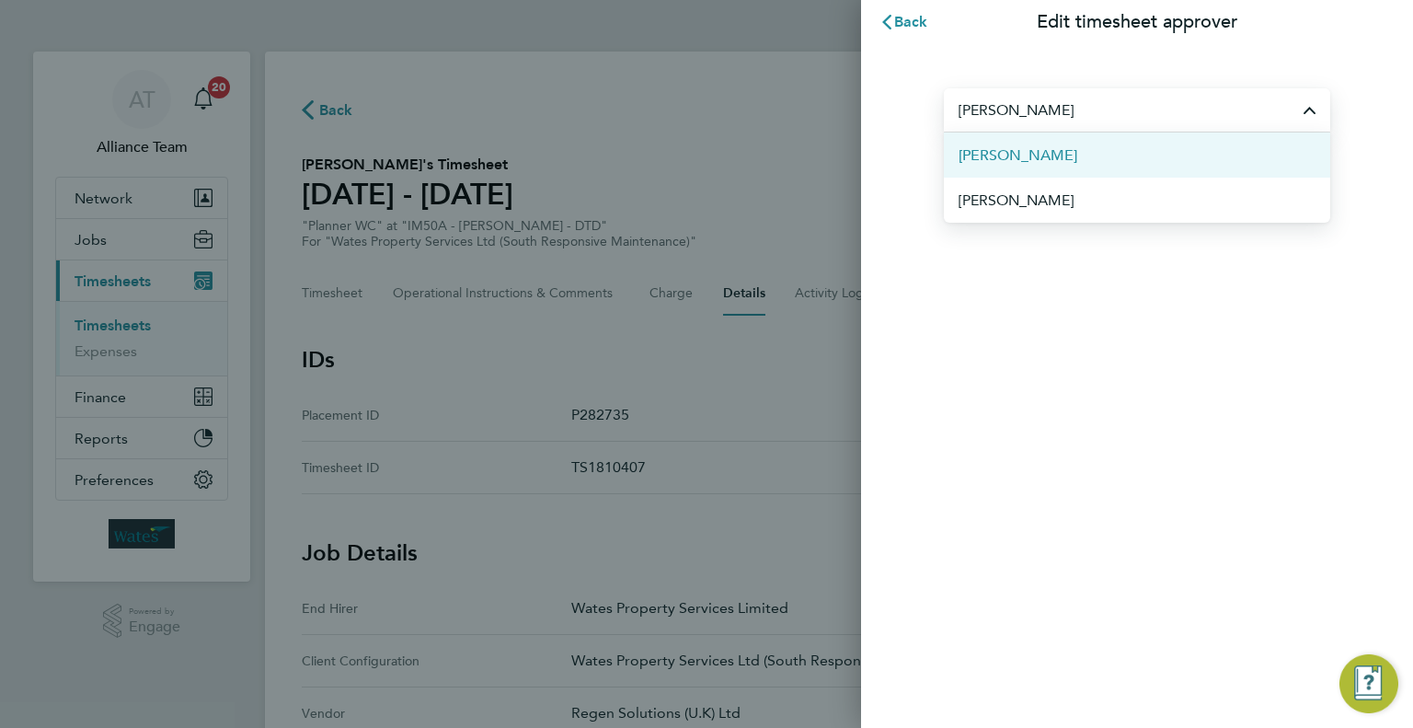
click at [1073, 163] on li "[PERSON_NAME]" at bounding box center [1137, 154] width 386 height 45
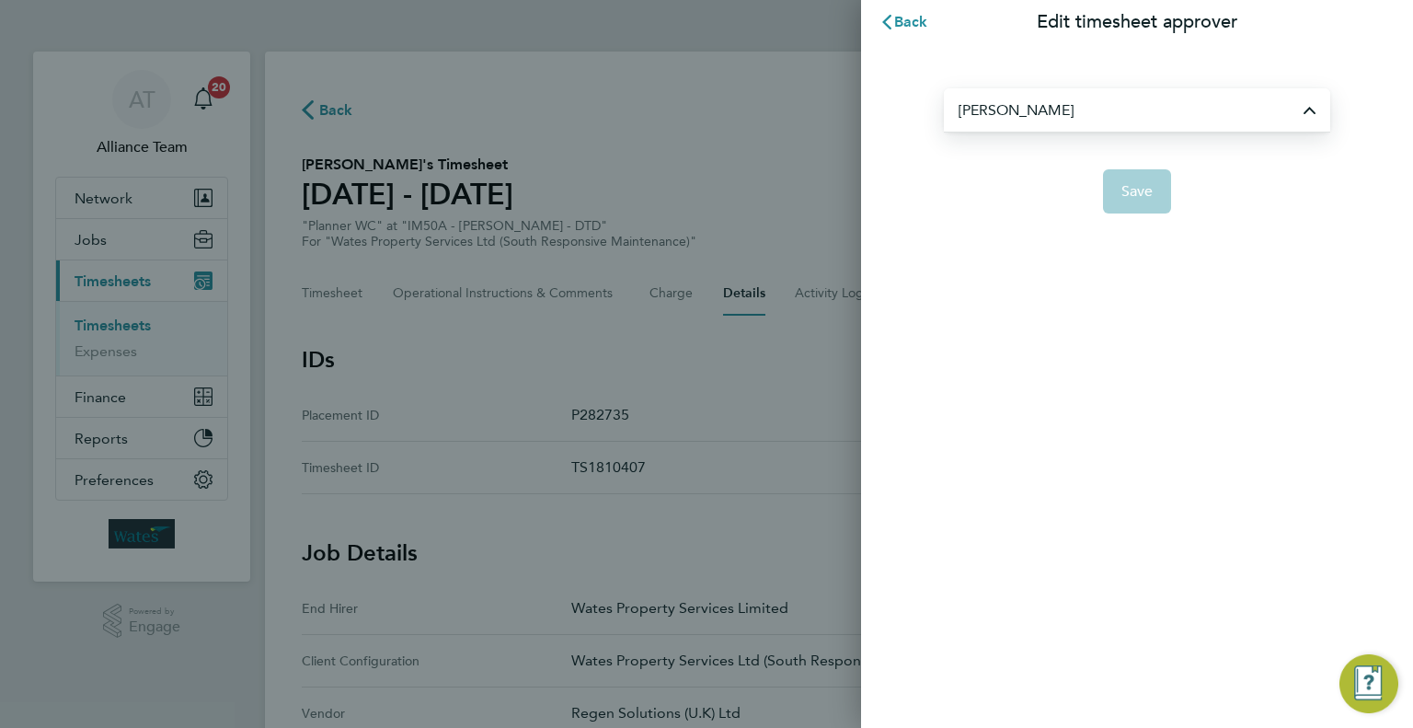
type input "[PERSON_NAME]"
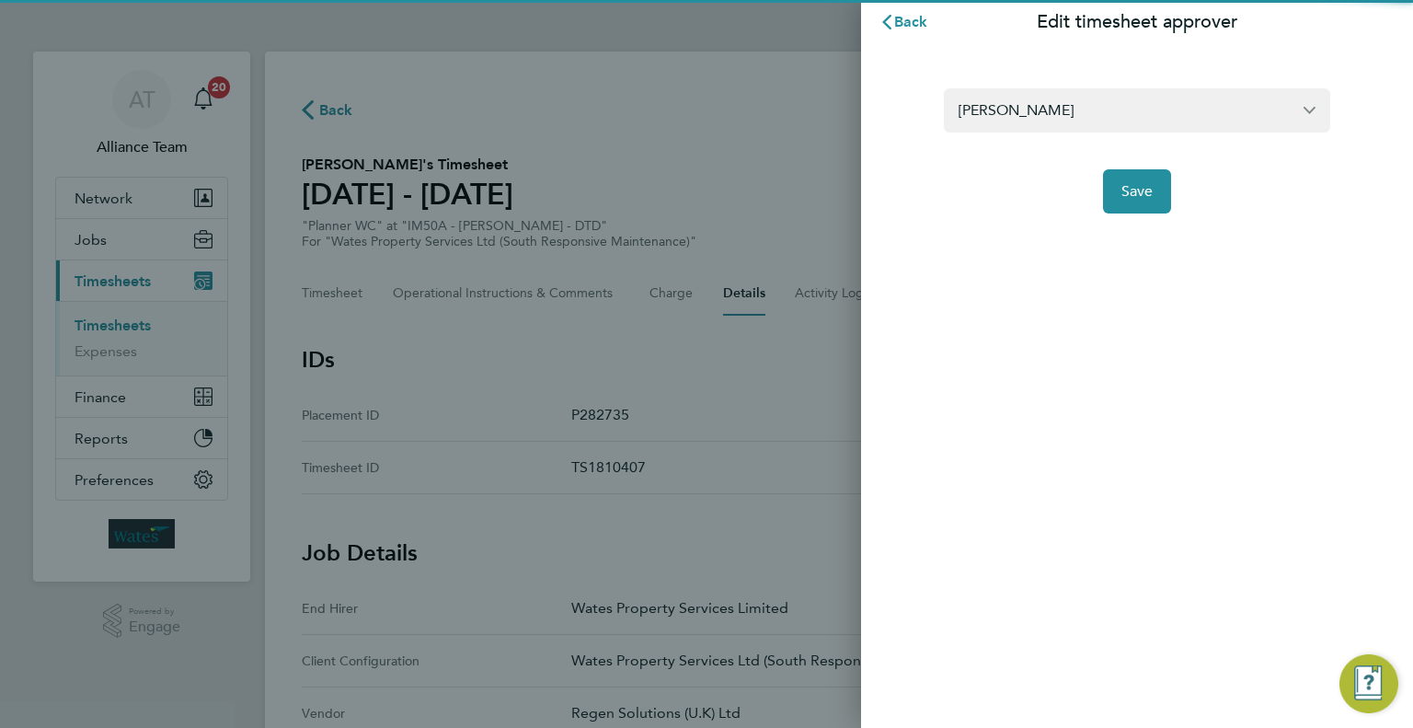
click at [1183, 182] on app-form-button "Save" at bounding box center [1137, 191] width 386 height 44
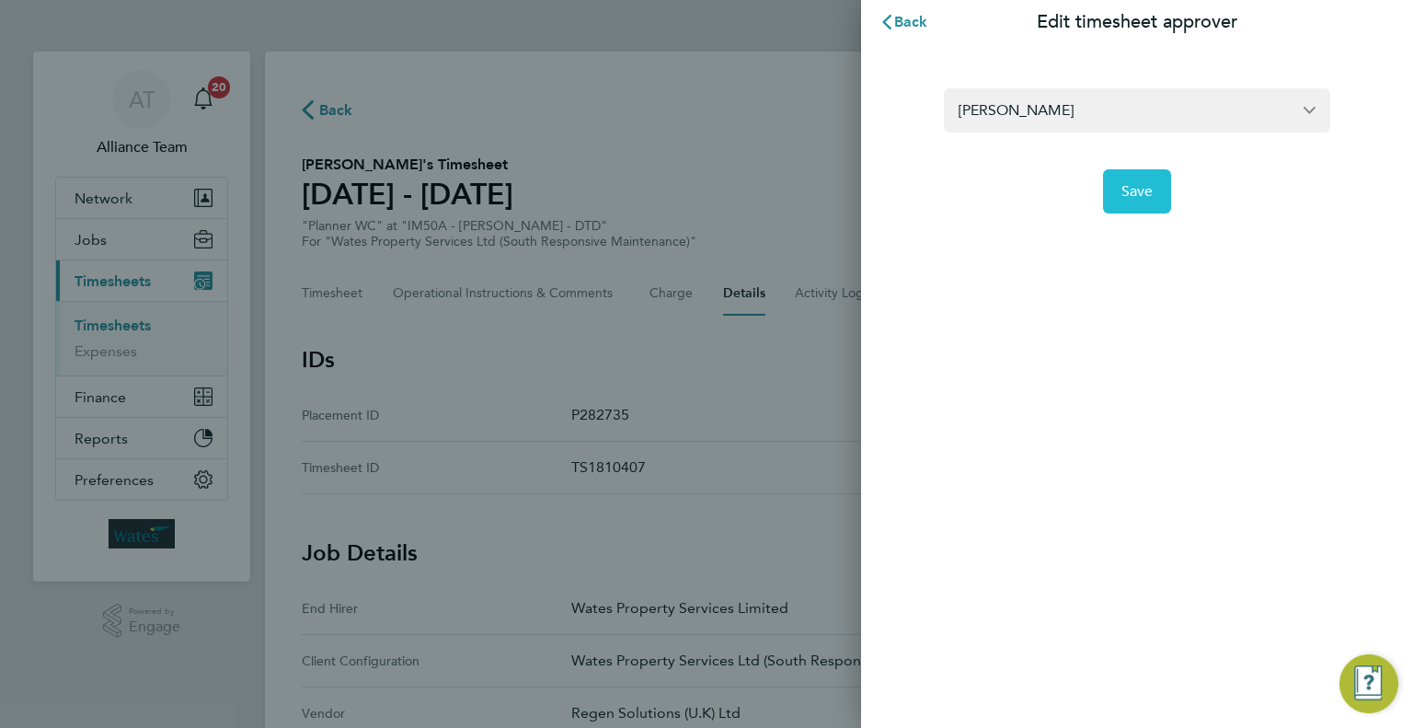
click at [1138, 192] on span "Save" at bounding box center [1137, 191] width 32 height 18
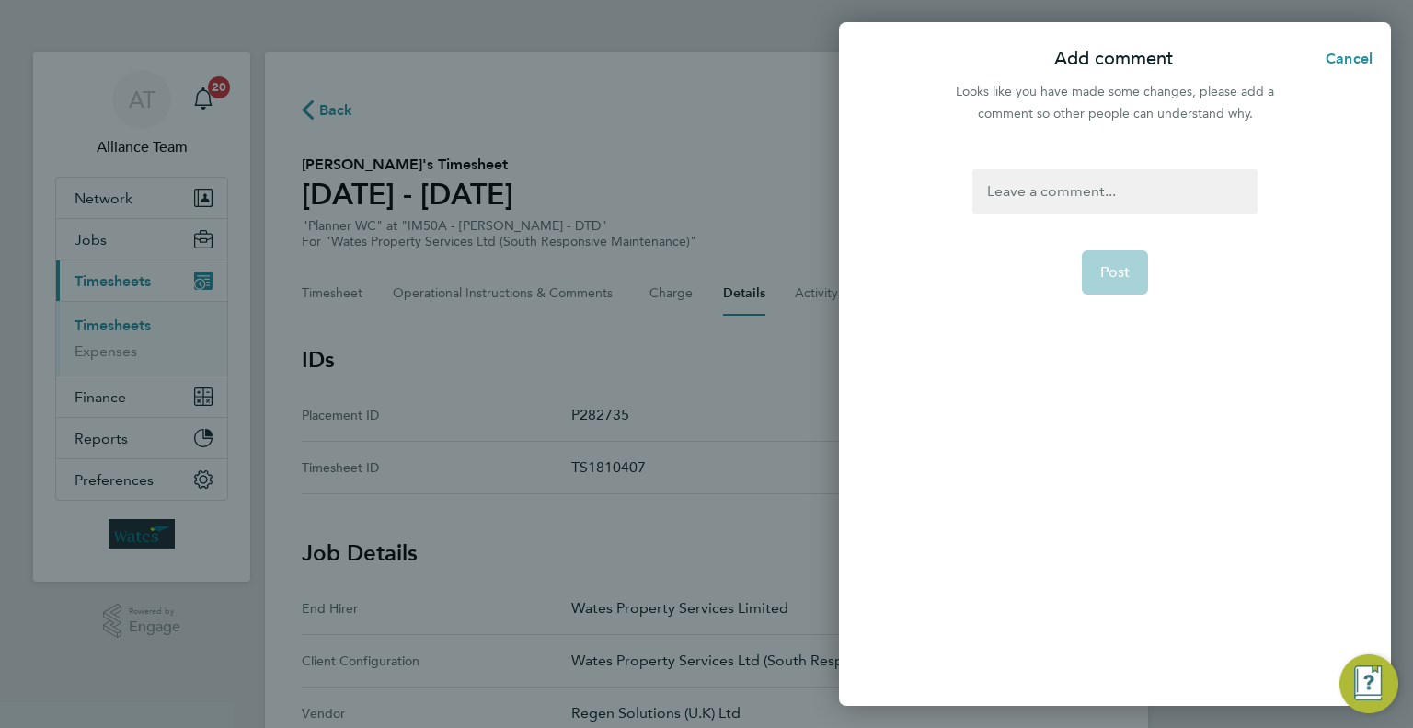
click at [1128, 190] on div at bounding box center [1114, 191] width 284 height 44
click at [1135, 270] on button "Post" at bounding box center [1115, 272] width 67 height 44
